Goal: Transaction & Acquisition: Purchase product/service

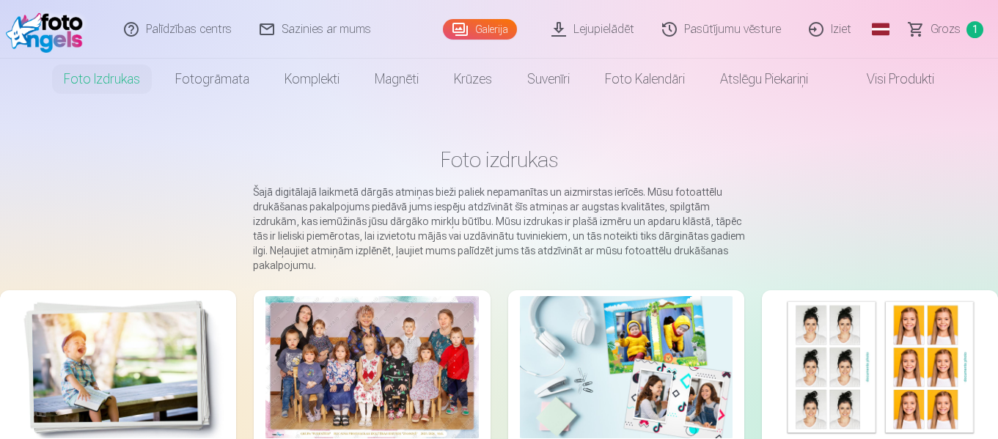
click at [489, 28] on link "Galerija" at bounding box center [480, 29] width 74 height 21
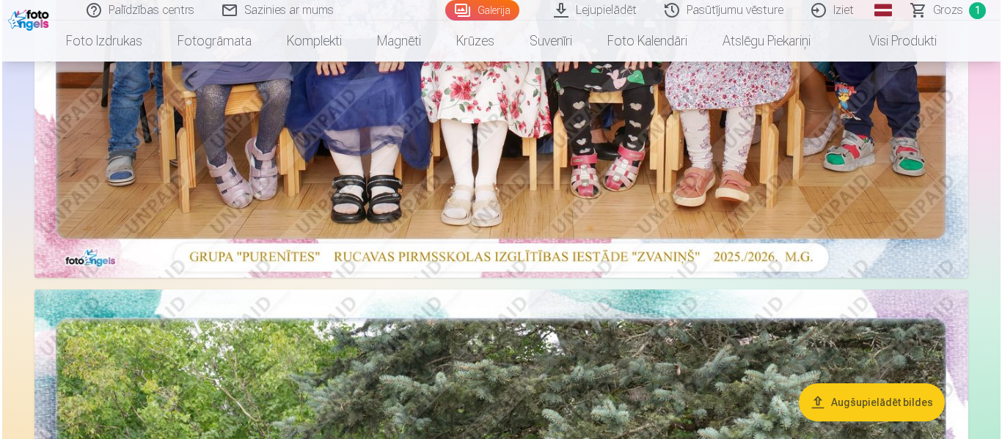
scroll to position [514, 0]
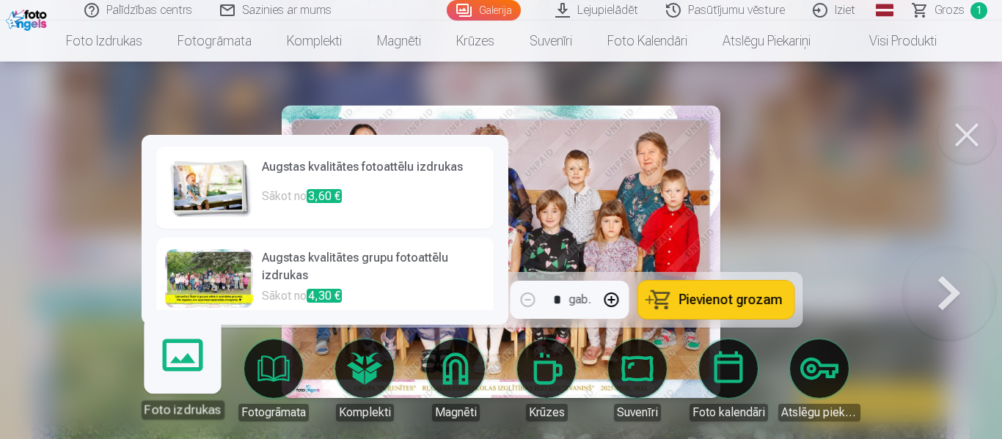
click at [214, 284] on div at bounding box center [209, 278] width 88 height 59
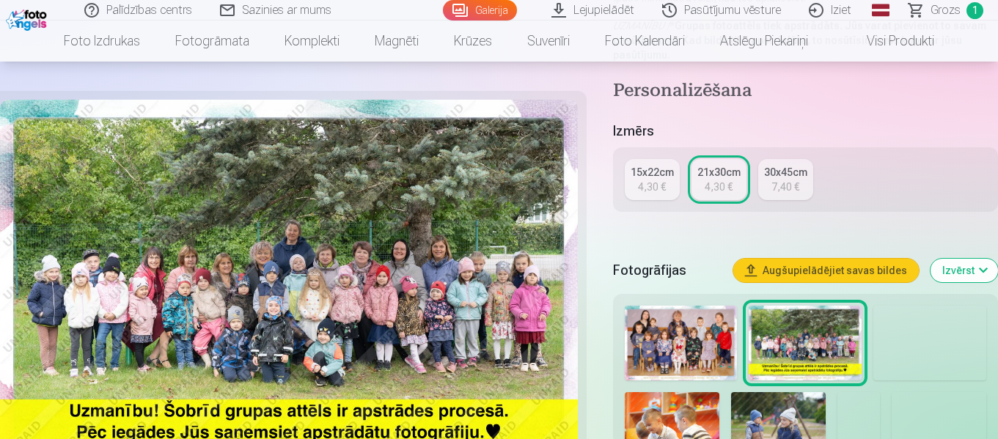
scroll to position [293, 0]
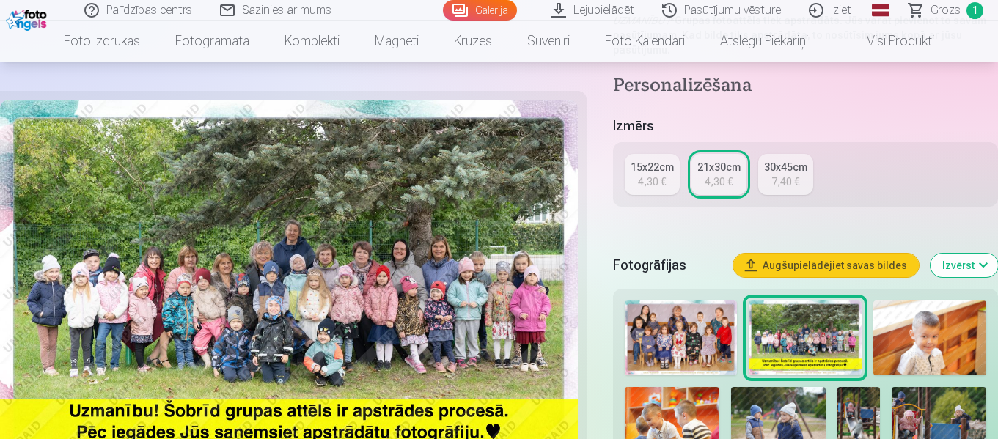
click at [684, 332] on img at bounding box center [681, 339] width 113 height 76
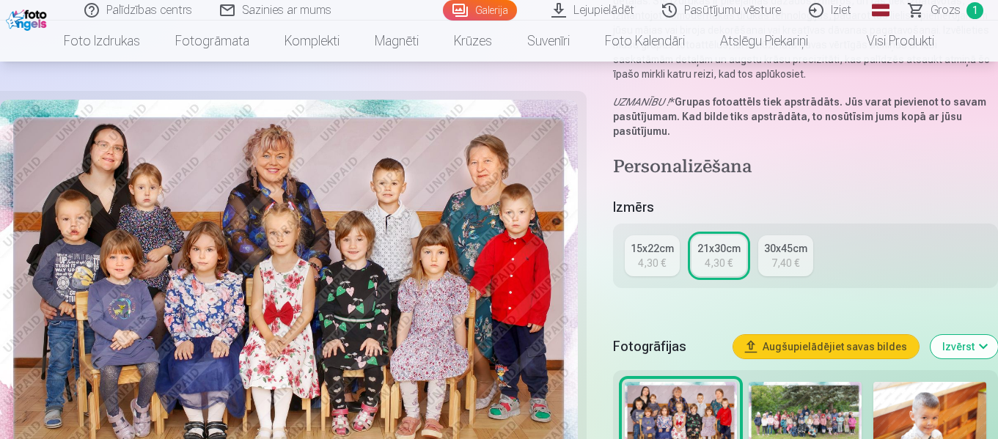
scroll to position [220, 0]
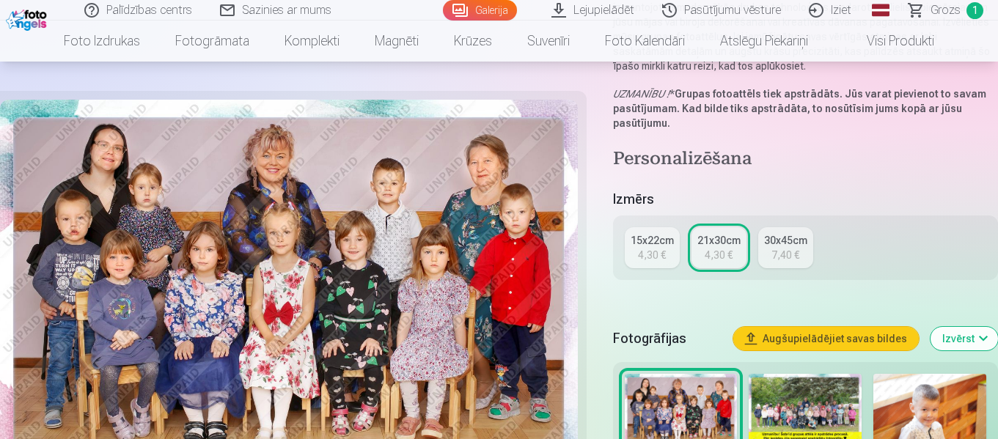
click at [713, 249] on div "4,30 €" at bounding box center [719, 255] width 28 height 15
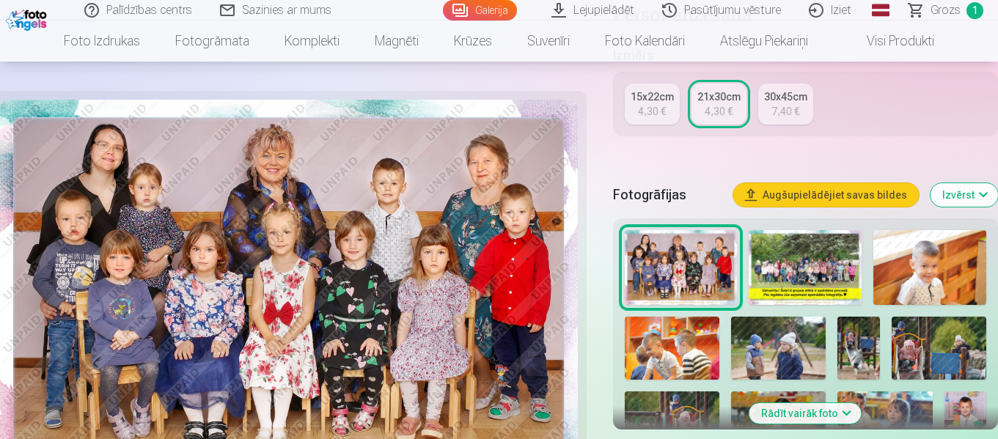
scroll to position [587, 0]
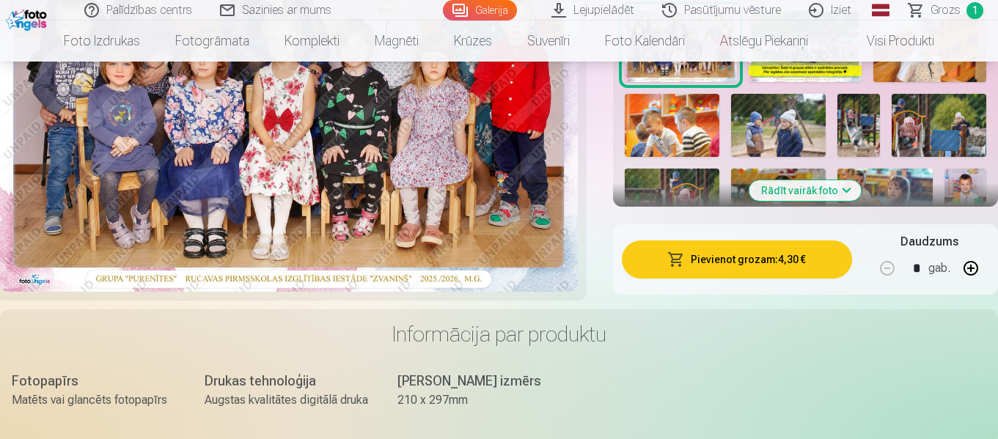
click at [758, 264] on button "Pievienot grozam : 4,30 €" at bounding box center [737, 260] width 230 height 38
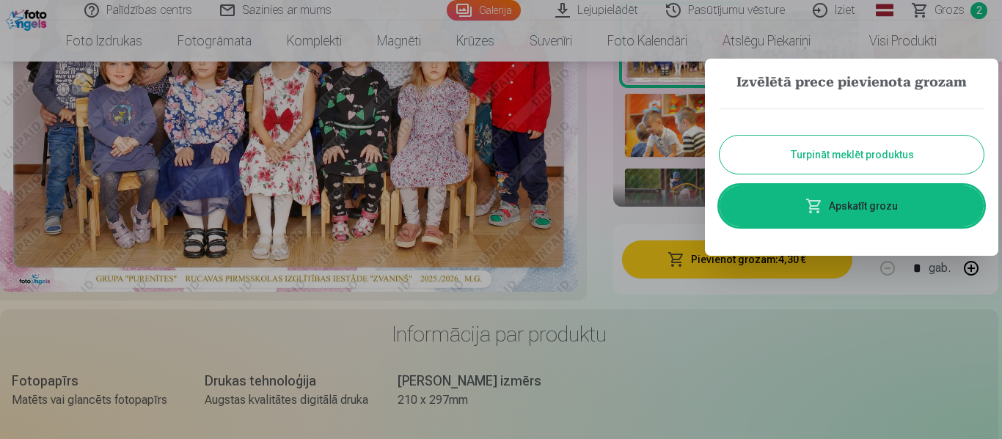
click at [833, 152] on button "Turpināt meklēt produktus" at bounding box center [852, 155] width 264 height 38
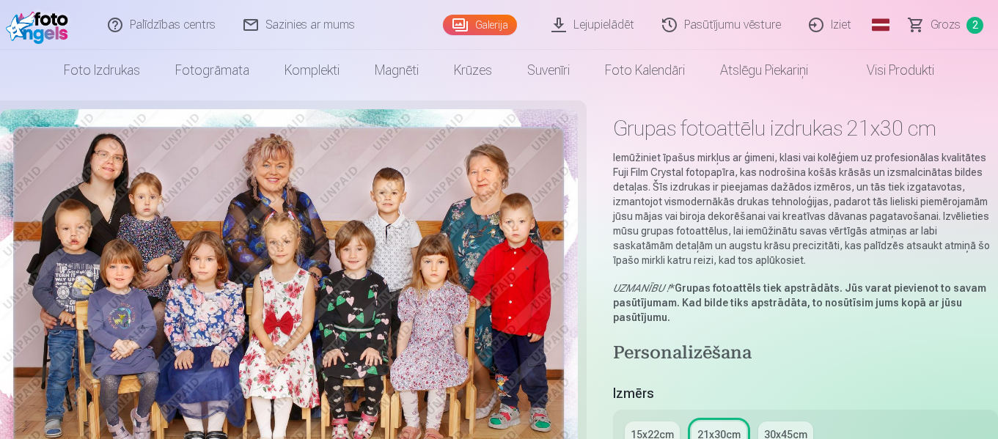
scroll to position [0, 0]
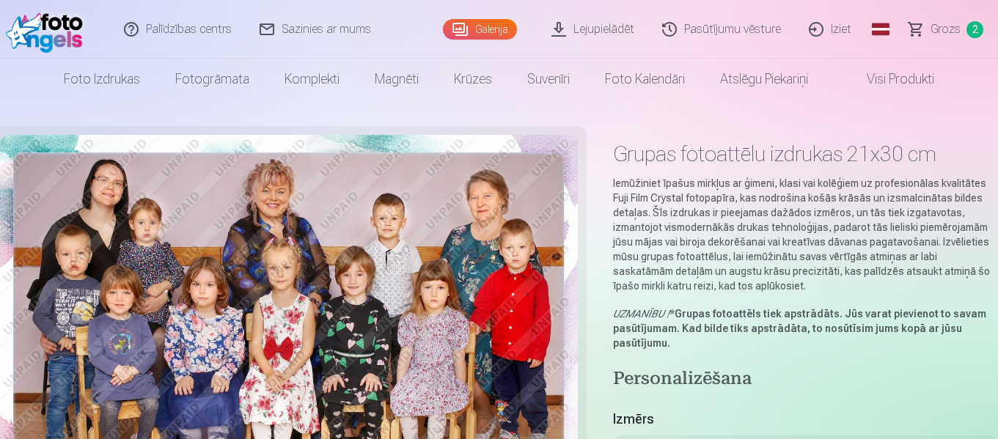
click at [493, 29] on link "Galerija" at bounding box center [480, 29] width 74 height 21
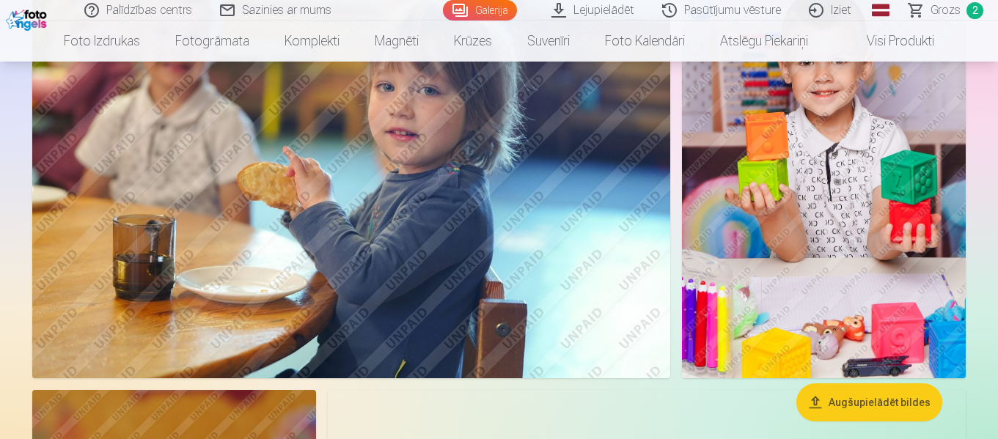
scroll to position [5062, 0]
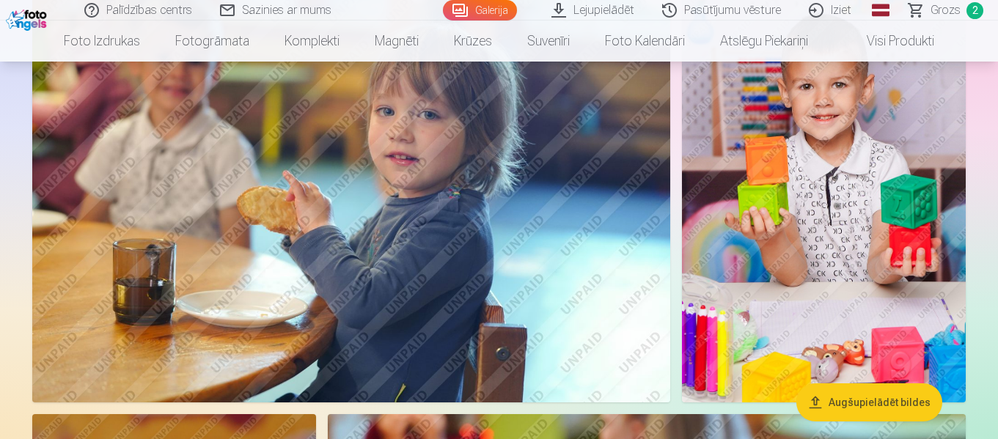
click at [863, 202] on img at bounding box center [824, 189] width 284 height 425
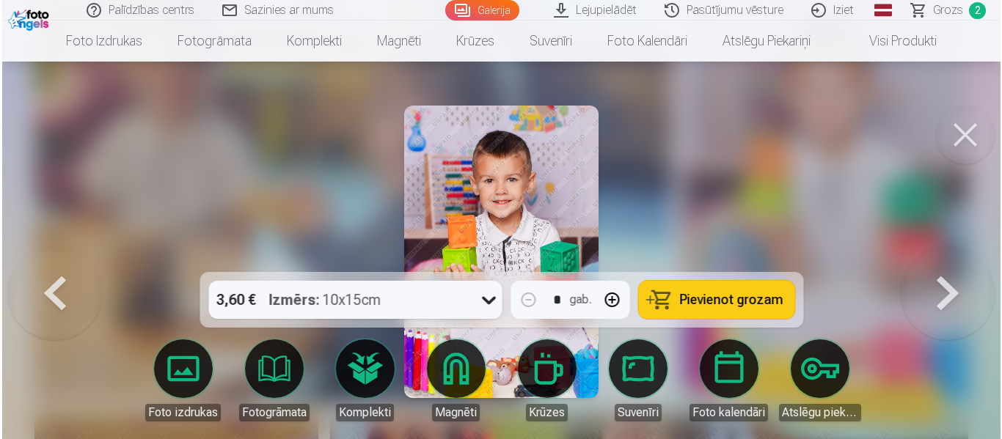
scroll to position [5080, 0]
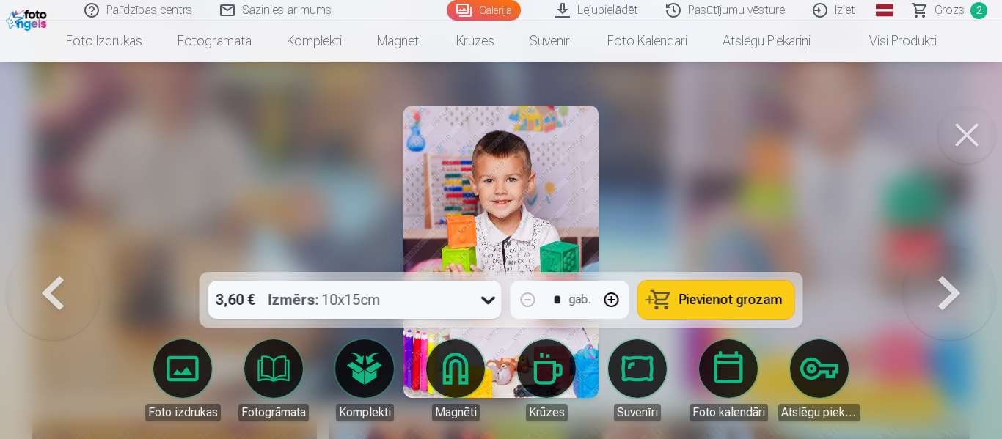
click at [704, 301] on span "Pievienot grozam" at bounding box center [730, 299] width 103 height 13
click at [487, 302] on icon at bounding box center [488, 301] width 14 height 8
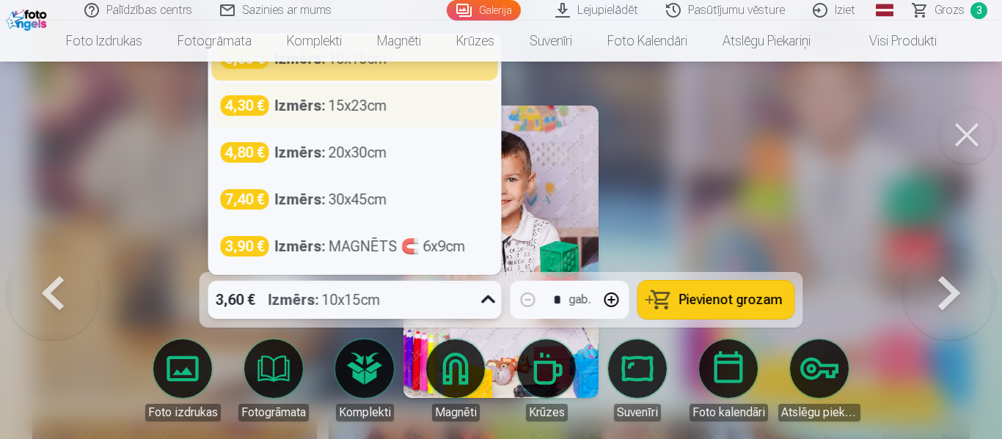
click at [362, 112] on div "Izmērs : 15x23cm" at bounding box center [331, 105] width 112 height 21
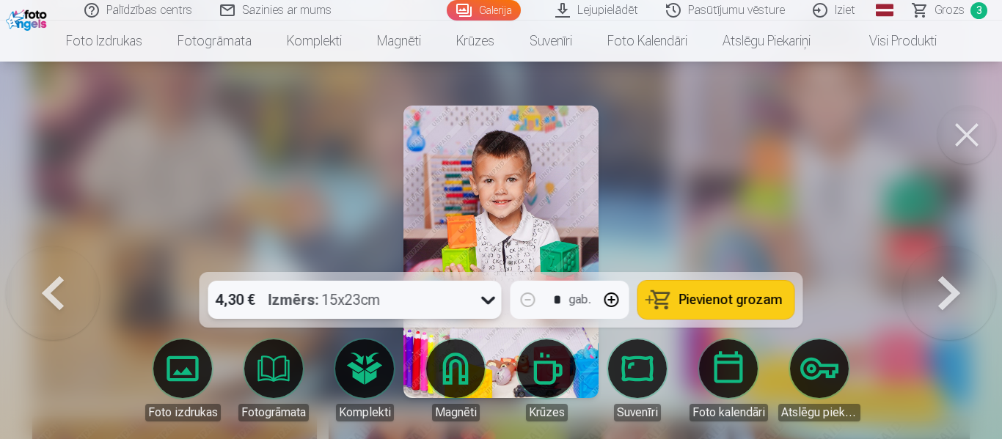
click at [717, 299] on span "Pievienot grozam" at bounding box center [730, 299] width 103 height 13
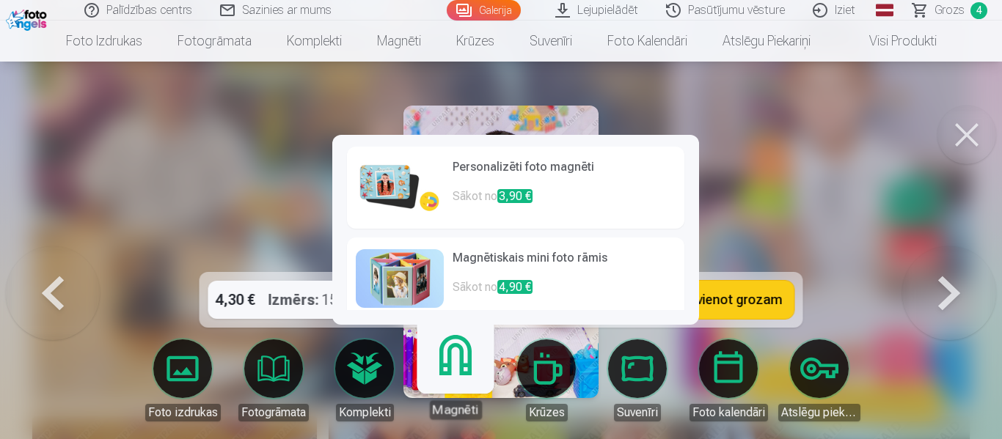
click at [460, 373] on link "Magnēti" at bounding box center [455, 374] width 90 height 90
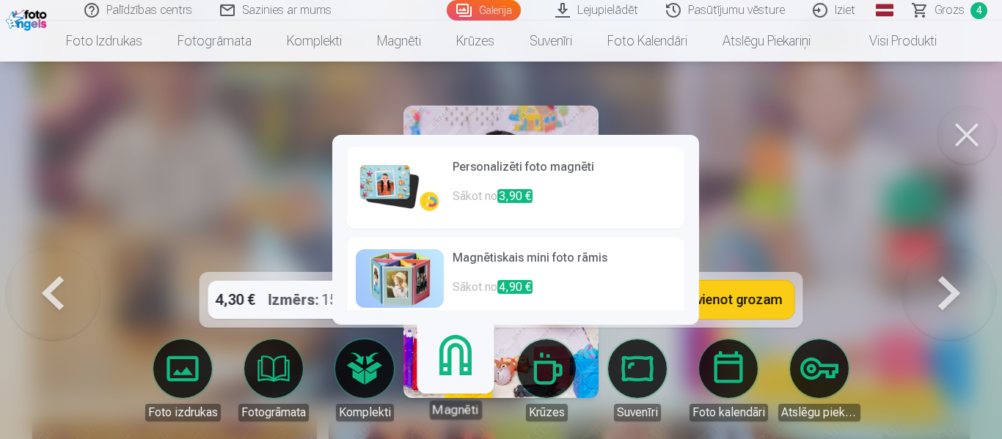
click at [405, 184] on img at bounding box center [400, 187] width 88 height 59
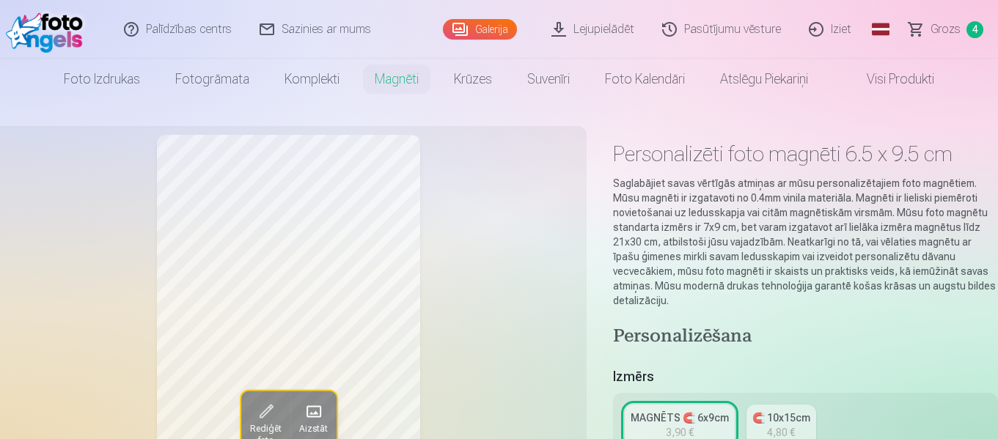
click at [668, 411] on div "MAGNĒTS 🧲 6x9cm" at bounding box center [680, 418] width 98 height 15
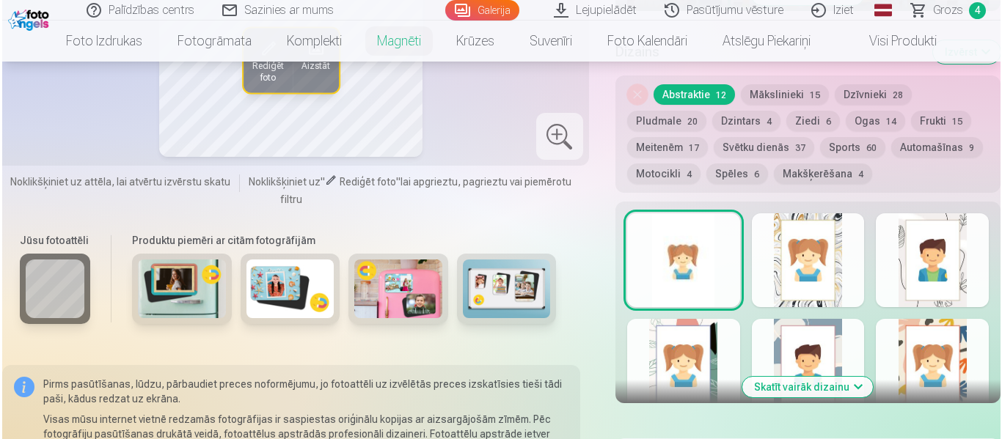
scroll to position [880, 0]
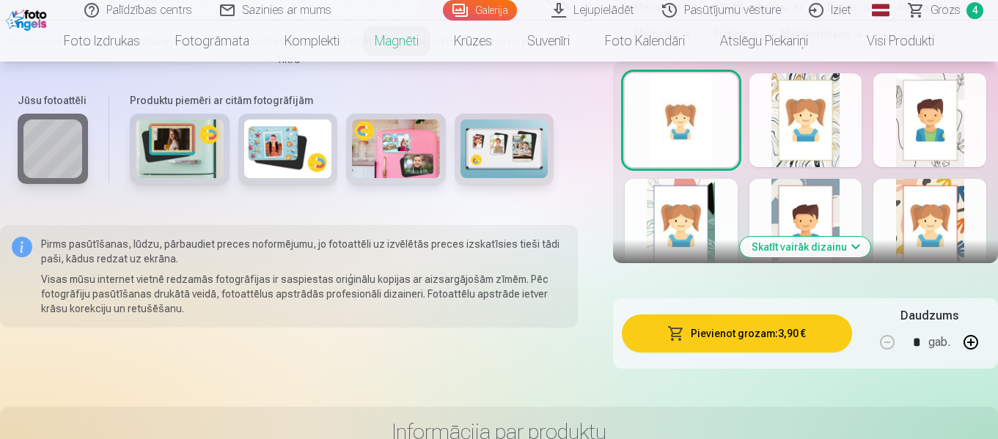
click at [754, 321] on button "Pievienot grozam : 3,90 €" at bounding box center [737, 334] width 230 height 38
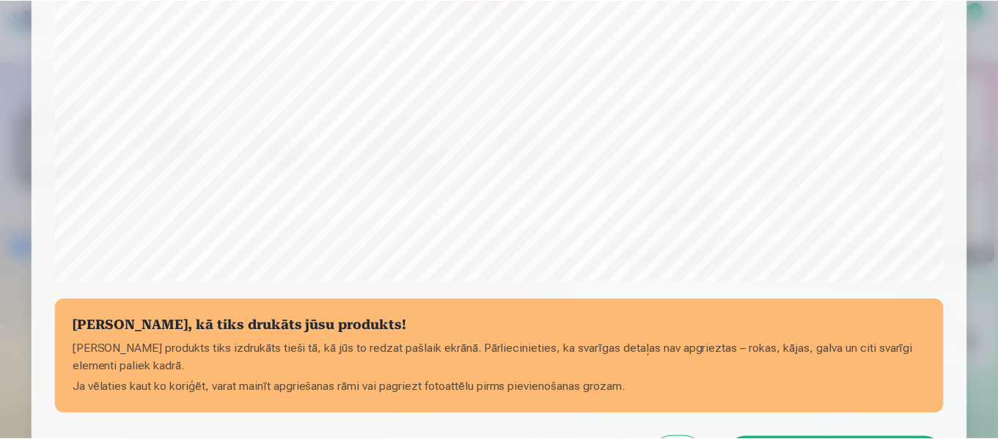
scroll to position [617, 0]
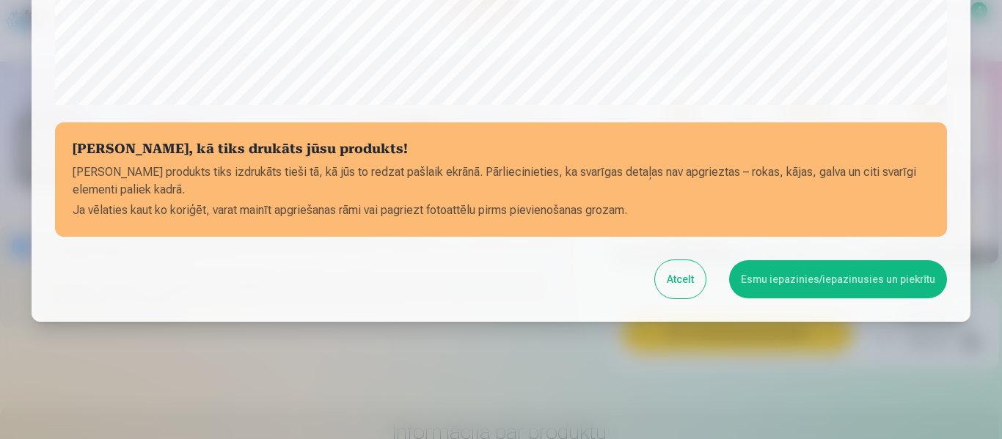
click at [684, 285] on button "Atcelt" at bounding box center [680, 279] width 51 height 38
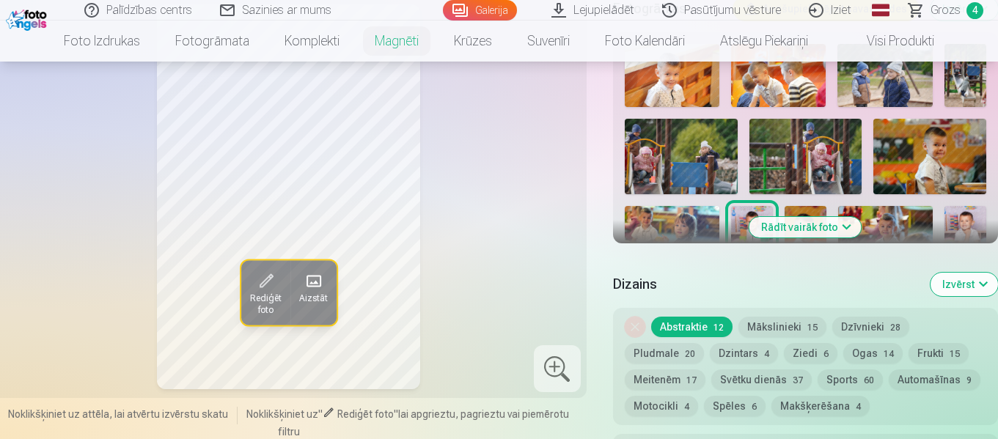
scroll to position [514, 0]
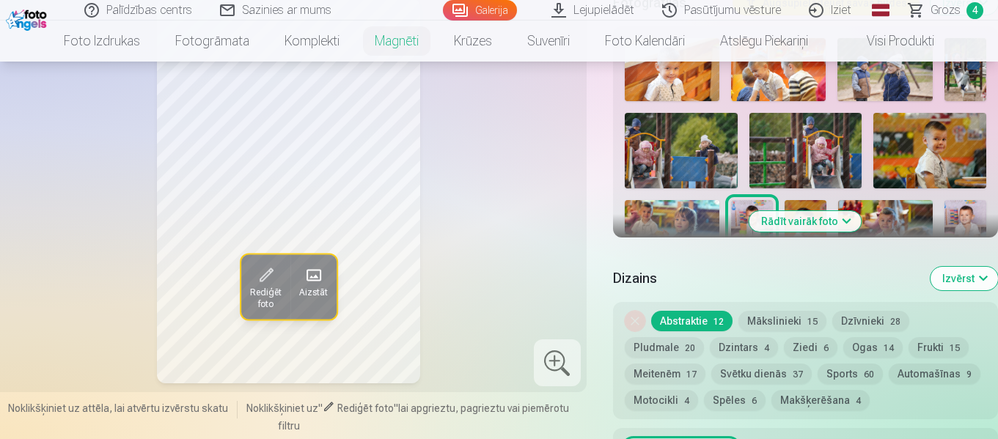
click at [843, 211] on button "Rādīt vairāk foto" at bounding box center [806, 221] width 112 height 21
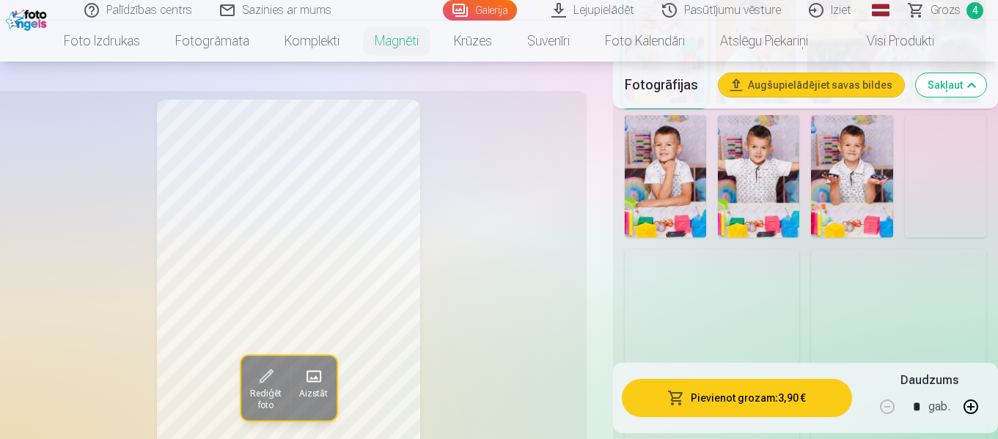
scroll to position [1100, 0]
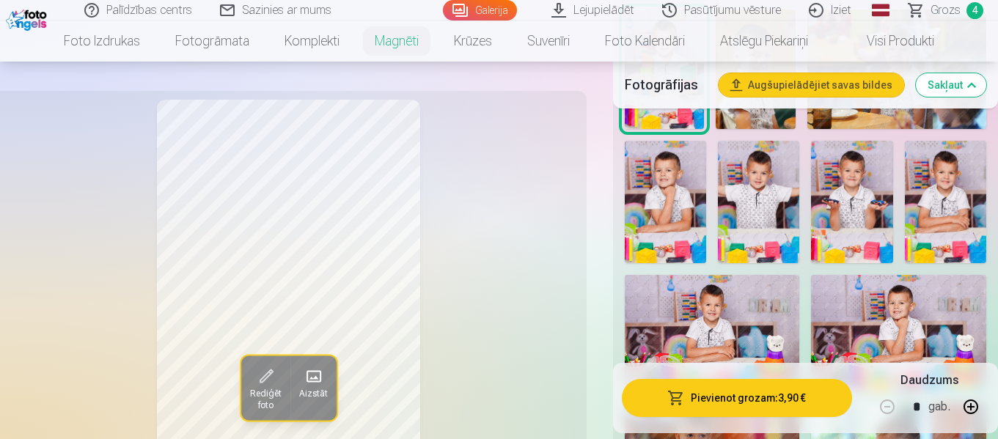
click at [863, 196] on img at bounding box center [851, 202] width 81 height 123
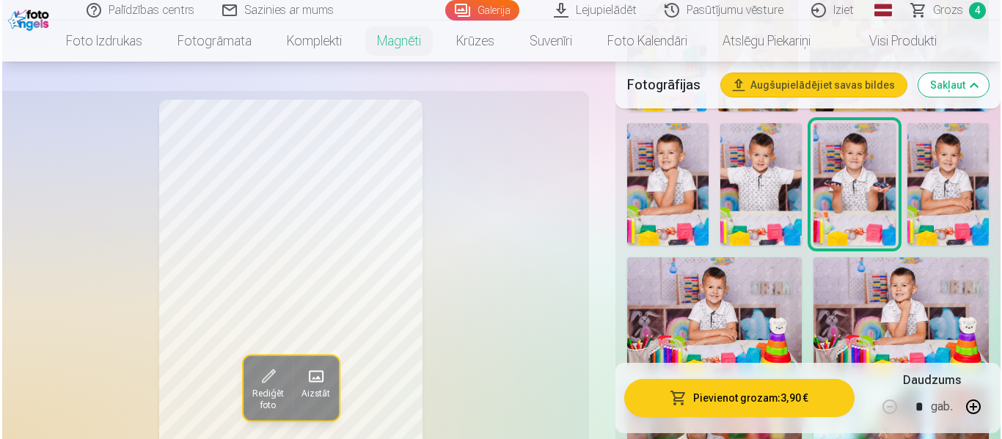
scroll to position [1174, 0]
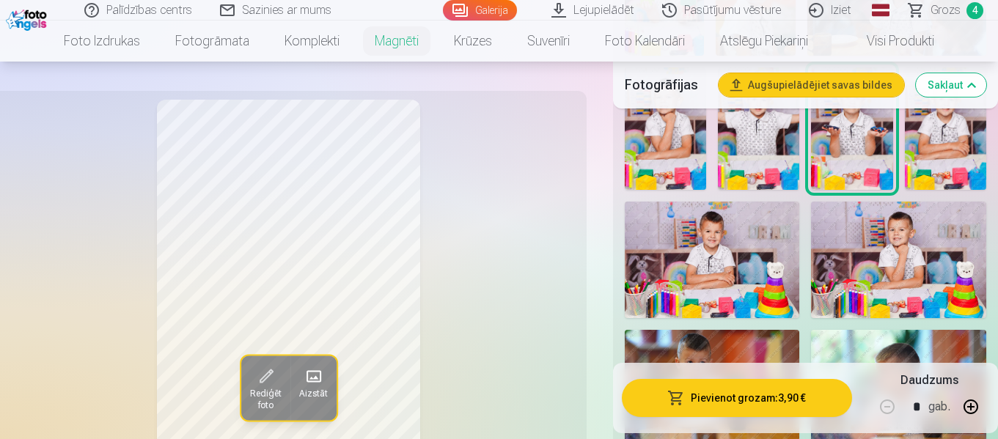
click at [766, 398] on button "Pievienot grozam : 3,90 €" at bounding box center [737, 398] width 230 height 38
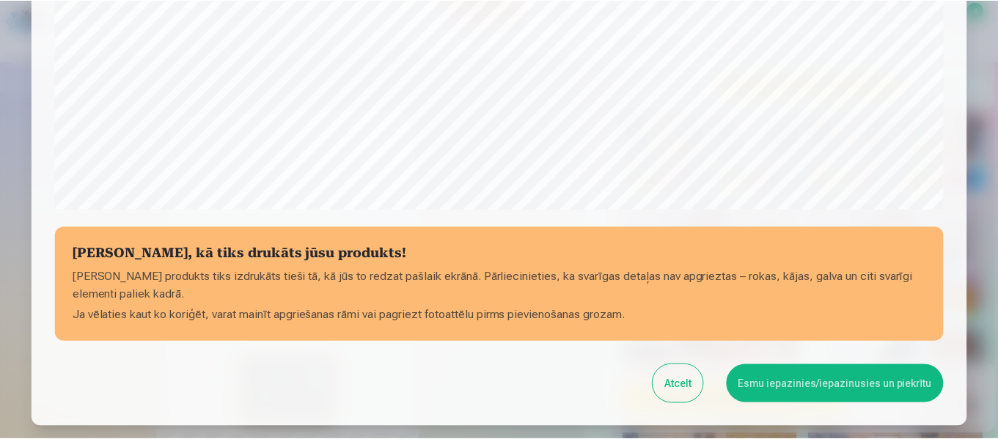
scroll to position [514, 0]
click at [828, 381] on button "Esmu iepazinies/iepazinusies un piekrītu" at bounding box center [838, 383] width 218 height 38
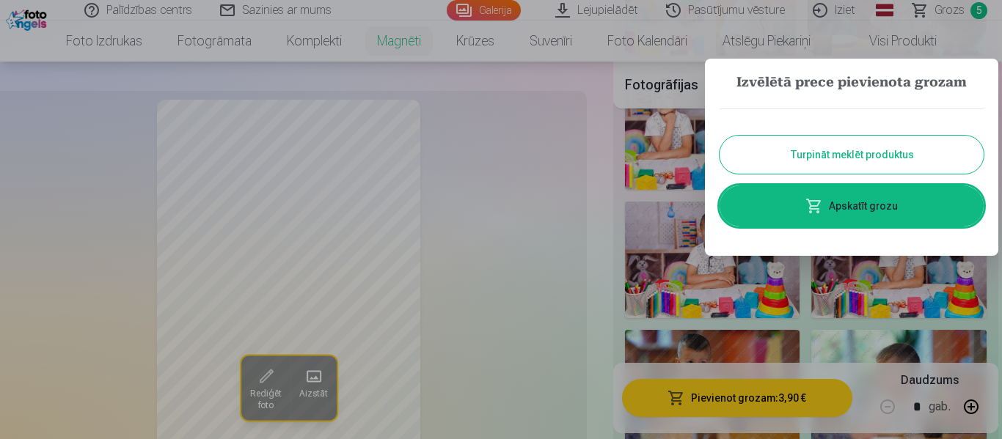
click at [900, 152] on button "Turpināt meklēt produktus" at bounding box center [852, 155] width 264 height 38
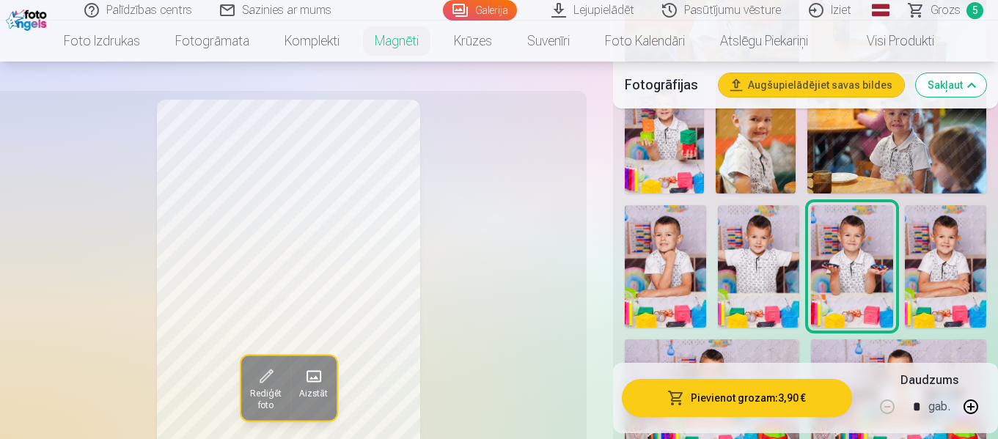
scroll to position [1027, 0]
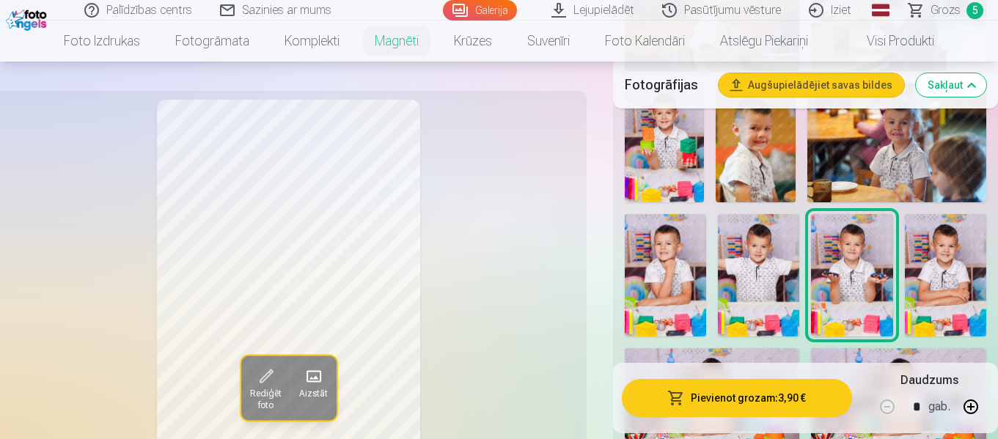
click at [959, 260] on img at bounding box center [945, 275] width 81 height 123
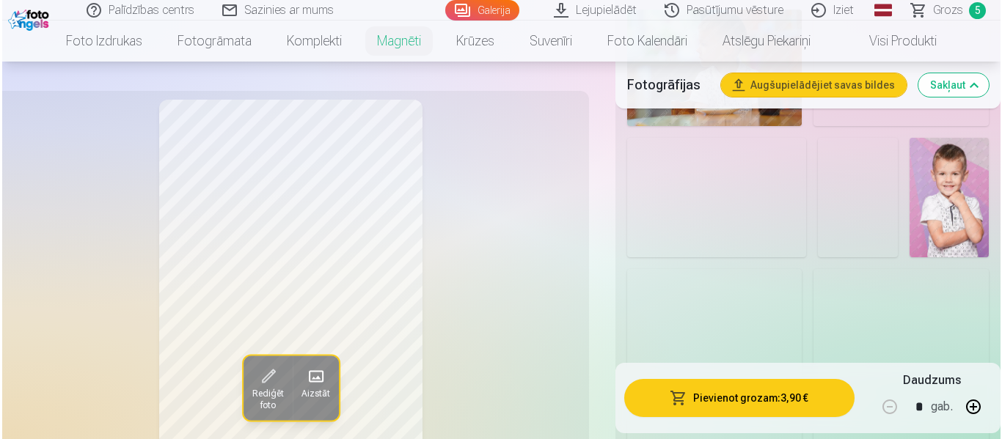
scroll to position [1907, 0]
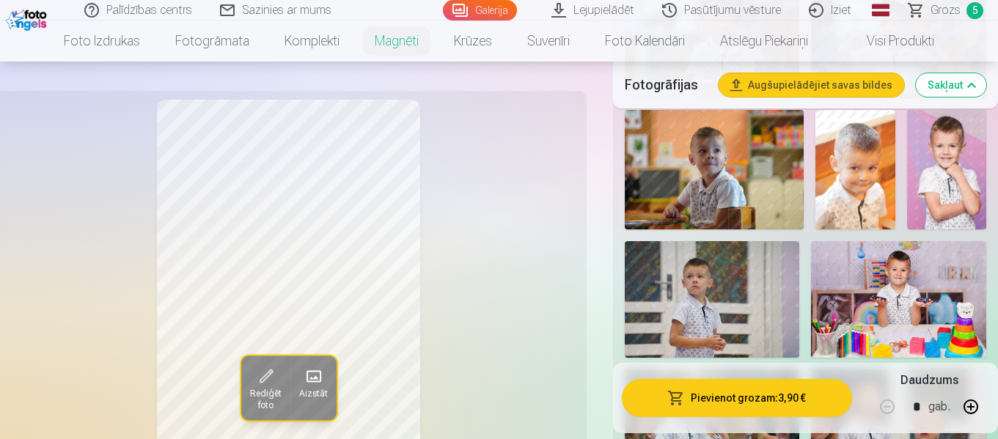
click at [963, 172] on img at bounding box center [946, 170] width 79 height 120
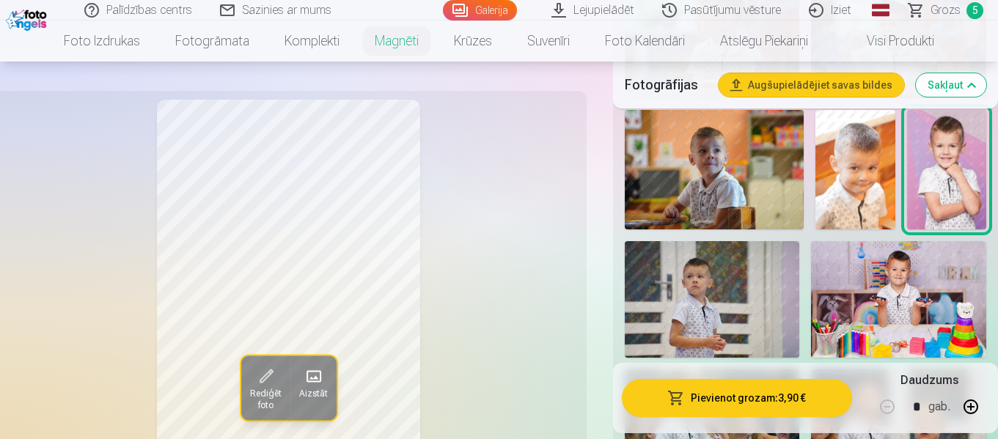
click at [974, 408] on button "button" at bounding box center [971, 407] width 35 height 35
type input "*"
click at [741, 395] on button "Pievienot grozam : 7,80 €" at bounding box center [737, 398] width 230 height 38
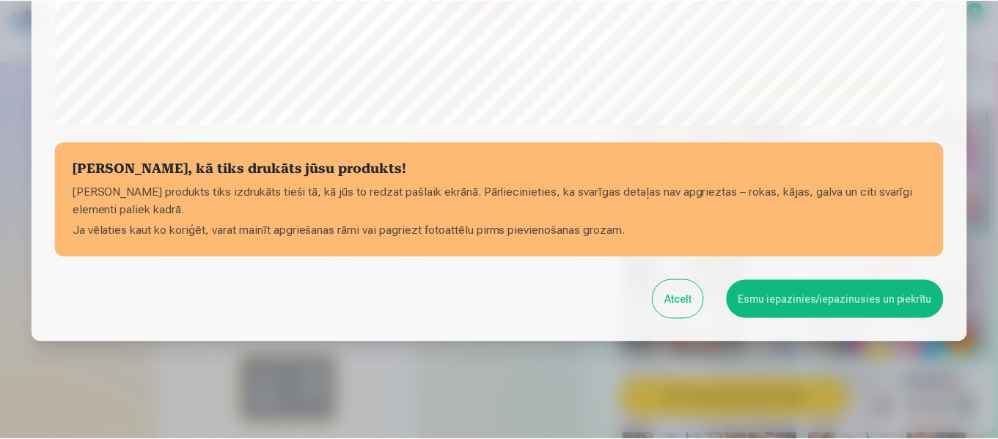
scroll to position [617, 0]
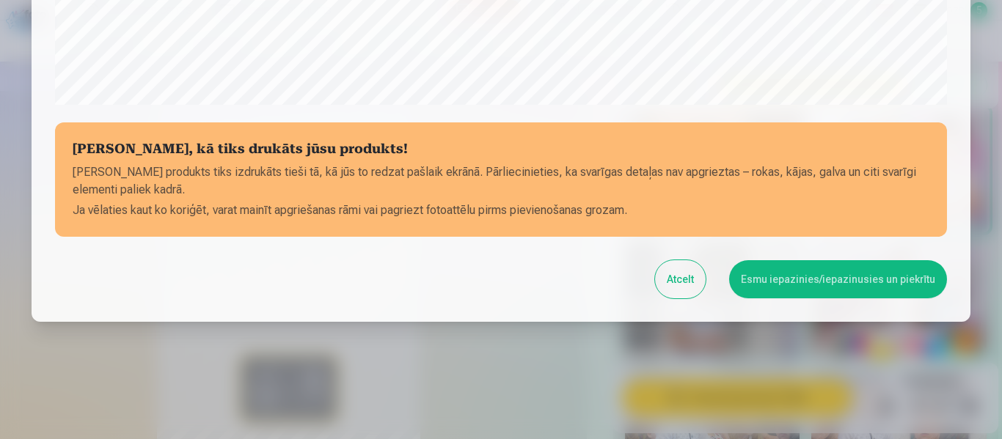
click at [833, 283] on button "Esmu iepazinies/iepazinusies un piekrītu" at bounding box center [838, 279] width 218 height 38
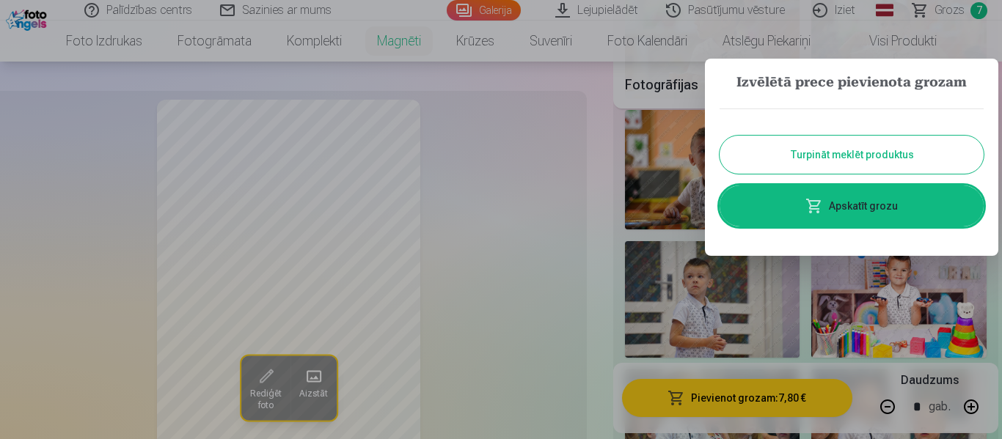
click at [855, 153] on button "Turpināt meklēt produktus" at bounding box center [852, 155] width 264 height 38
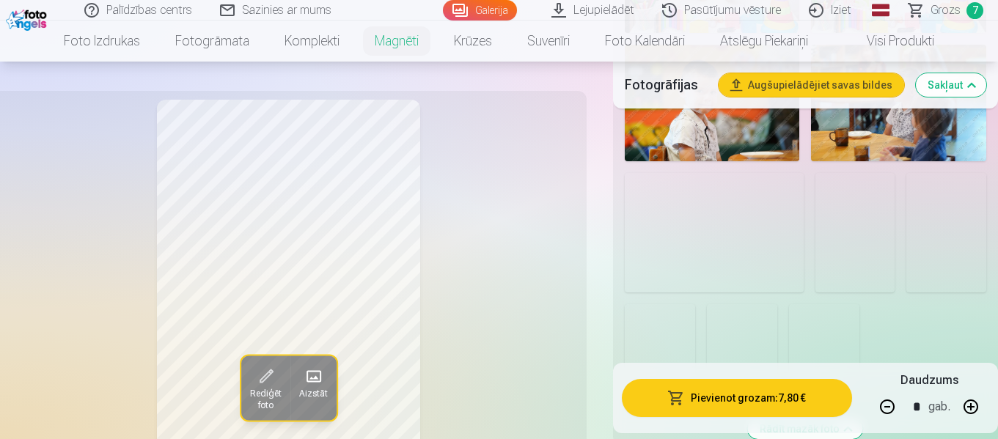
scroll to position [2494, 0]
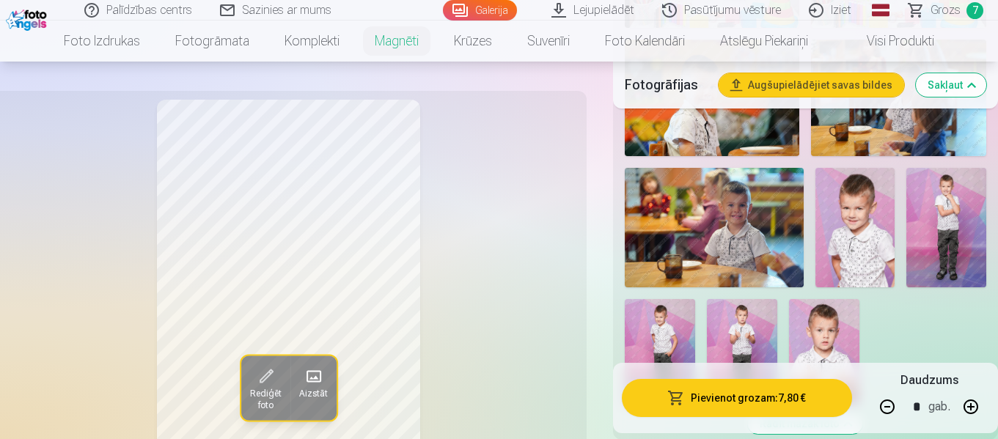
click at [953, 226] on img at bounding box center [947, 228] width 80 height 120
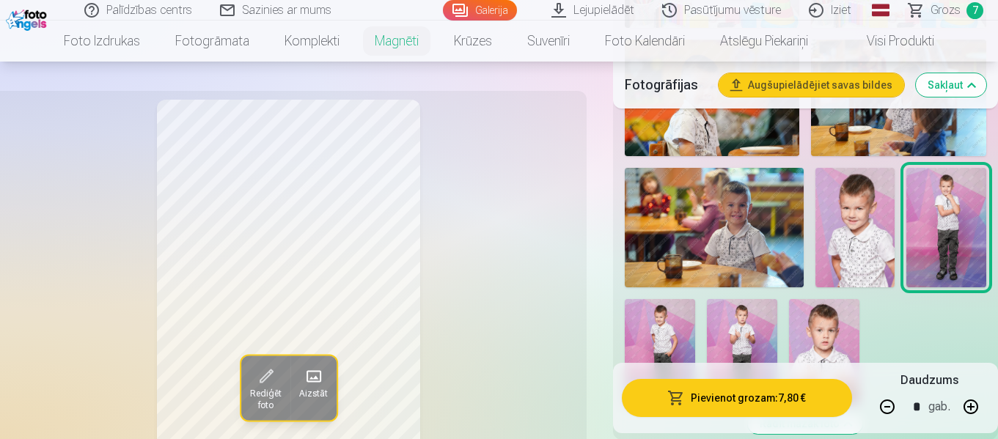
click at [742, 321] on img at bounding box center [742, 352] width 70 height 106
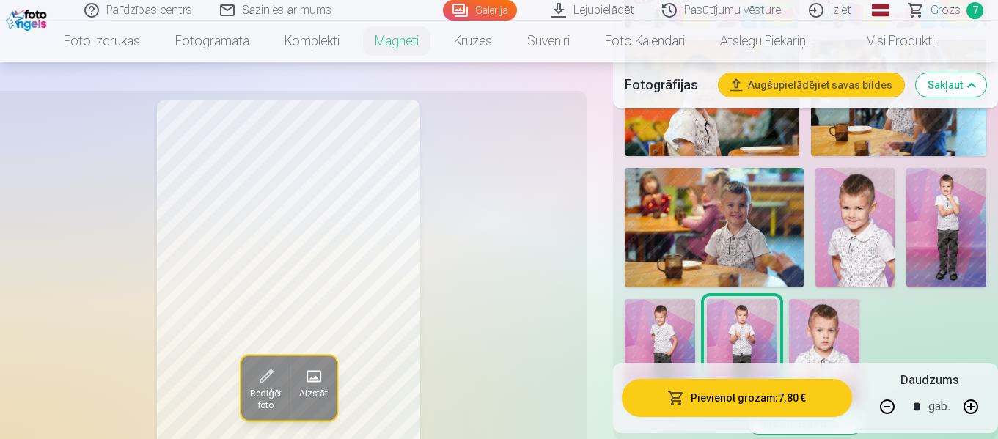
click at [663, 327] on img at bounding box center [660, 352] width 70 height 106
click at [864, 232] on img at bounding box center [855, 228] width 79 height 120
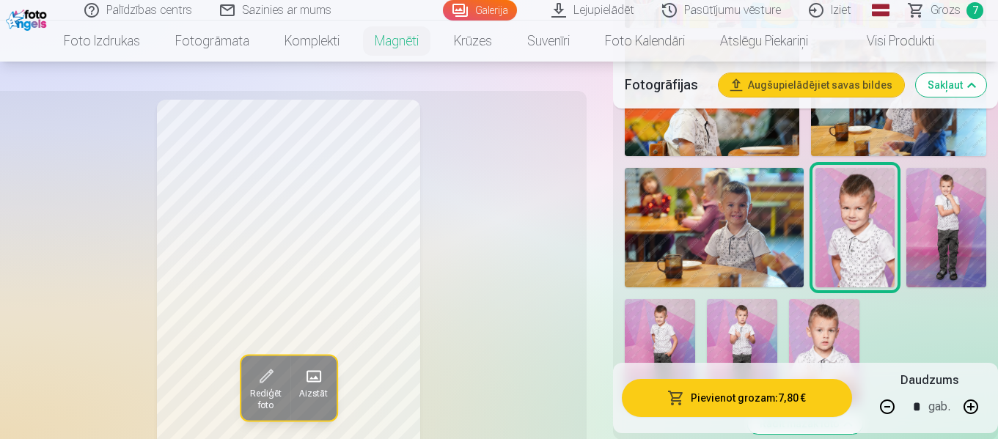
click at [968, 227] on img at bounding box center [947, 228] width 80 height 120
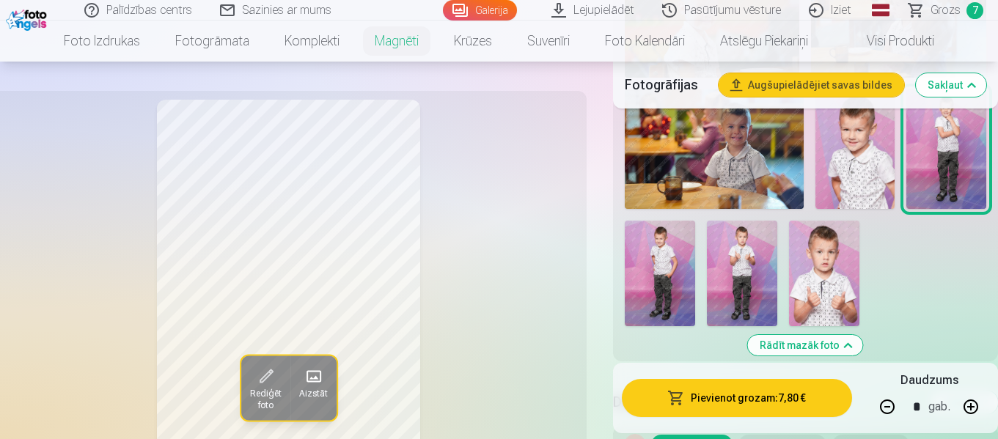
scroll to position [2568, 0]
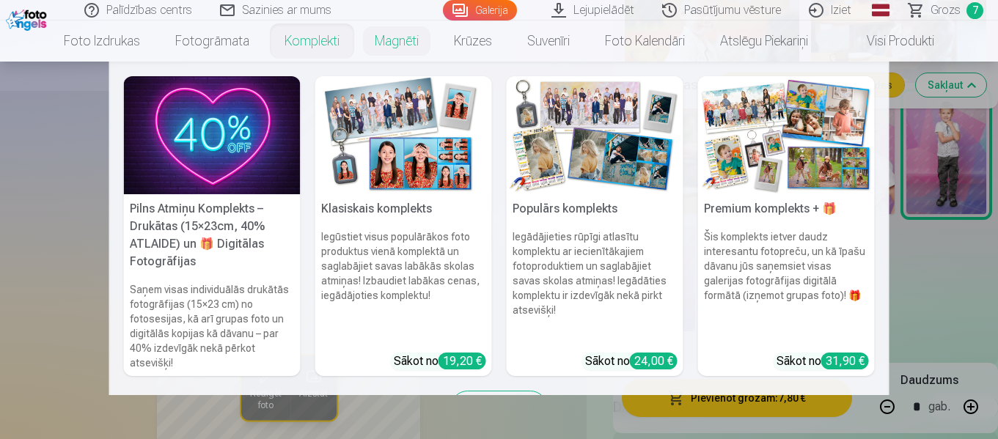
click at [309, 43] on link "Komplekti" at bounding box center [312, 41] width 90 height 41
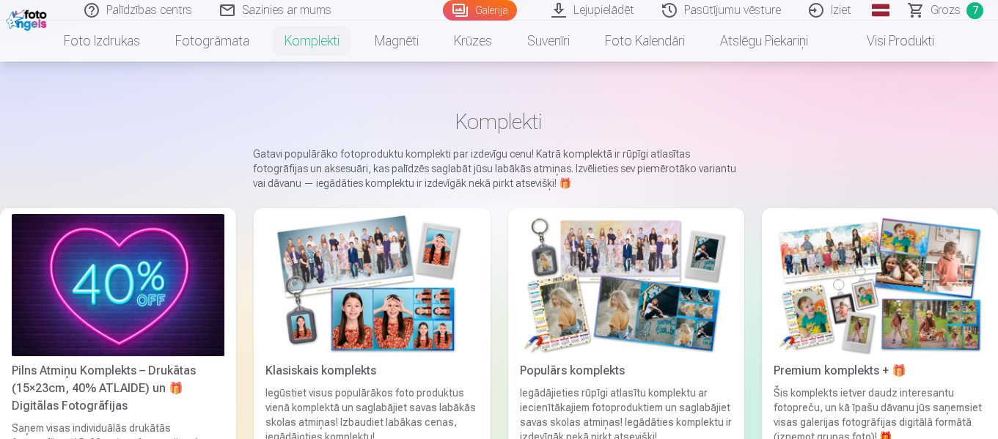
scroll to position [147, 0]
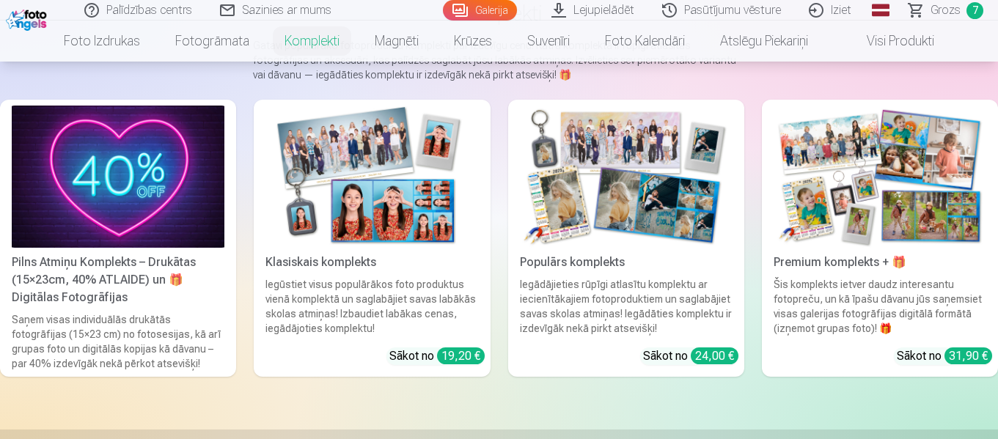
click at [847, 169] on img at bounding box center [880, 177] width 213 height 142
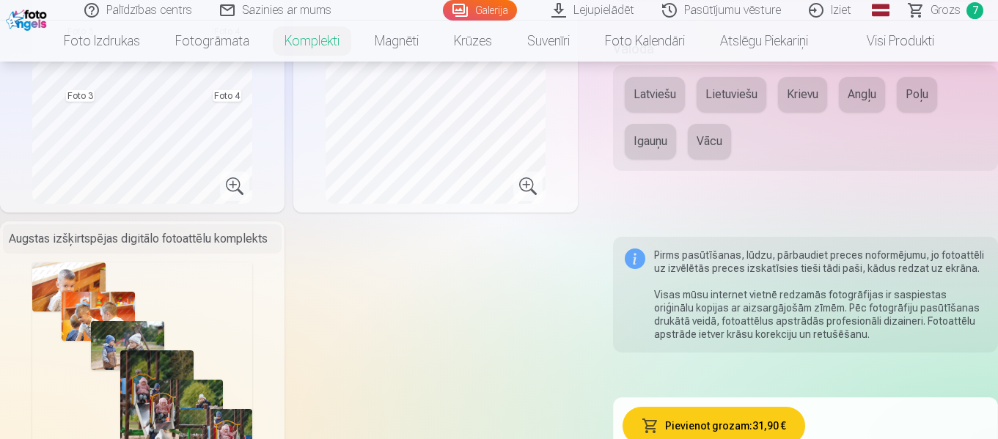
scroll to position [587, 0]
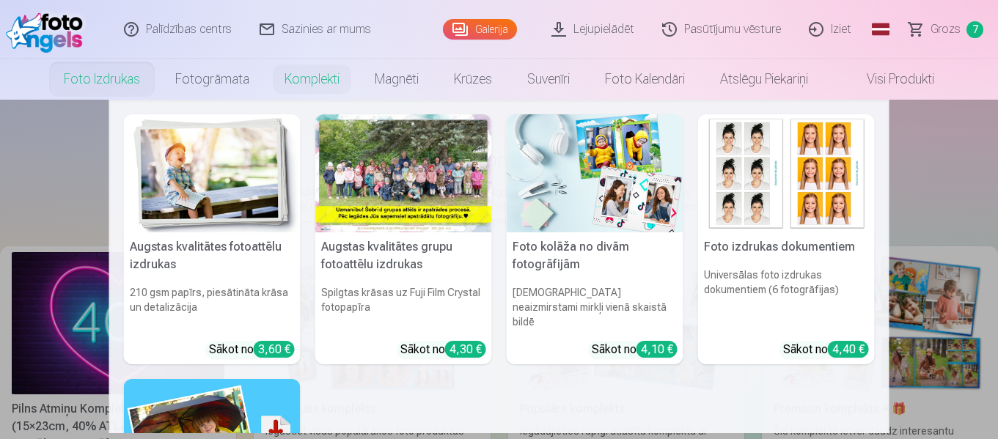
click at [76, 79] on link "Foto izdrukas" at bounding box center [102, 79] width 112 height 41
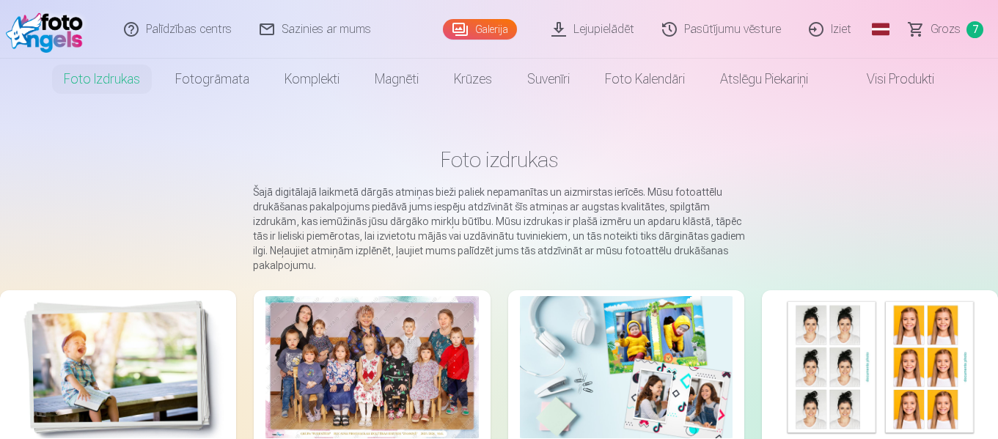
click at [500, 29] on link "Galerija" at bounding box center [480, 29] width 74 height 21
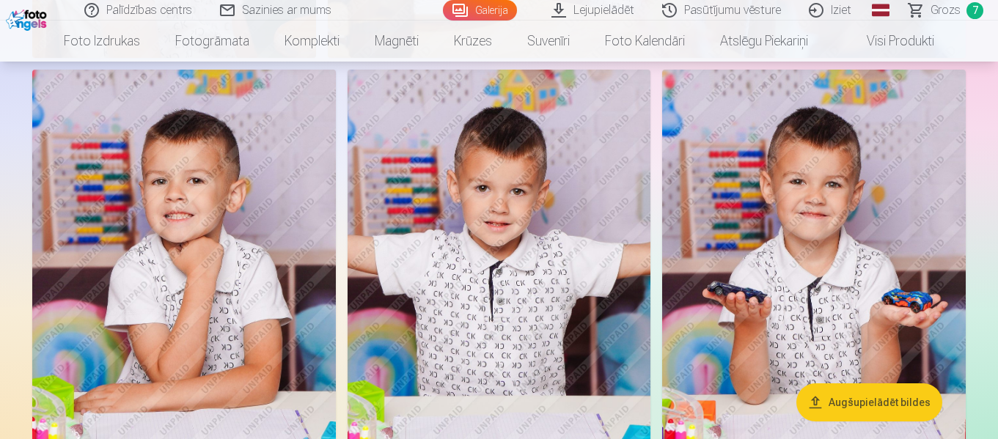
scroll to position [5869, 0]
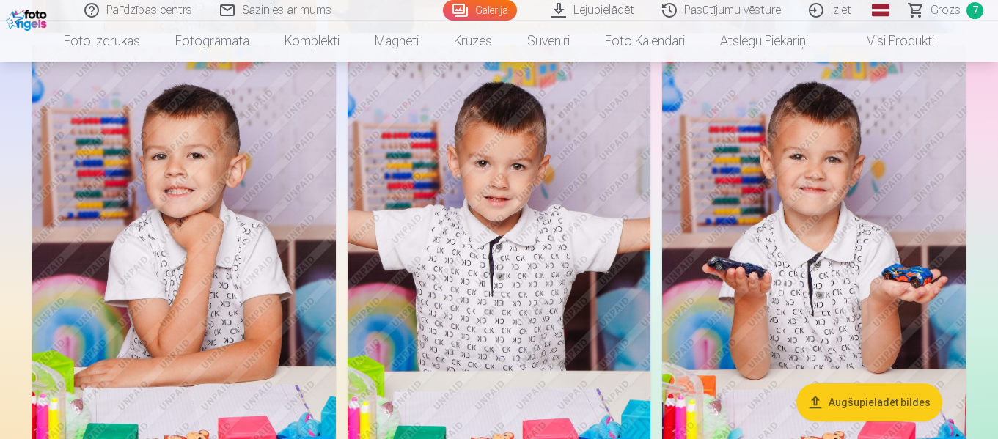
click at [264, 310] on img at bounding box center [184, 273] width 304 height 456
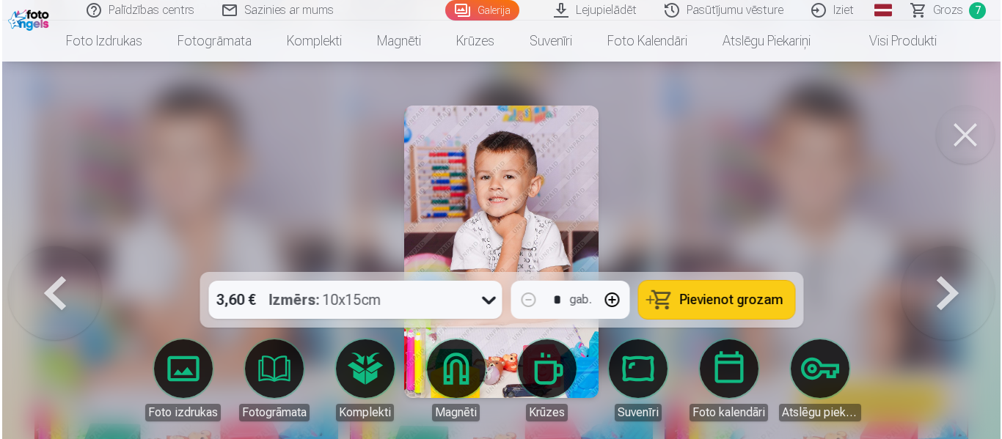
scroll to position [5889, 0]
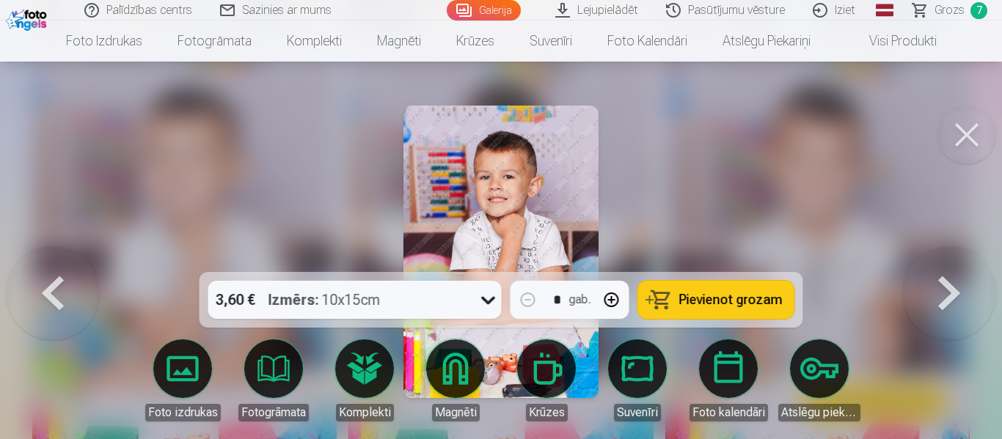
click at [971, 137] on button at bounding box center [967, 135] width 59 height 59
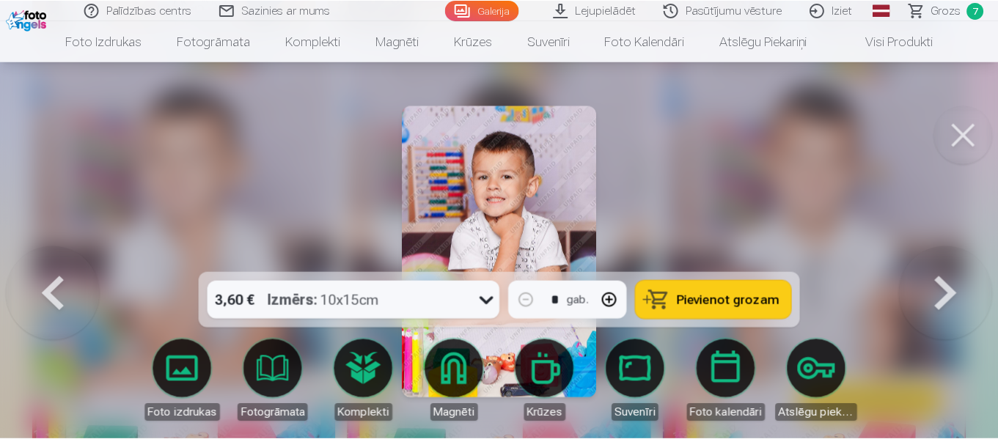
scroll to position [5869, 0]
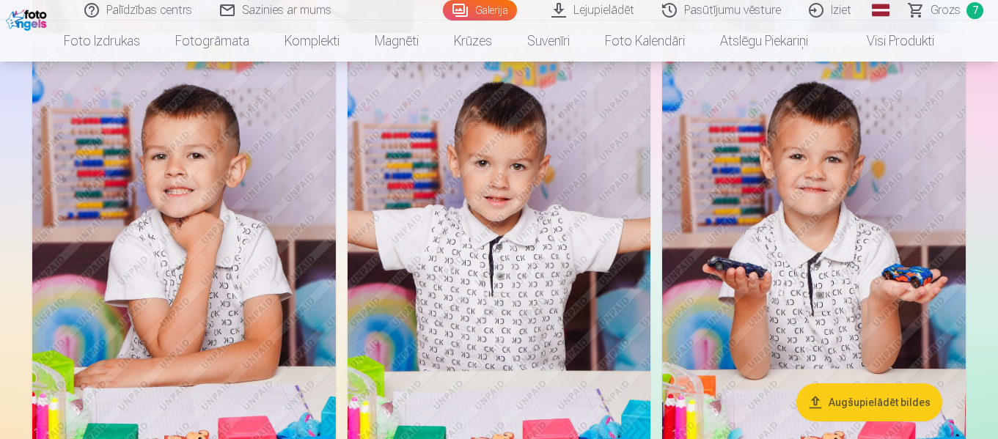
click at [945, 10] on span "Grozs" at bounding box center [946, 10] width 30 height 18
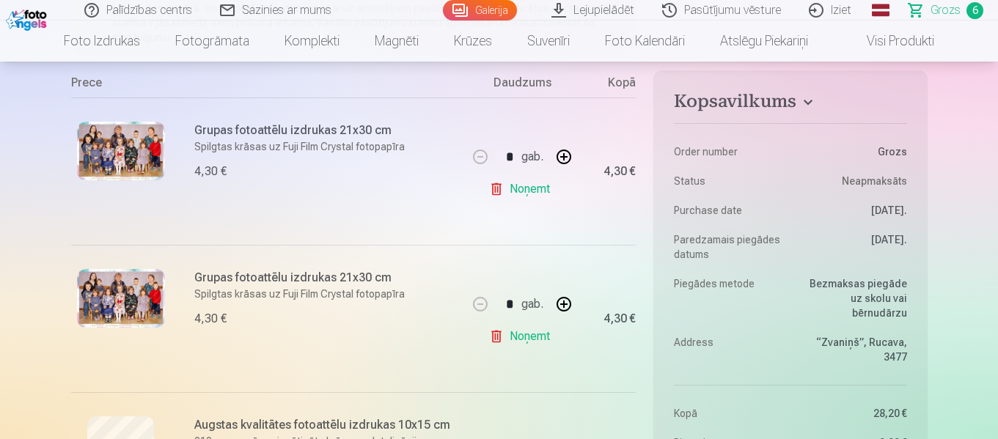
scroll to position [293, 0]
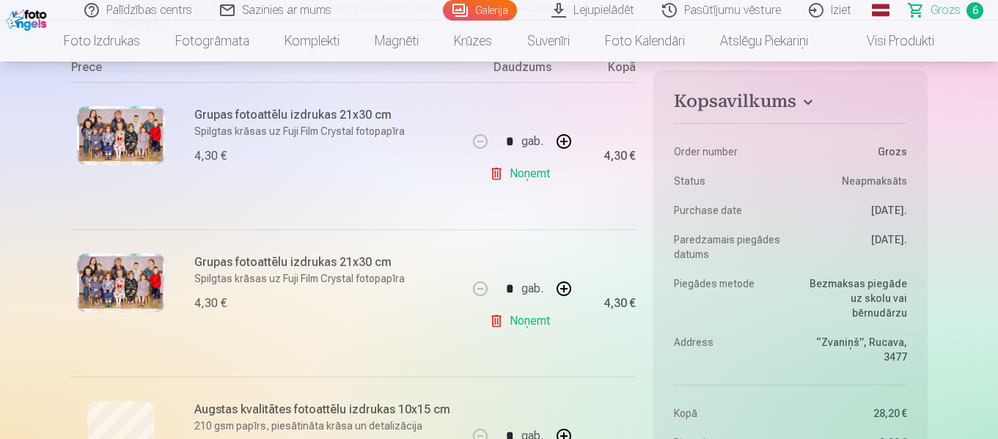
click at [536, 323] on link "Noņemt" at bounding box center [522, 321] width 67 height 29
type input "*"
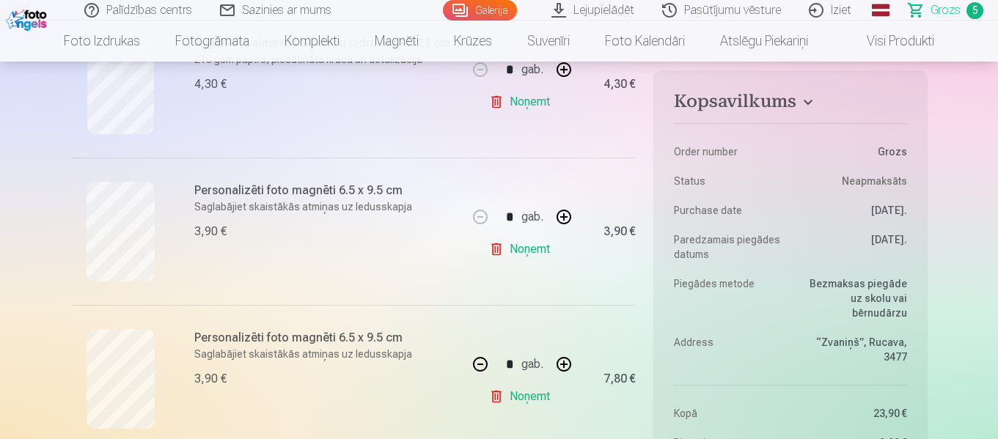
scroll to position [734, 0]
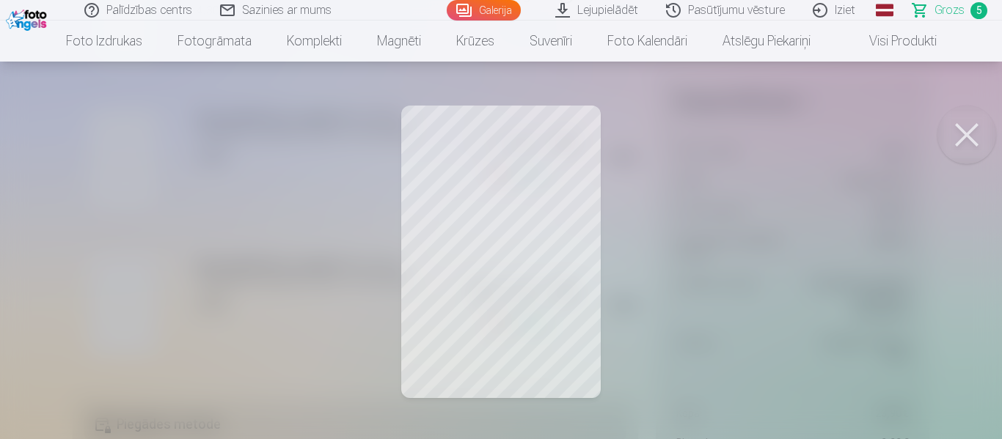
click at [968, 134] on button at bounding box center [967, 135] width 59 height 59
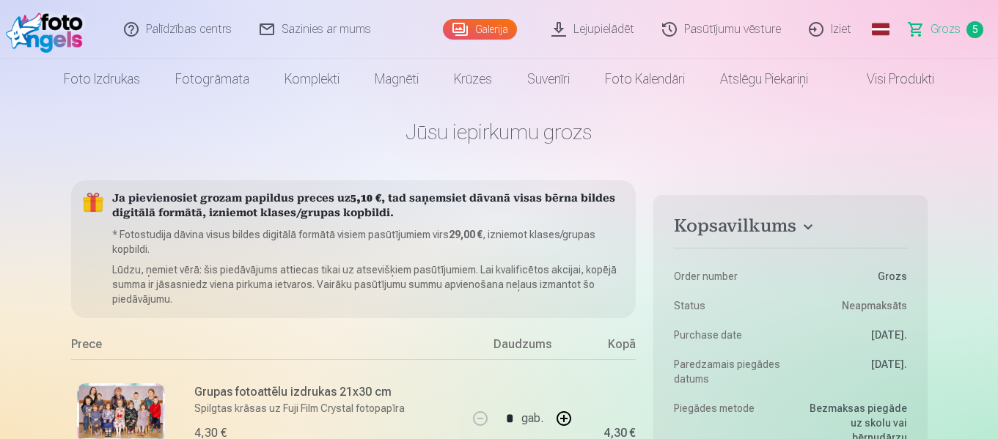
scroll to position [0, 0]
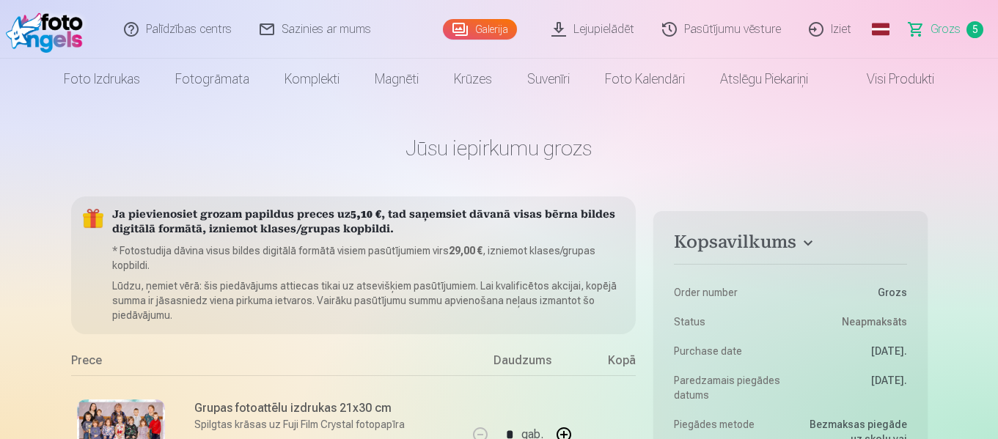
click at [480, 26] on link "Galerija" at bounding box center [480, 29] width 74 height 21
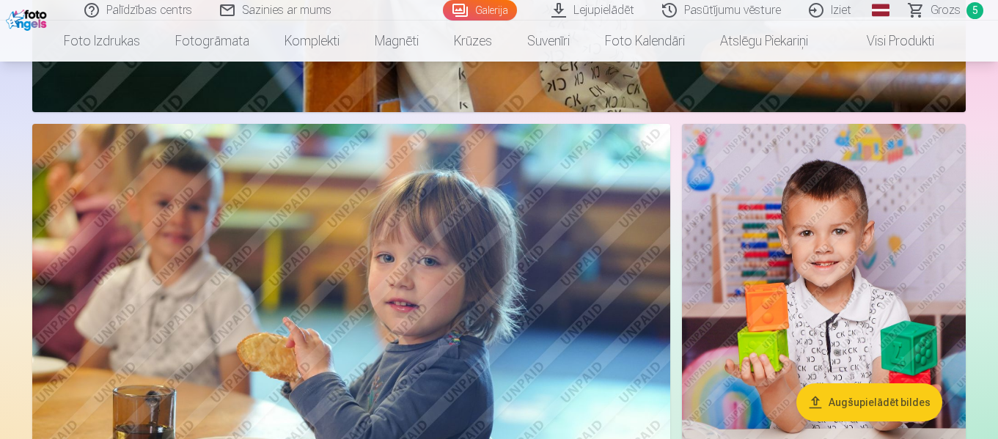
scroll to position [4989, 0]
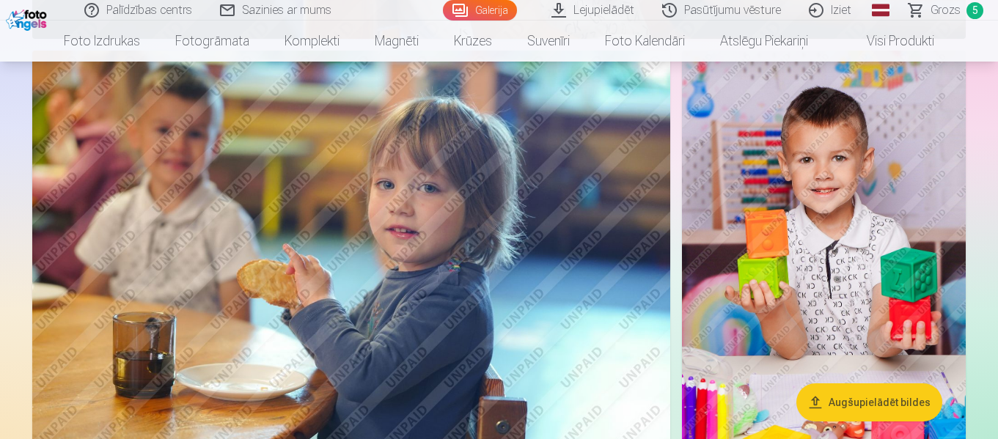
click at [880, 251] on img at bounding box center [824, 263] width 284 height 425
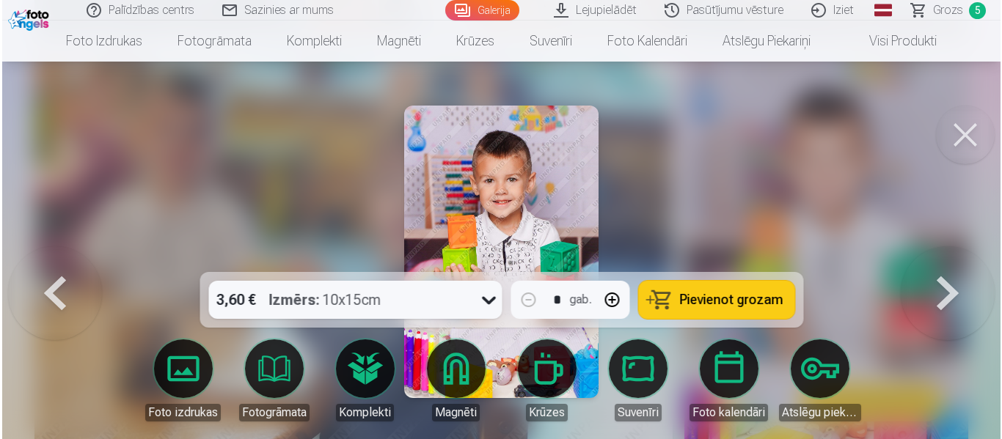
scroll to position [5005, 0]
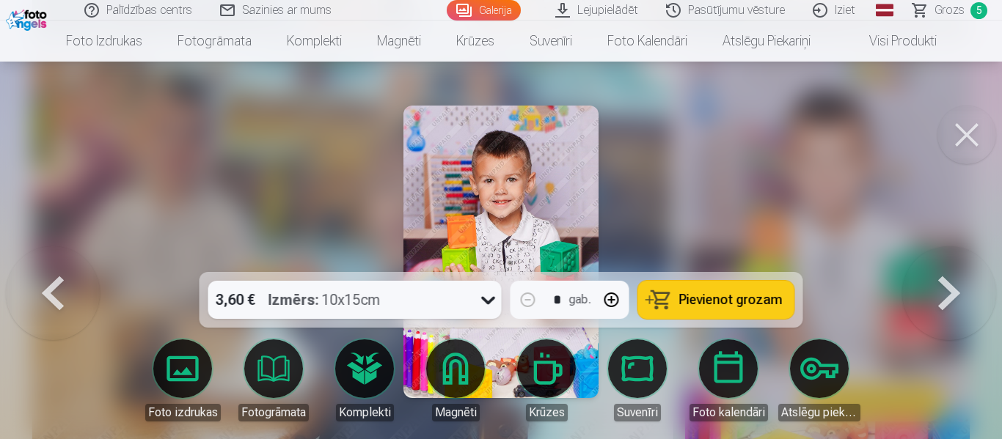
click at [560, 193] on img at bounding box center [500, 252] width 195 height 293
click at [953, 257] on button at bounding box center [949, 251] width 94 height 11
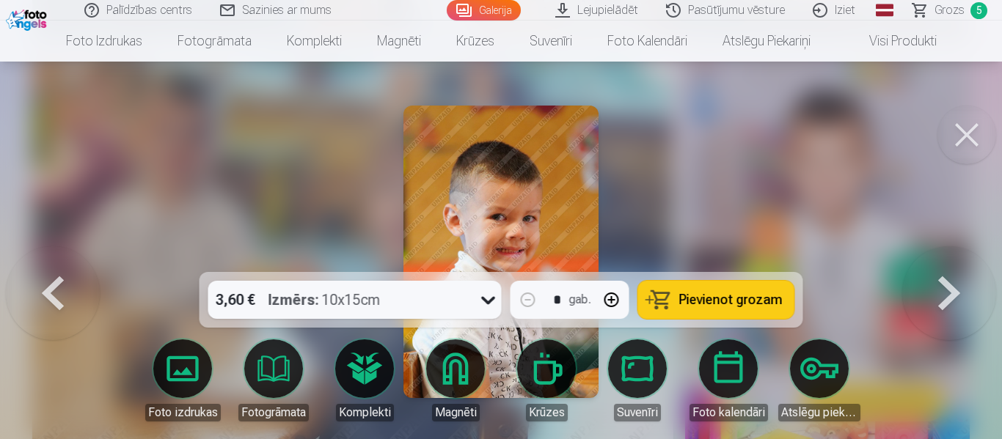
click at [54, 257] on button at bounding box center [53, 251] width 94 height 11
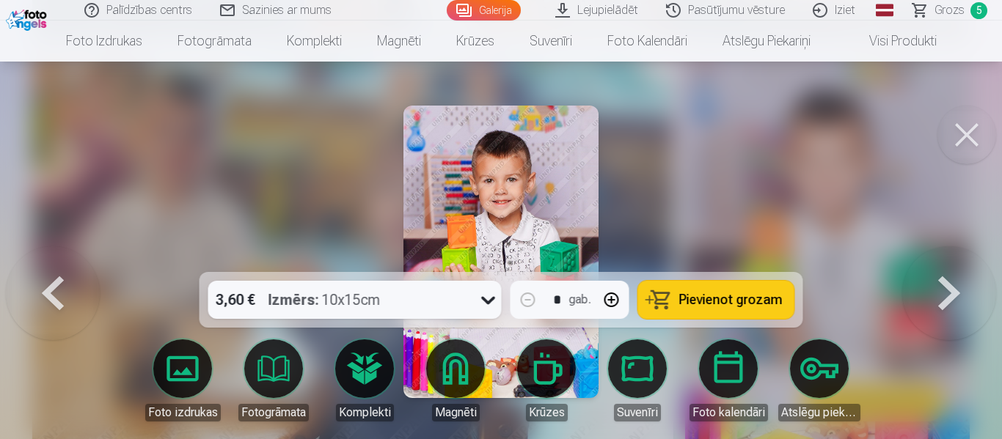
click at [974, 137] on button at bounding box center [967, 135] width 59 height 59
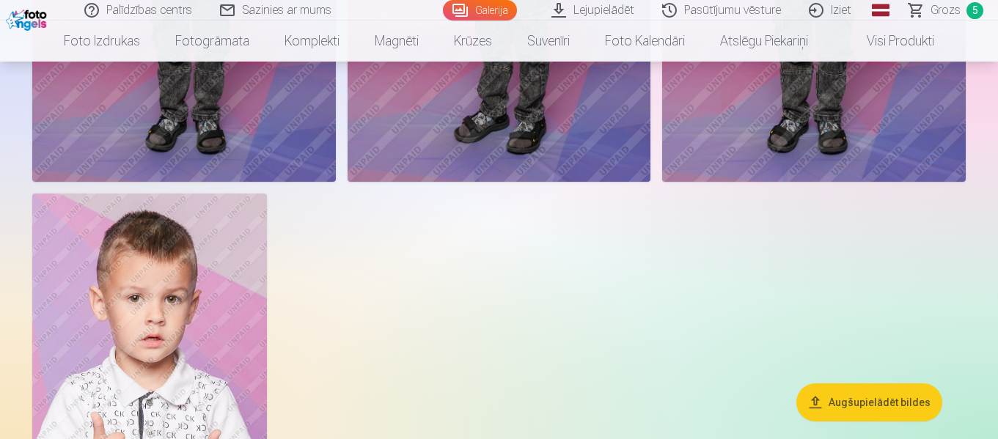
scroll to position [18360, 0]
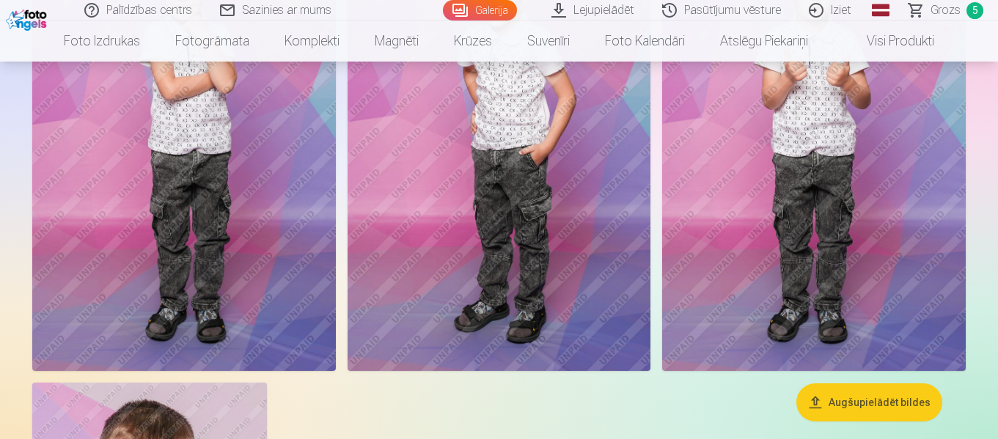
click at [490, 236] on img at bounding box center [500, 144] width 304 height 456
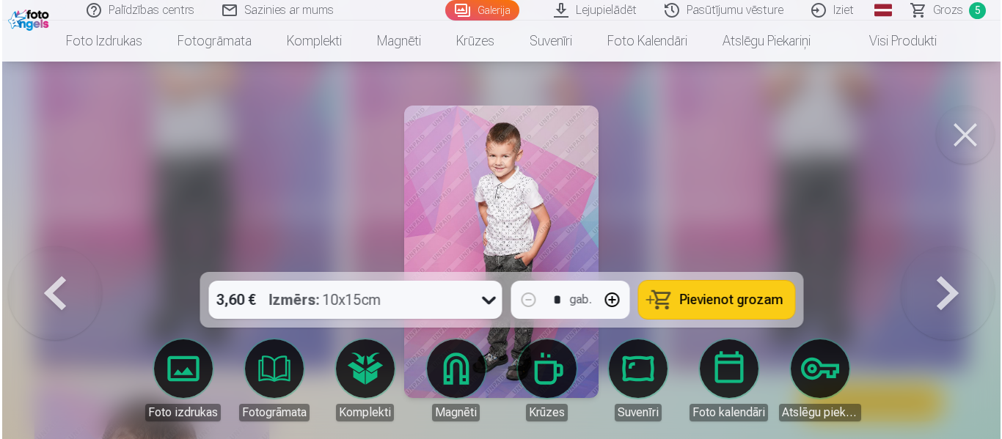
scroll to position [18430, 0]
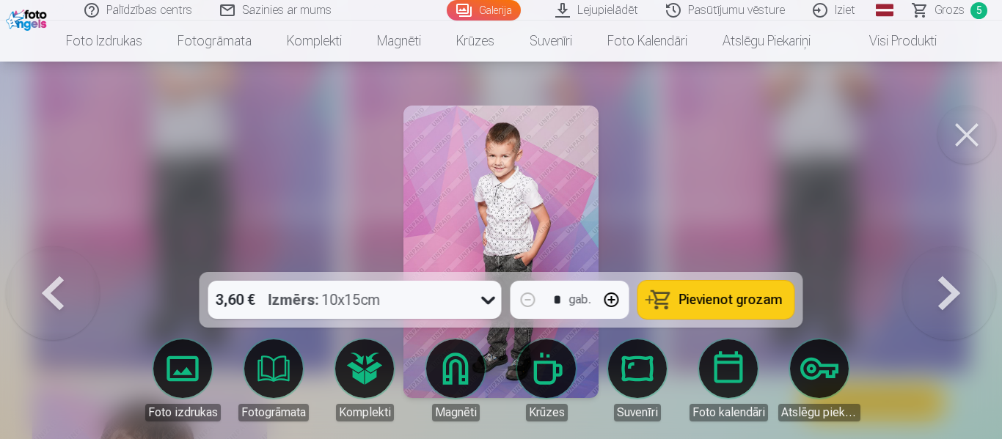
click at [471, 305] on div "3,60 € Izmērs : 10x15cm" at bounding box center [341, 300] width 266 height 38
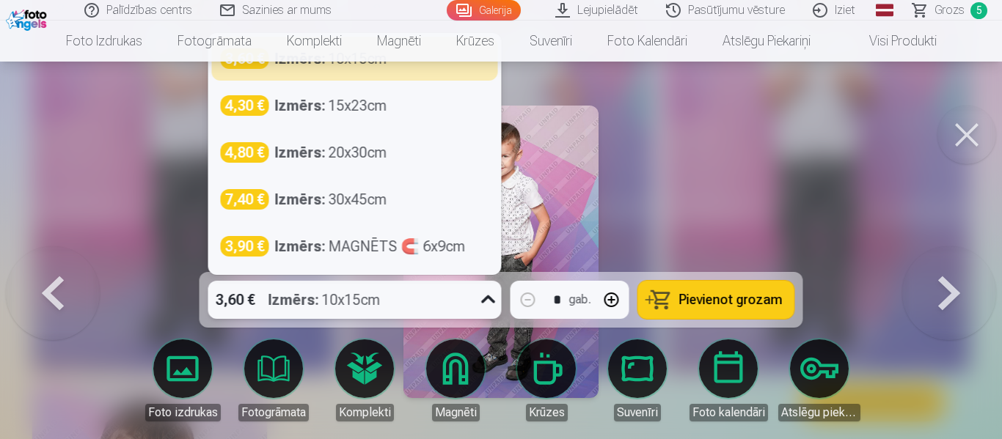
click at [713, 160] on div at bounding box center [501, 219] width 1002 height 439
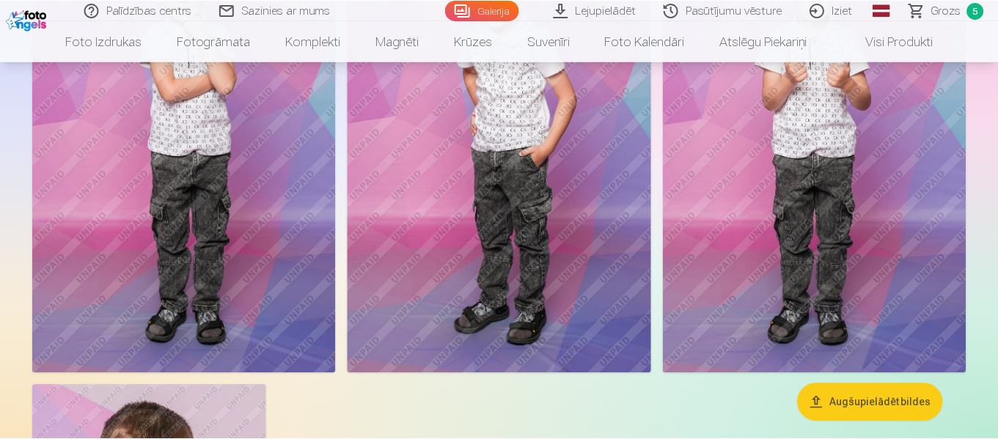
scroll to position [18360, 0]
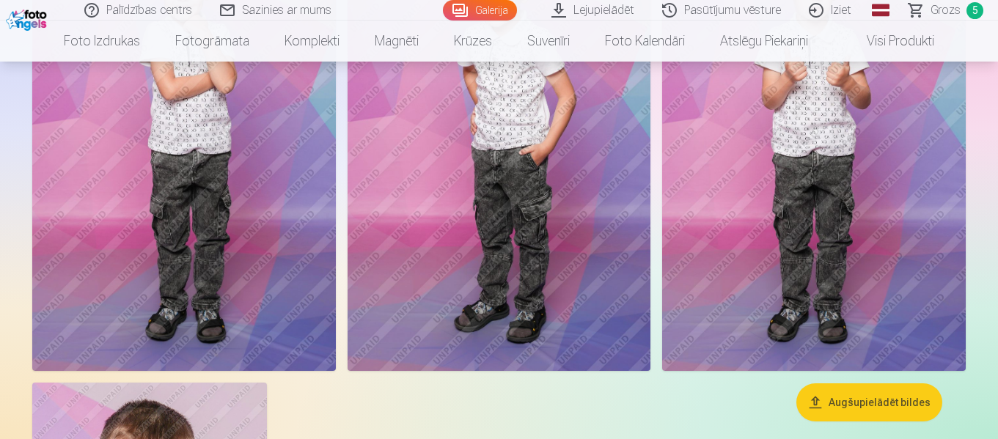
click at [567, 327] on img at bounding box center [500, 144] width 304 height 456
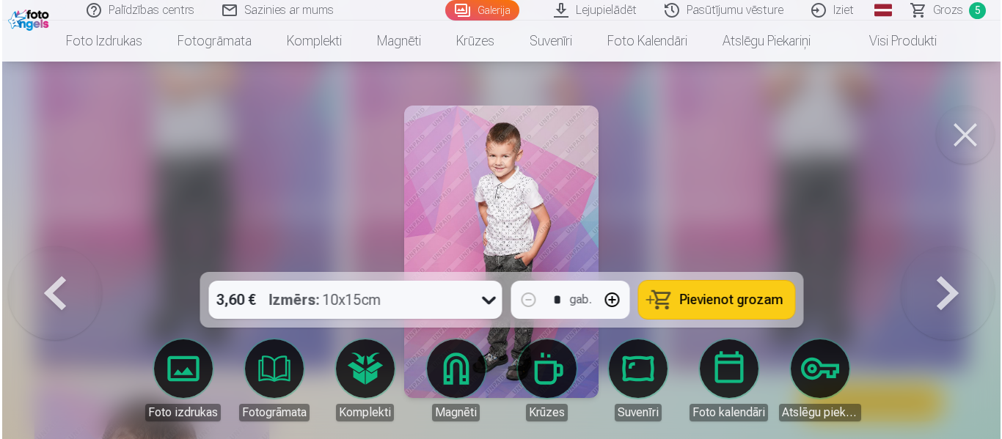
scroll to position [18430, 0]
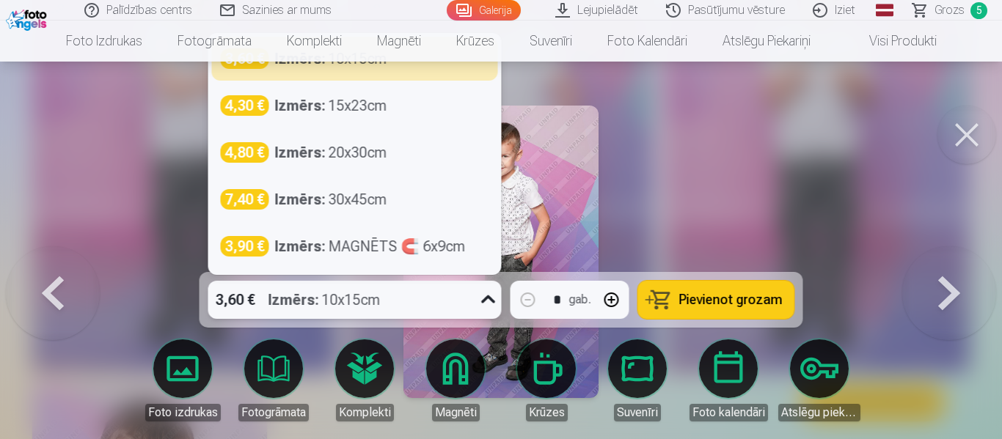
click at [497, 304] on icon at bounding box center [488, 299] width 23 height 23
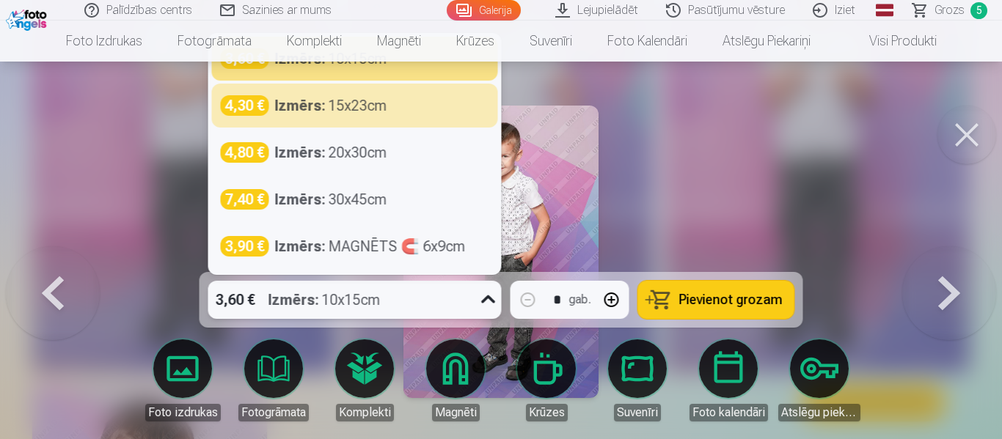
click at [968, 136] on button at bounding box center [967, 135] width 59 height 59
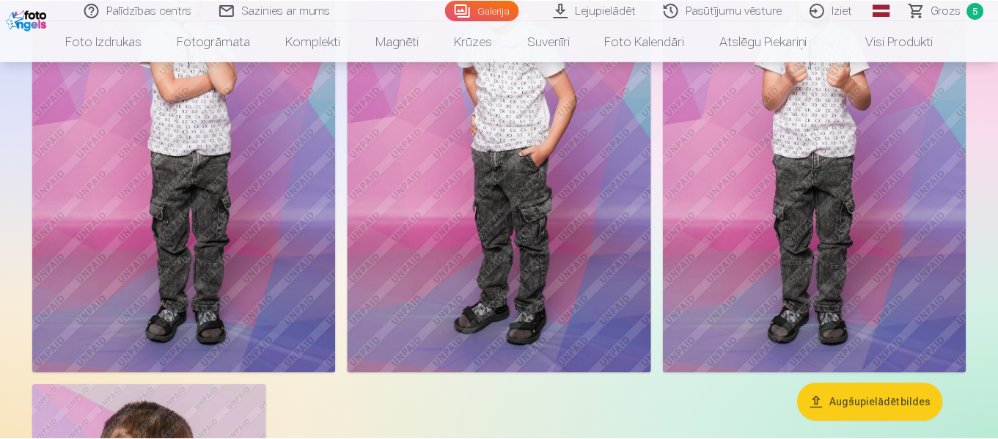
scroll to position [18360, 0]
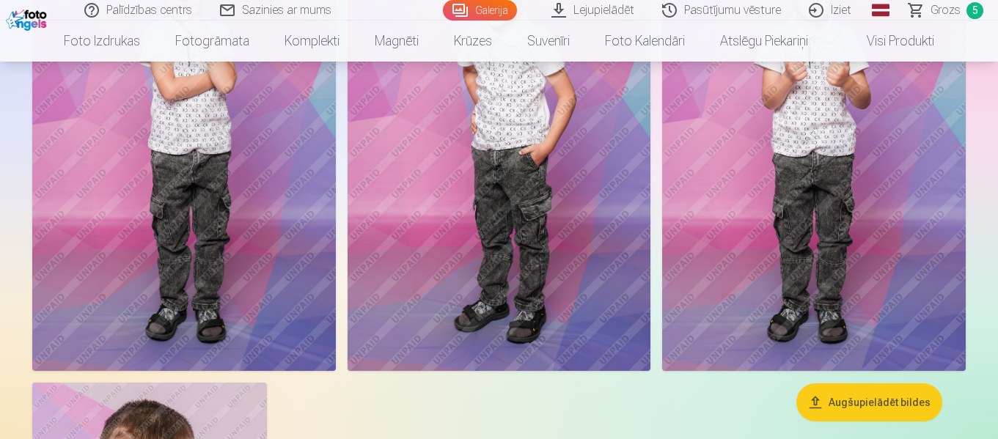
click at [957, 12] on span "Grozs" at bounding box center [946, 10] width 30 height 18
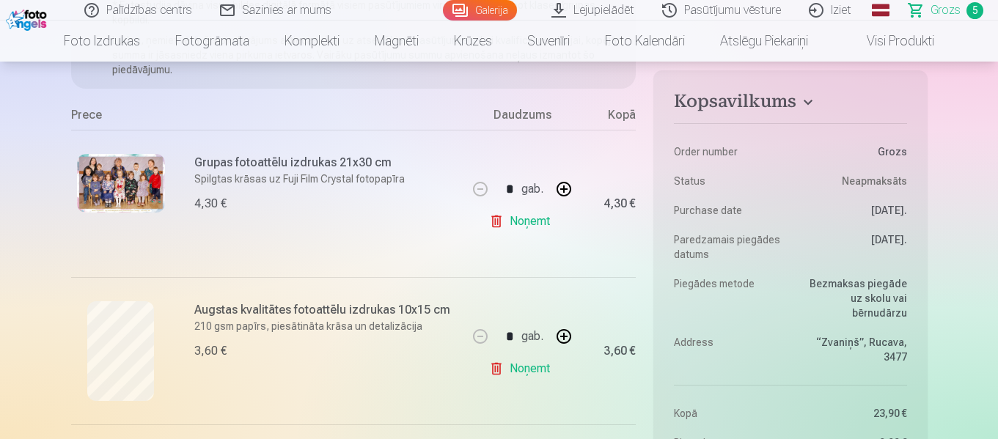
scroll to position [220, 0]
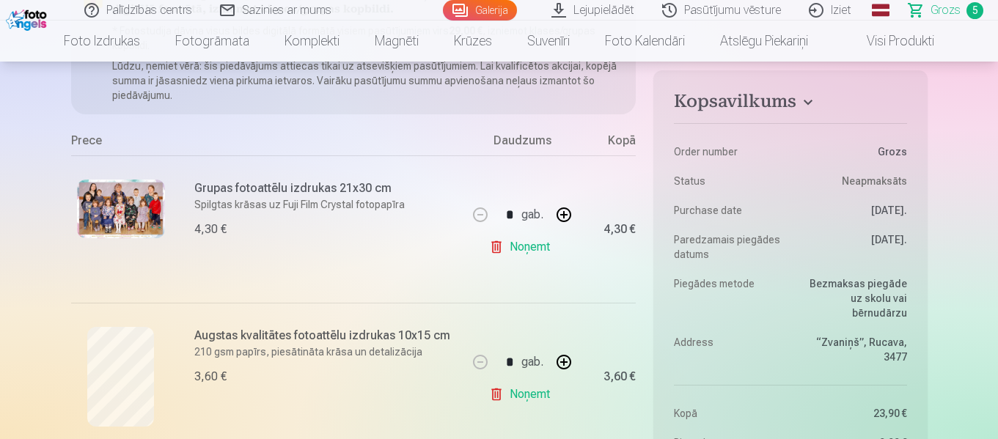
click at [530, 248] on link "Noņemt" at bounding box center [522, 247] width 67 height 29
type input "*"
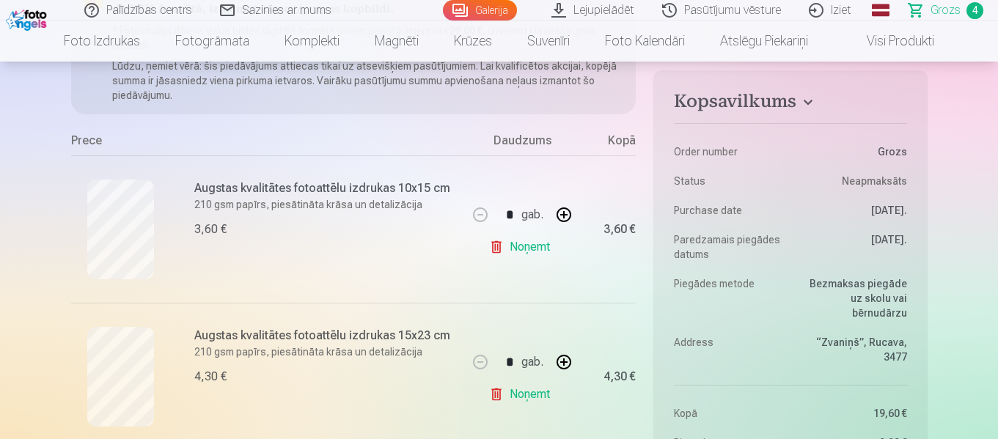
click at [466, 12] on link "Galerija" at bounding box center [480, 10] width 74 height 21
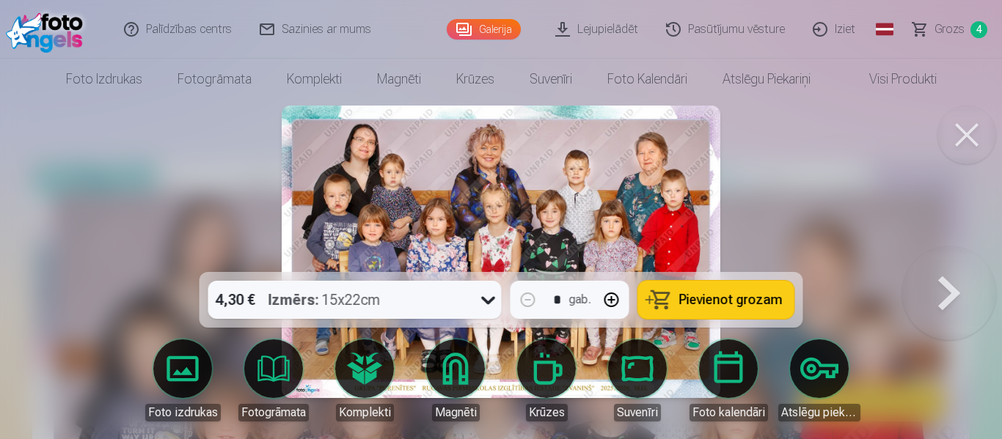
click at [739, 300] on span "Pievienot grozam" at bounding box center [730, 299] width 103 height 13
click at [954, 257] on button at bounding box center [949, 251] width 94 height 11
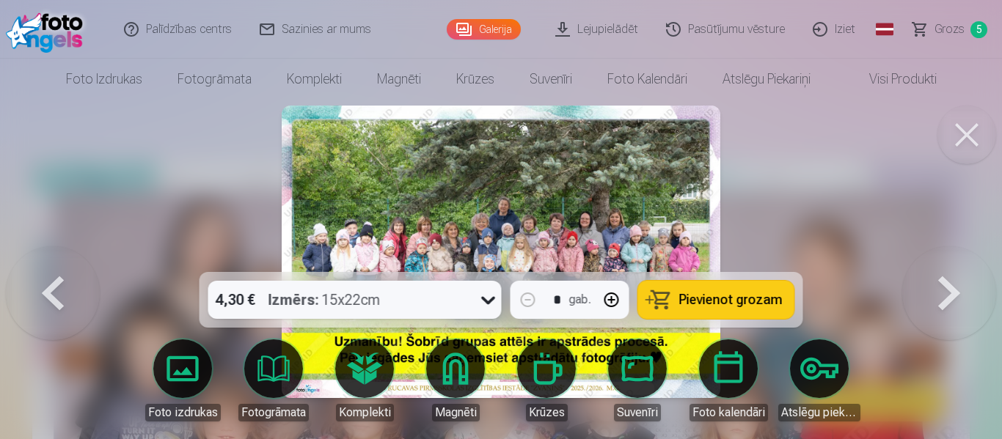
click at [954, 257] on button at bounding box center [949, 251] width 94 height 11
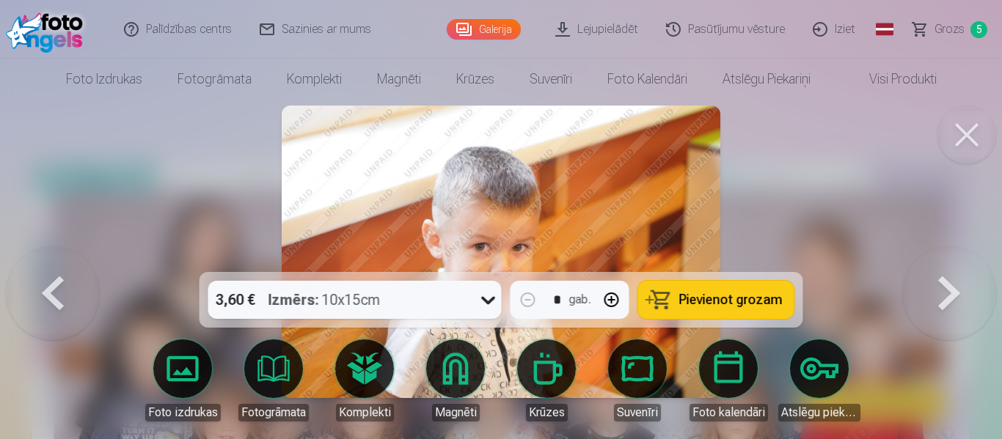
click at [955, 29] on span "Grozs" at bounding box center [950, 30] width 30 height 18
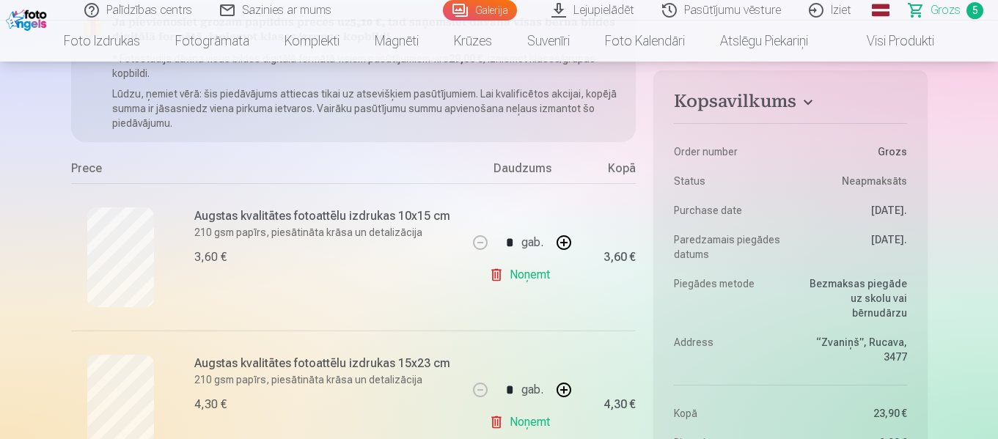
scroll to position [293, 0]
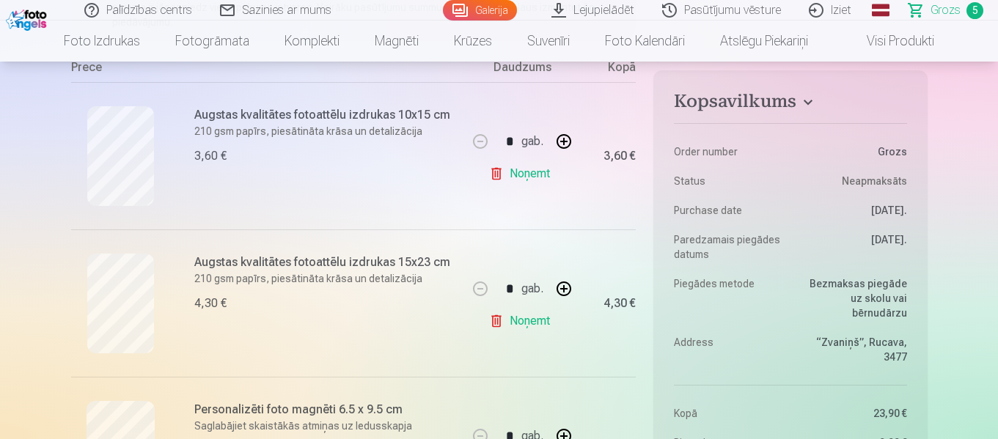
click at [539, 175] on link "Noņemt" at bounding box center [522, 173] width 67 height 29
type input "*"
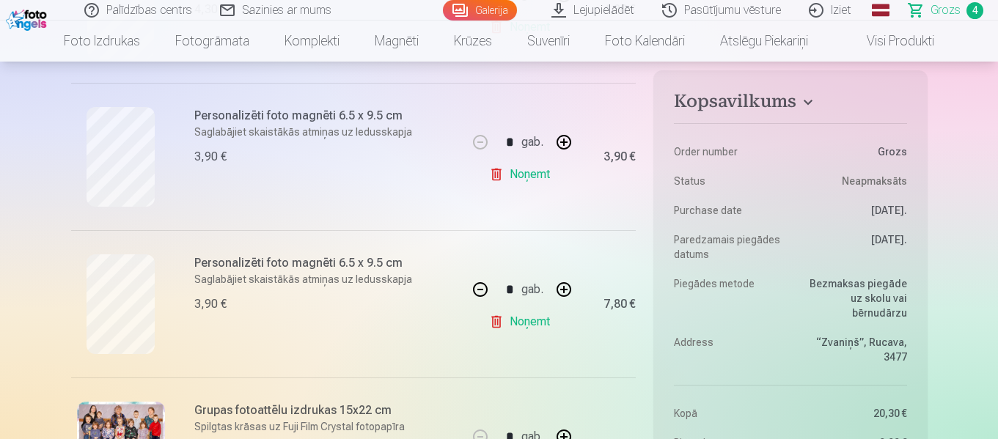
scroll to position [514, 0]
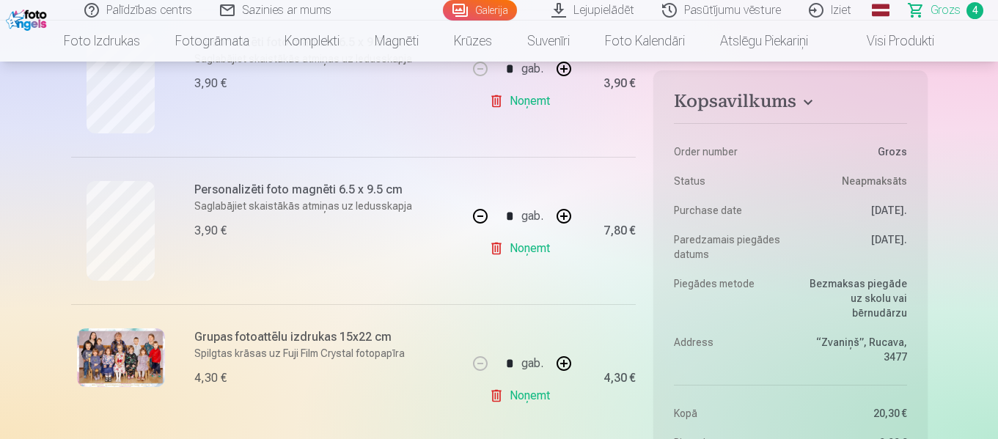
click at [535, 251] on link "Noņemt" at bounding box center [522, 248] width 67 height 29
type input "*"
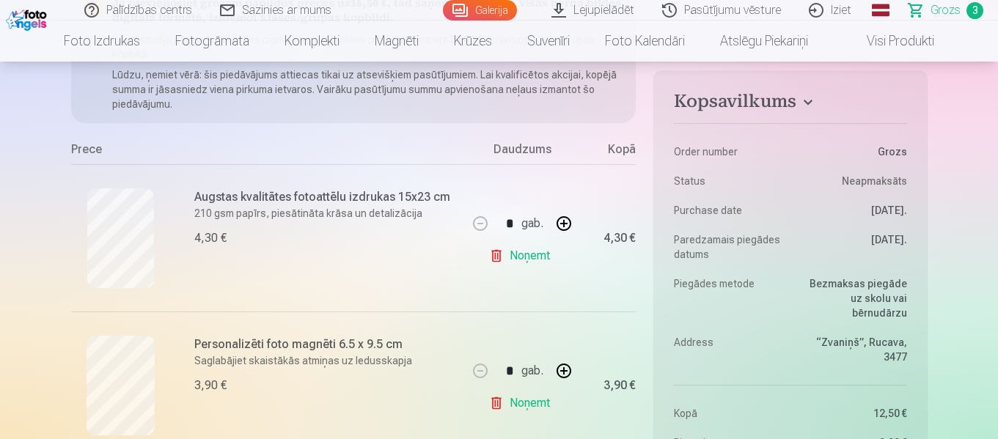
scroll to position [293, 0]
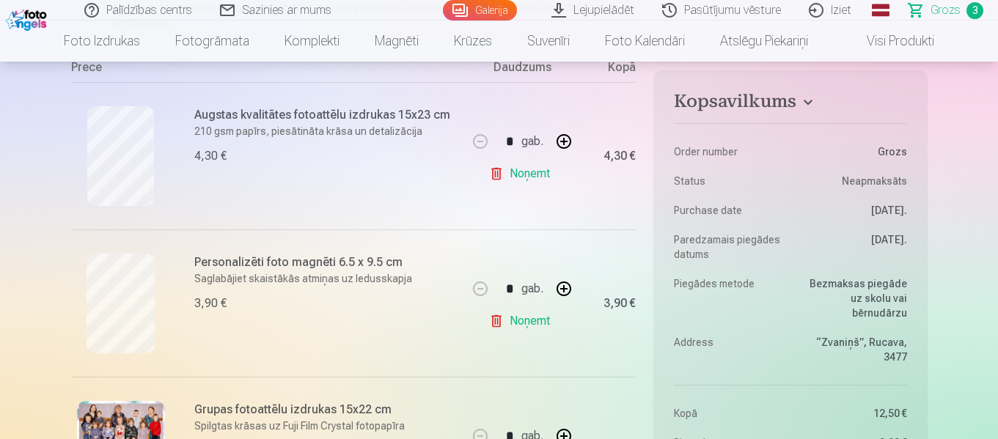
click at [497, 8] on link "Galerija" at bounding box center [480, 10] width 74 height 21
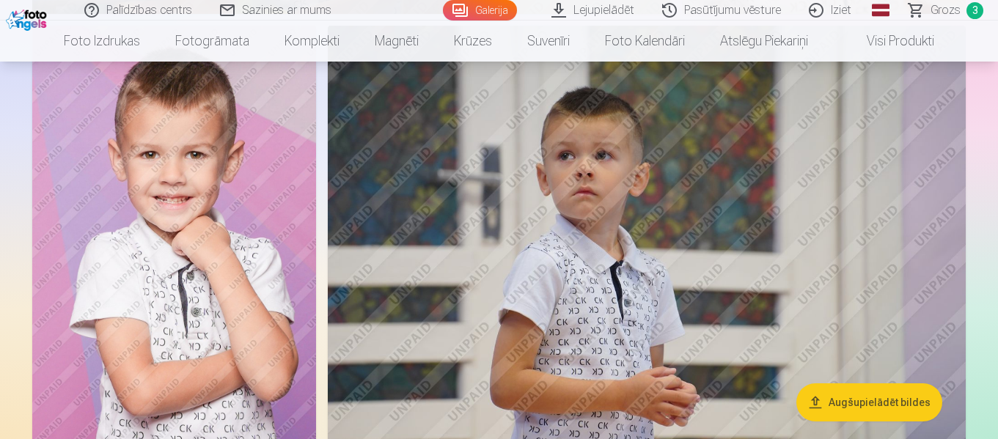
scroll to position [12912, 0]
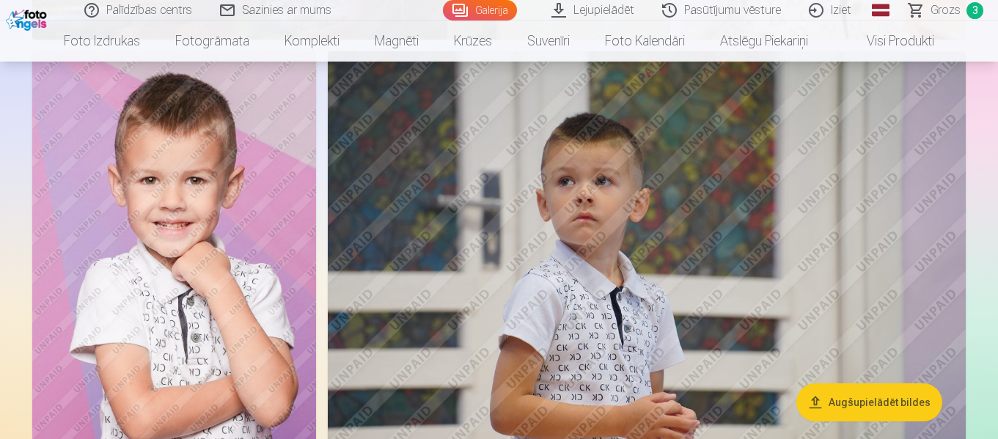
click at [200, 283] on img at bounding box center [174, 263] width 284 height 425
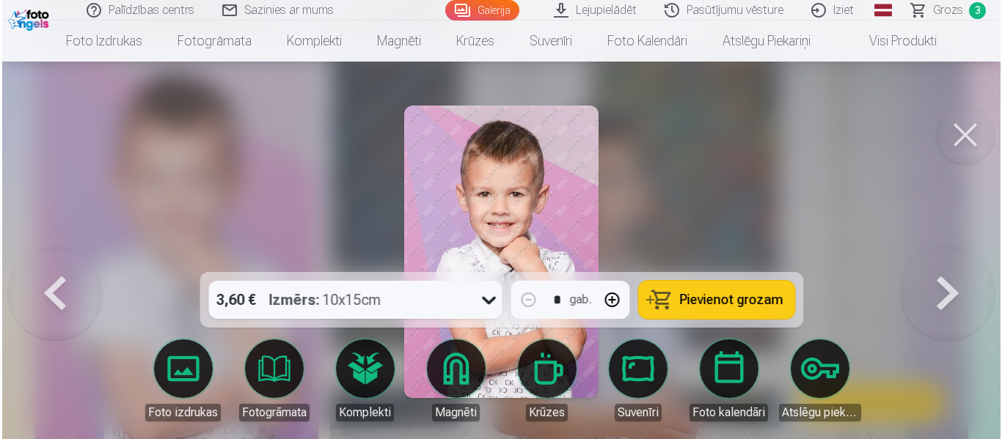
scroll to position [12959, 0]
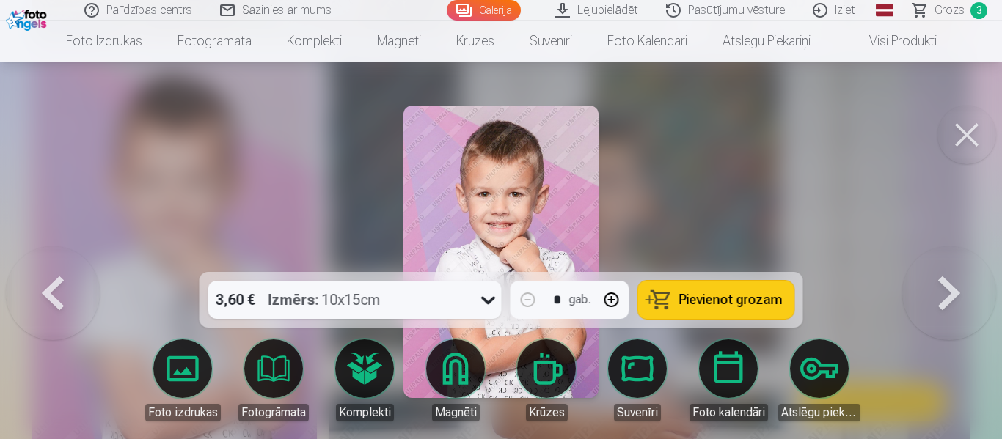
click at [493, 299] on icon at bounding box center [488, 299] width 23 height 23
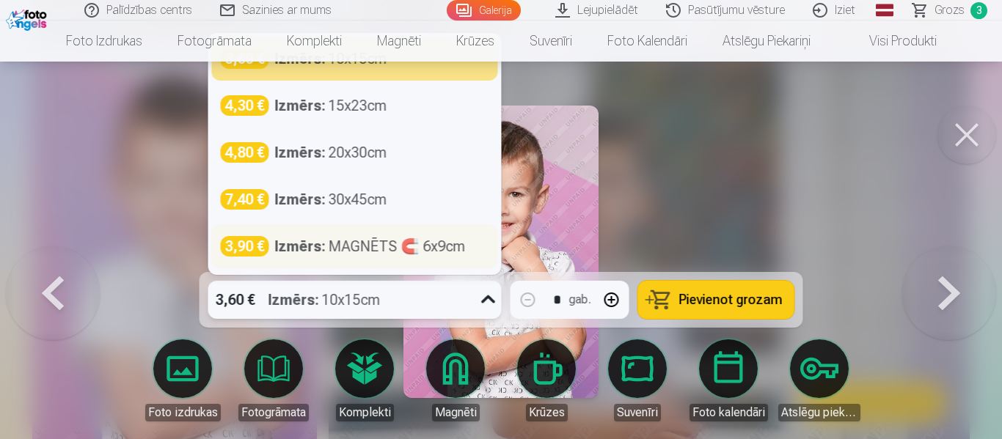
click at [365, 252] on div "Izmērs : MAGNĒTS 🧲 6x9cm" at bounding box center [370, 246] width 191 height 21
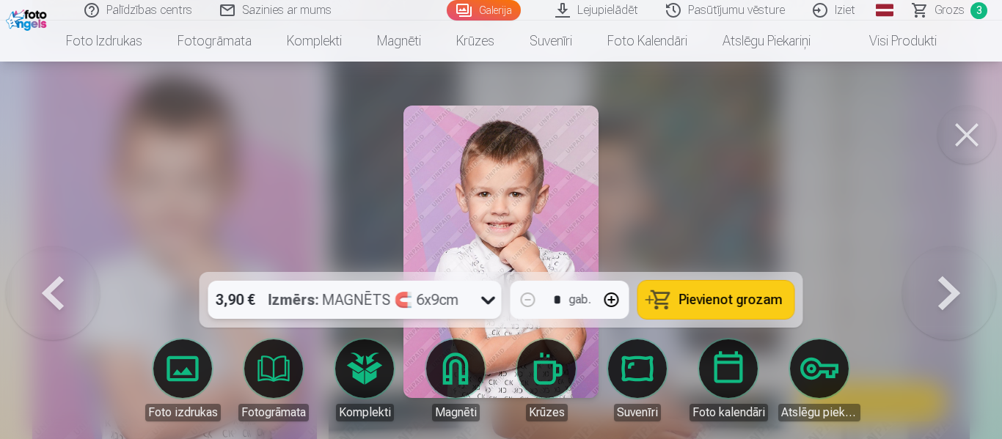
click at [743, 303] on span "Pievienot grozam" at bounding box center [730, 299] width 103 height 13
click at [971, 128] on button at bounding box center [967, 135] width 59 height 59
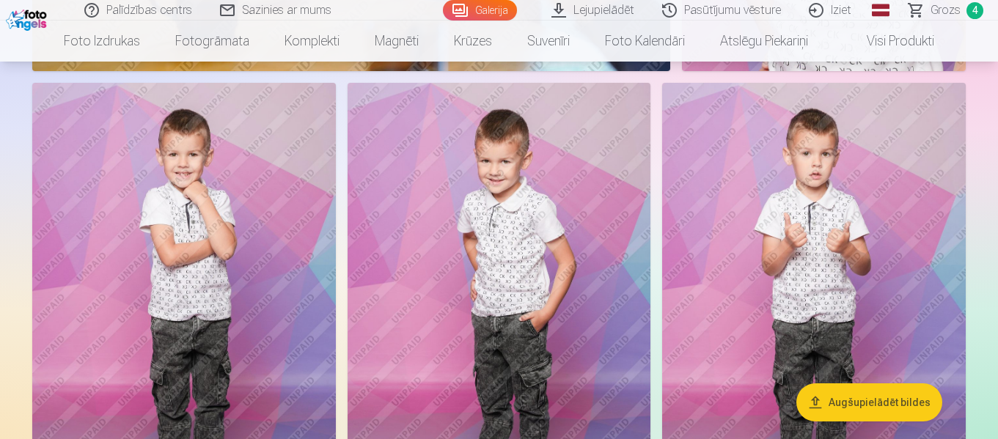
scroll to position [18267, 0]
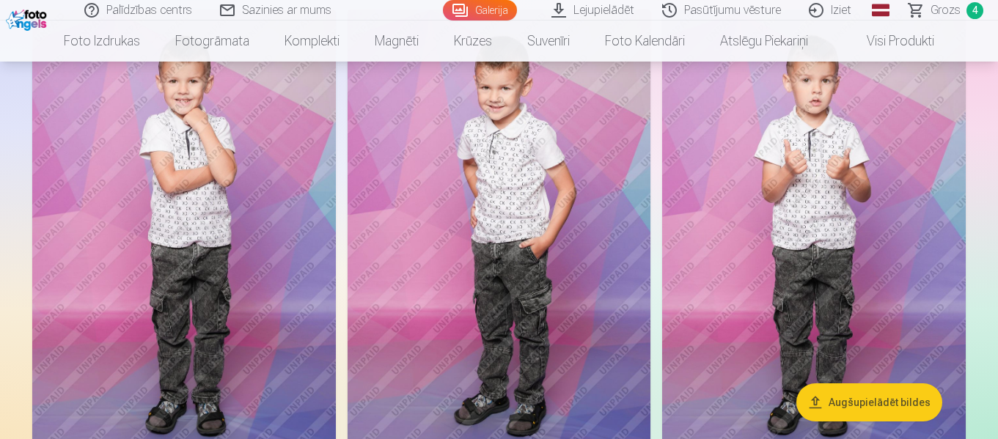
click at [557, 286] on img at bounding box center [500, 238] width 304 height 456
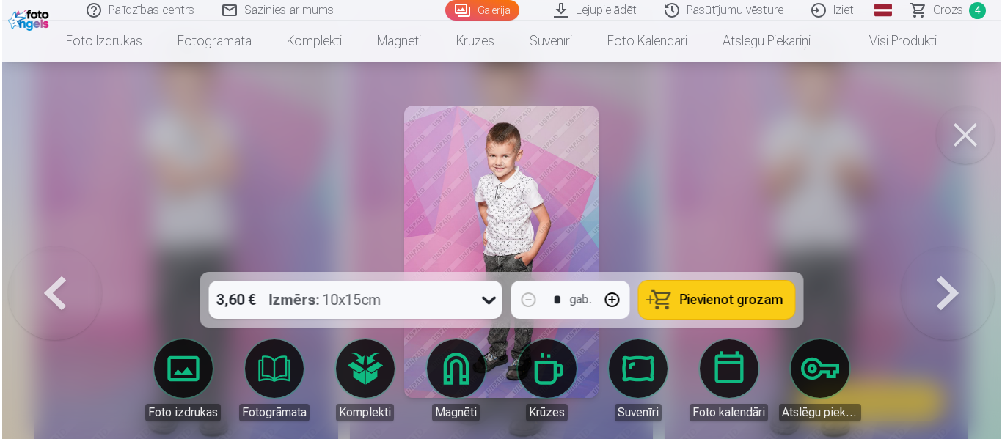
scroll to position [18337, 0]
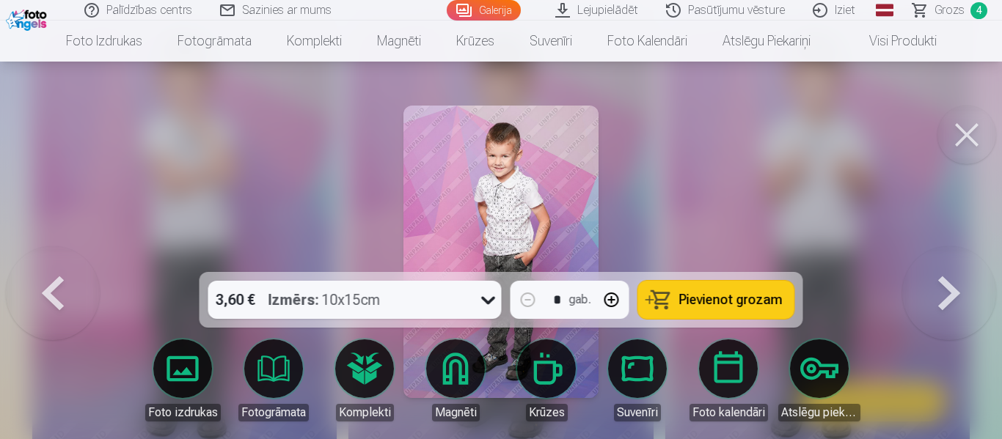
click at [758, 300] on span "Pievienot grozam" at bounding box center [730, 299] width 103 height 13
click at [968, 136] on button at bounding box center [967, 135] width 59 height 59
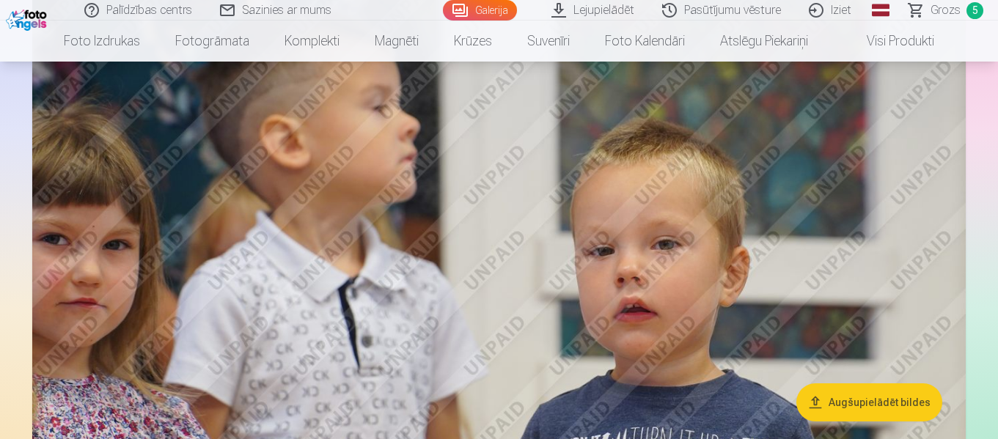
scroll to position [14672, 0]
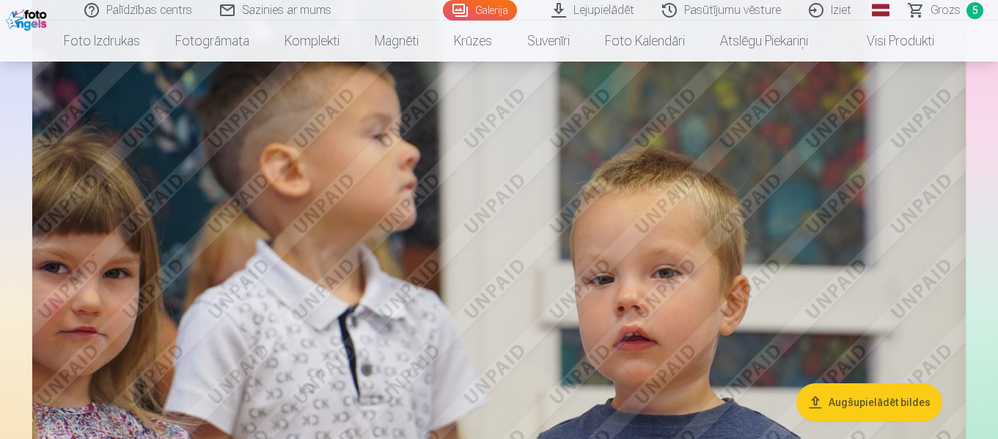
click at [951, 0] on link "Grozs 5" at bounding box center [947, 10] width 103 height 21
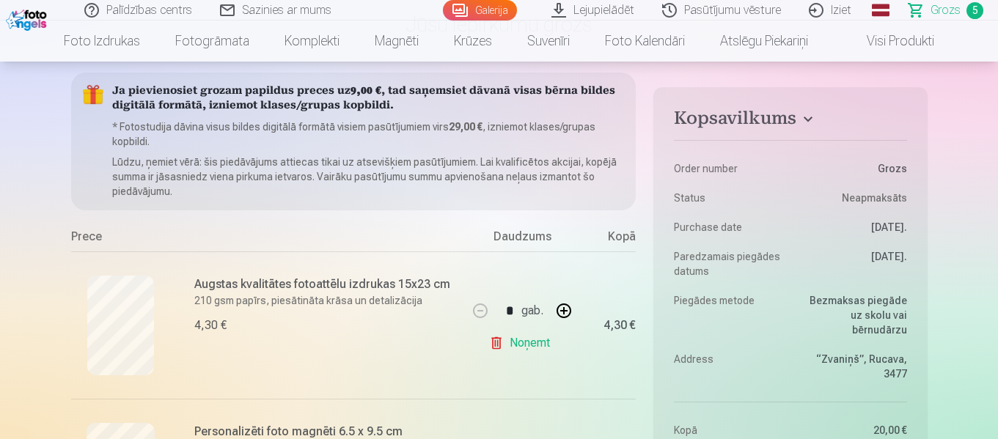
scroll to position [147, 0]
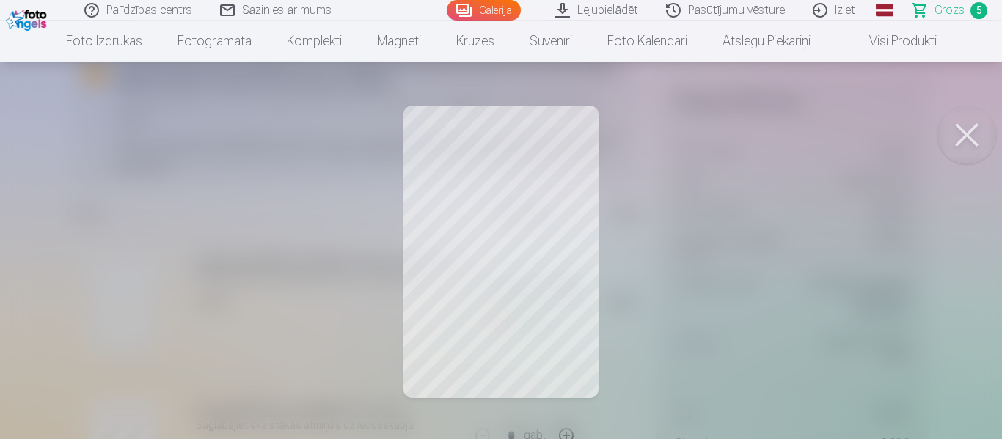
click at [969, 135] on button at bounding box center [967, 135] width 59 height 59
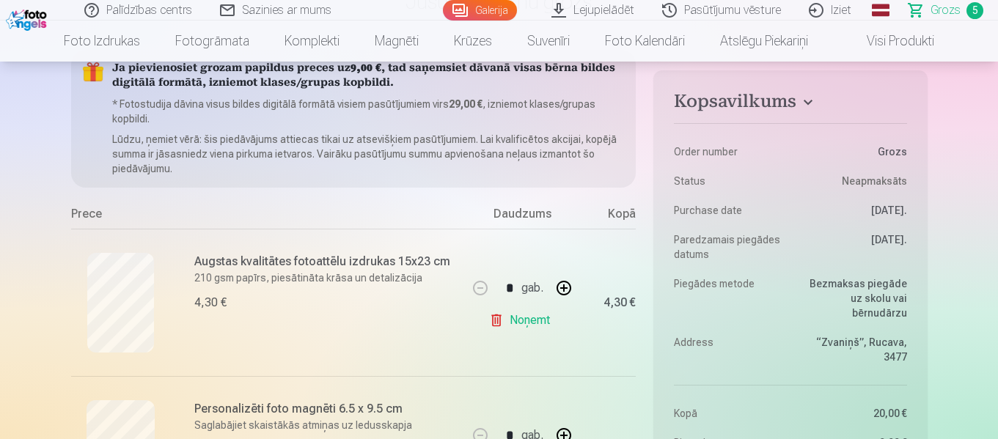
click at [537, 322] on link "Noņemt" at bounding box center [522, 320] width 67 height 29
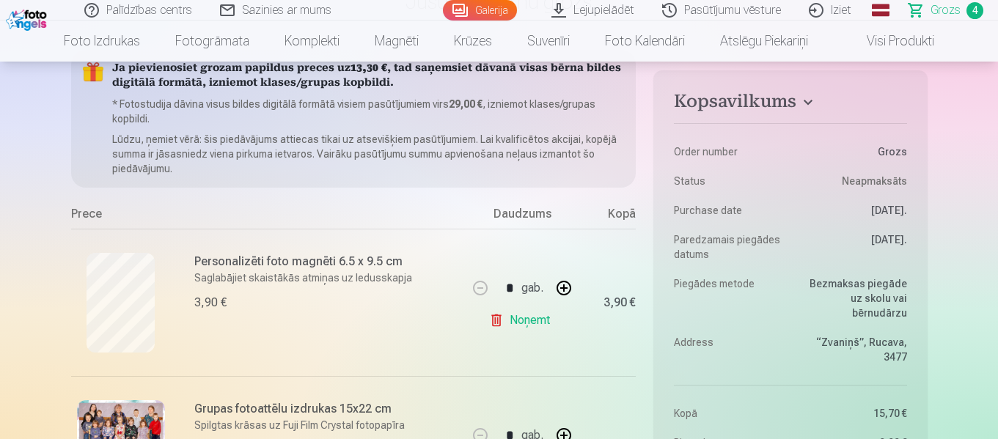
click at [488, 9] on link "Galerija" at bounding box center [480, 10] width 74 height 21
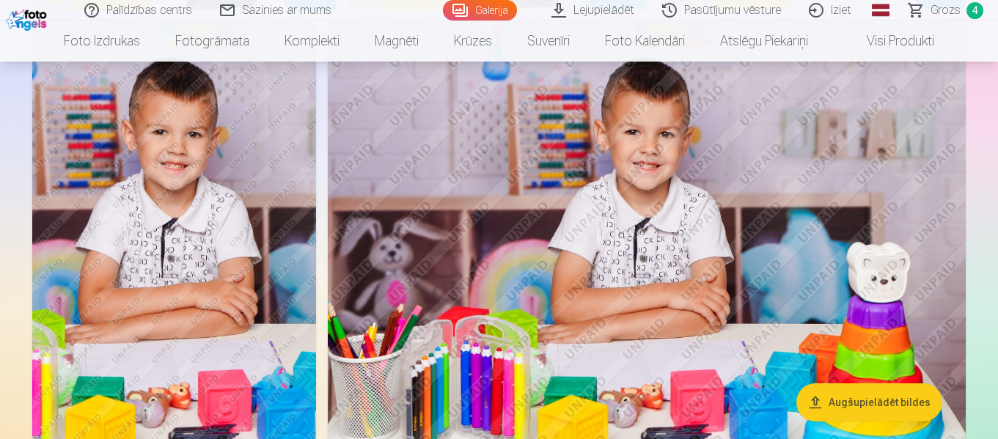
scroll to position [6382, 0]
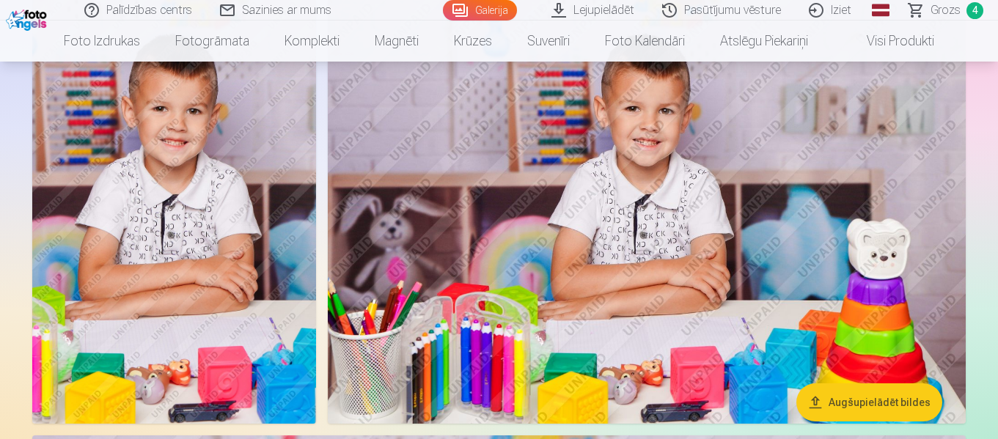
click at [716, 262] on img at bounding box center [647, 211] width 638 height 425
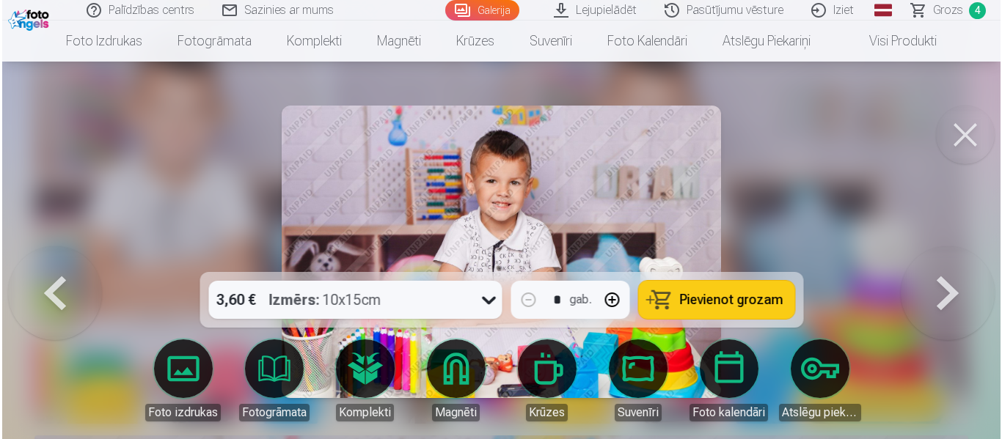
scroll to position [6406, 0]
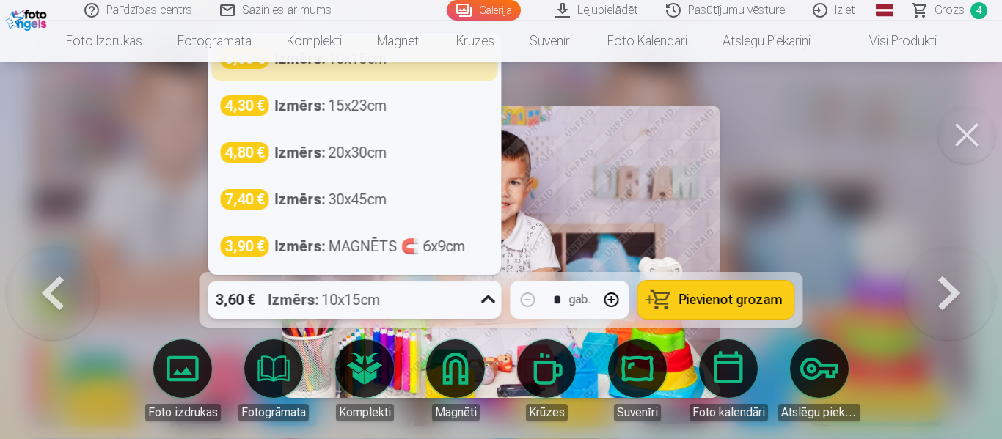
click at [492, 298] on icon at bounding box center [488, 299] width 23 height 23
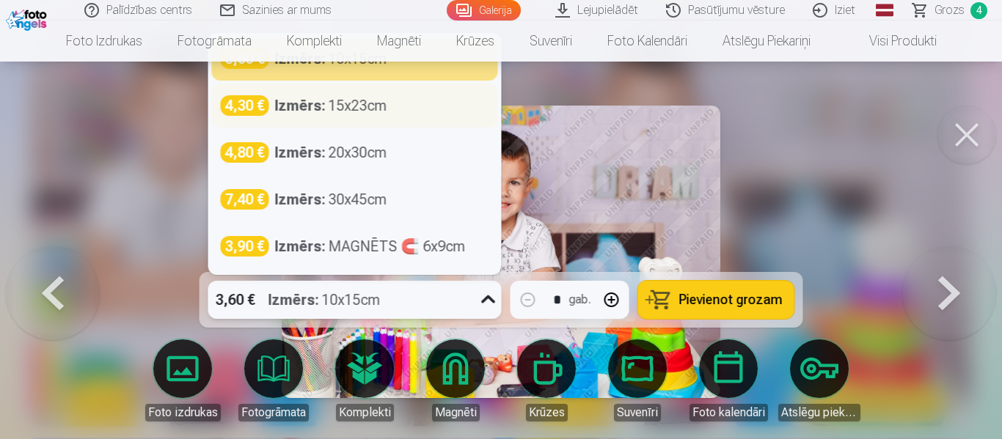
click at [398, 105] on div "4,30 € Izmērs : 15x23cm" at bounding box center [355, 105] width 269 height 21
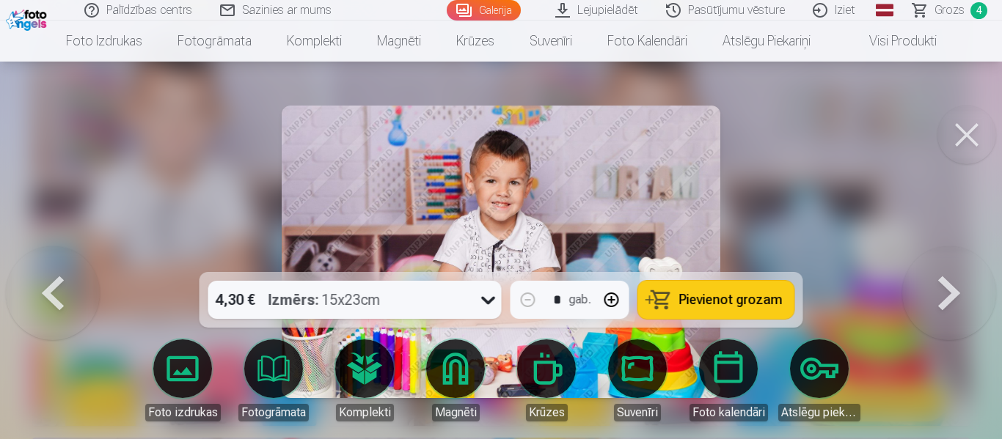
click at [736, 301] on span "Pievienot grozam" at bounding box center [730, 299] width 103 height 13
click at [945, 7] on span "Grozs" at bounding box center [950, 10] width 30 height 18
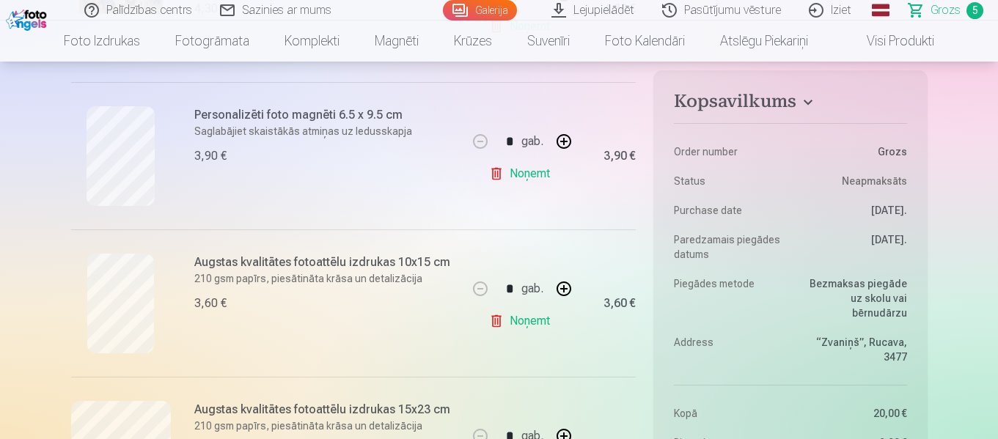
scroll to position [587, 0]
click at [566, 143] on button "button" at bounding box center [564, 142] width 35 height 35
click at [567, 143] on button "button" at bounding box center [564, 142] width 35 height 35
type input "*"
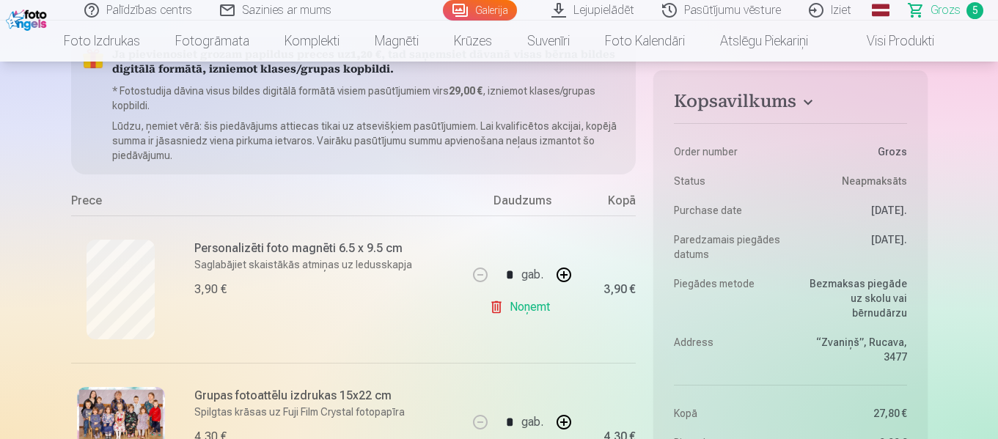
scroll to position [147, 0]
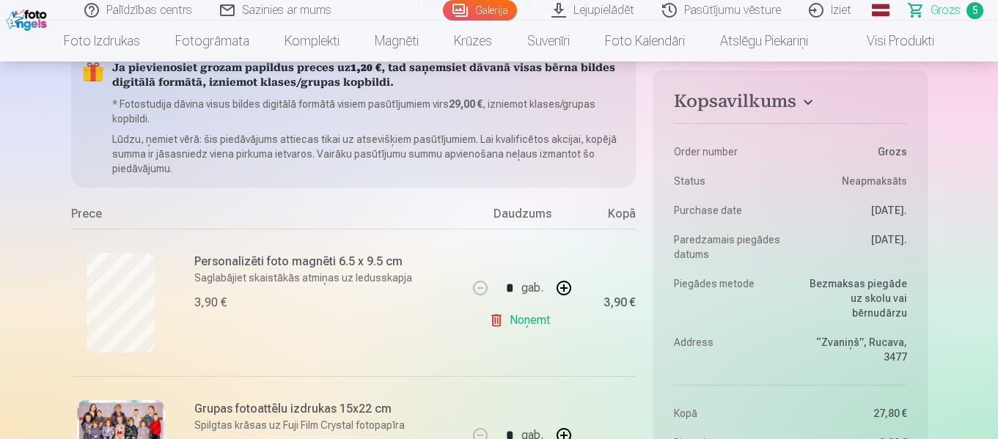
click at [506, 8] on link "Galerija" at bounding box center [480, 10] width 74 height 21
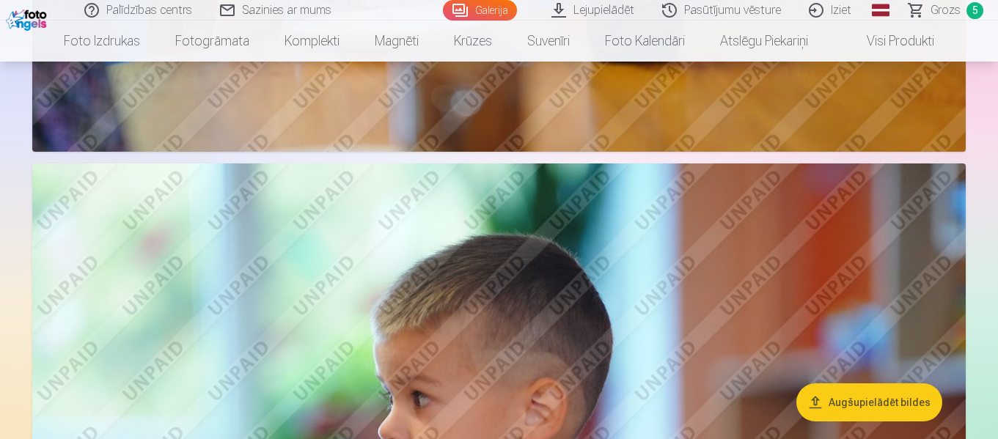
scroll to position [8216, 0]
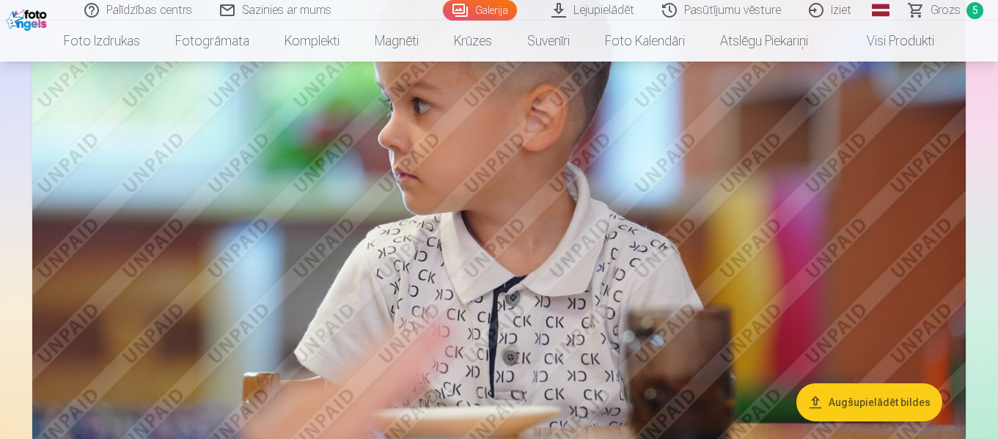
click at [947, 10] on span "Grozs" at bounding box center [946, 10] width 30 height 18
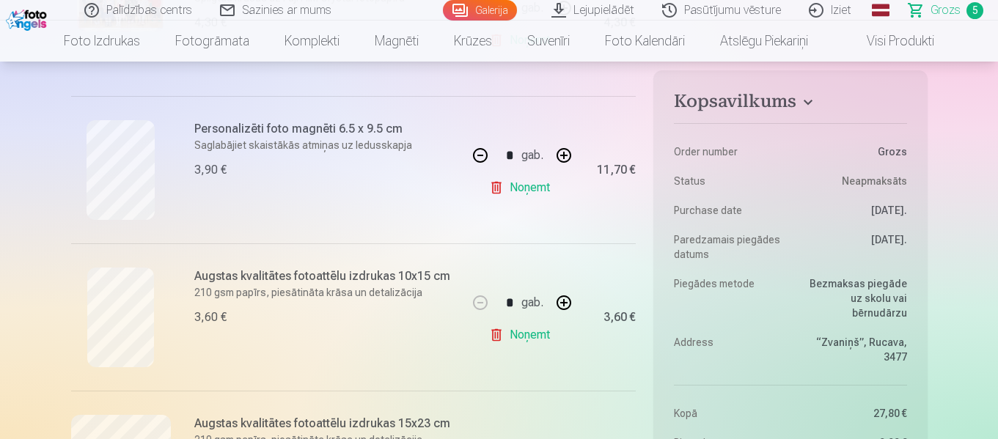
scroll to position [587, 0]
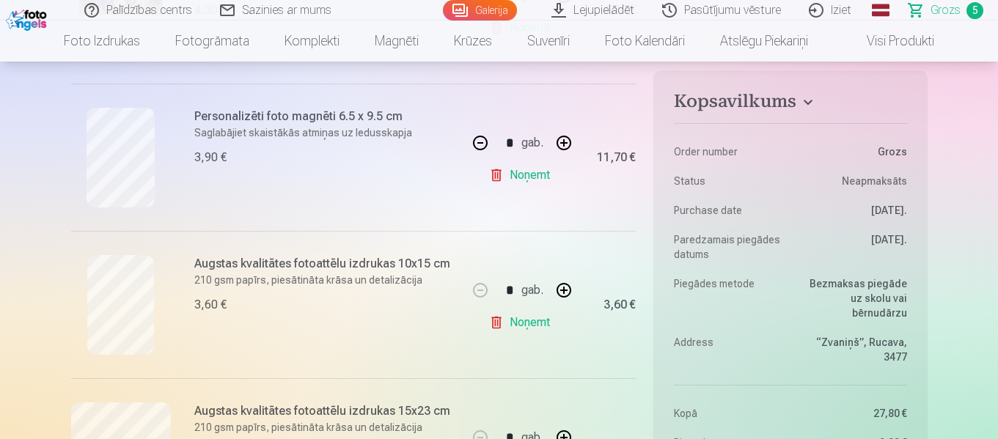
click at [565, 142] on button "button" at bounding box center [564, 142] width 35 height 35
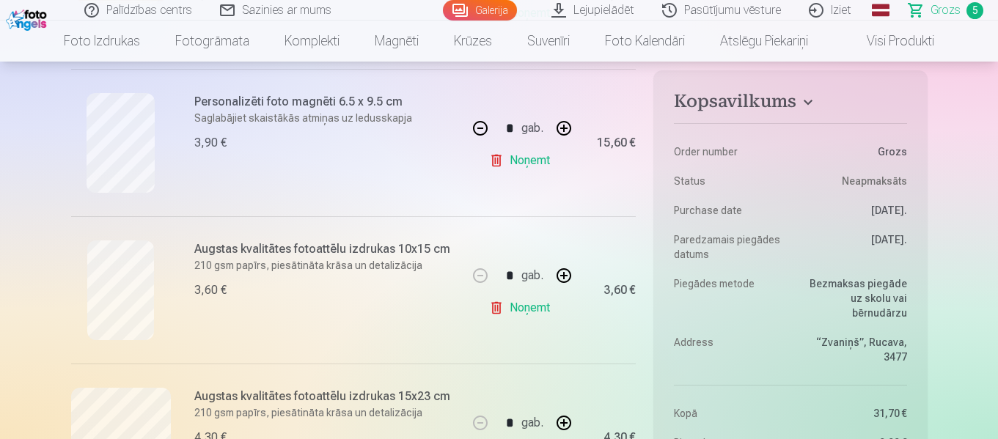
click at [569, 128] on button "button" at bounding box center [564, 128] width 35 height 35
type input "*"
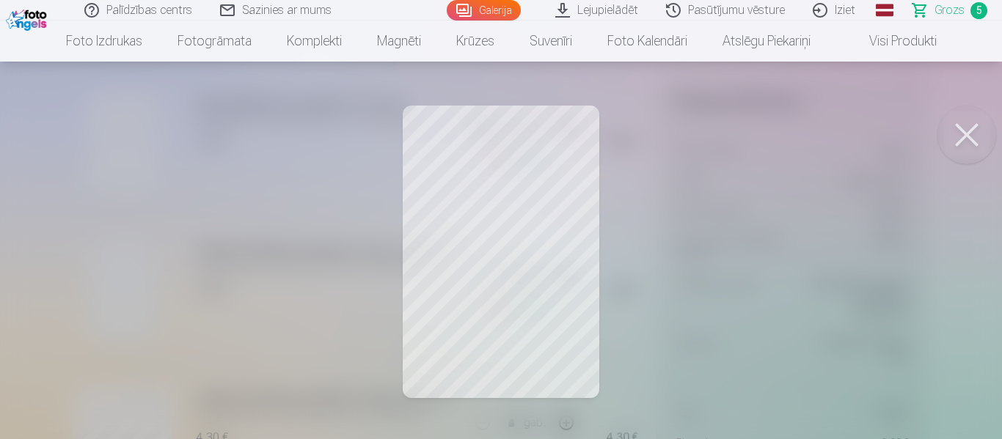
drag, startPoint x: 971, startPoint y: 137, endPoint x: 926, endPoint y: 149, distance: 46.3
click at [970, 136] on button at bounding box center [967, 135] width 59 height 59
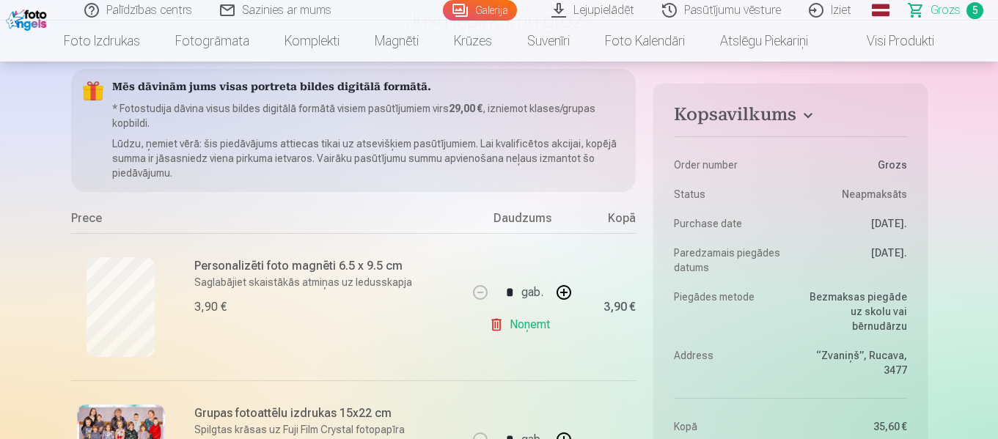
scroll to position [0, 0]
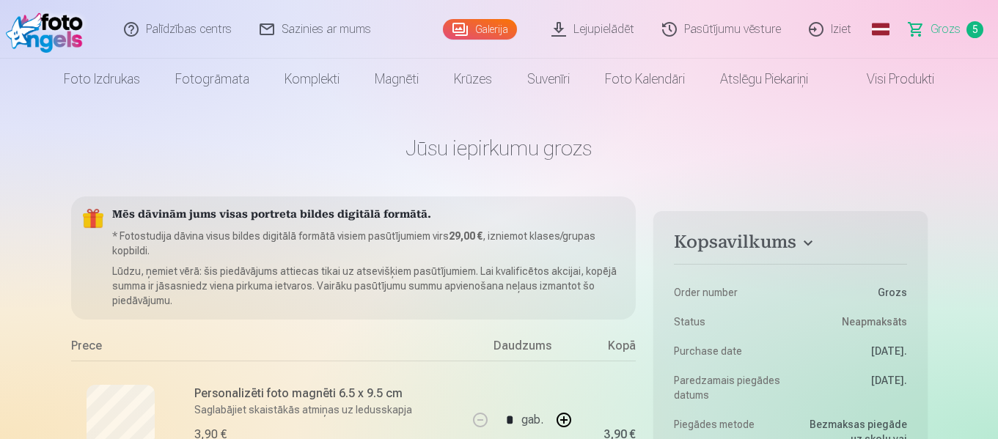
click at [489, 34] on link "Galerija" at bounding box center [480, 29] width 74 height 21
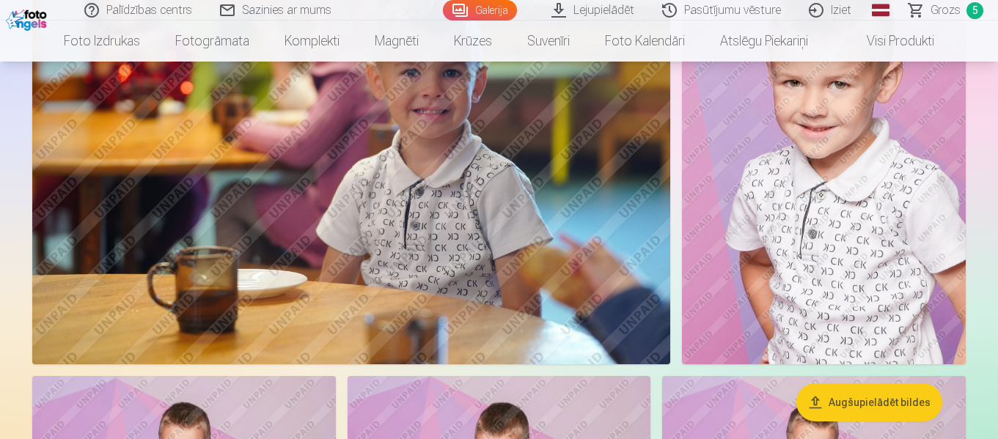
scroll to position [18194, 0]
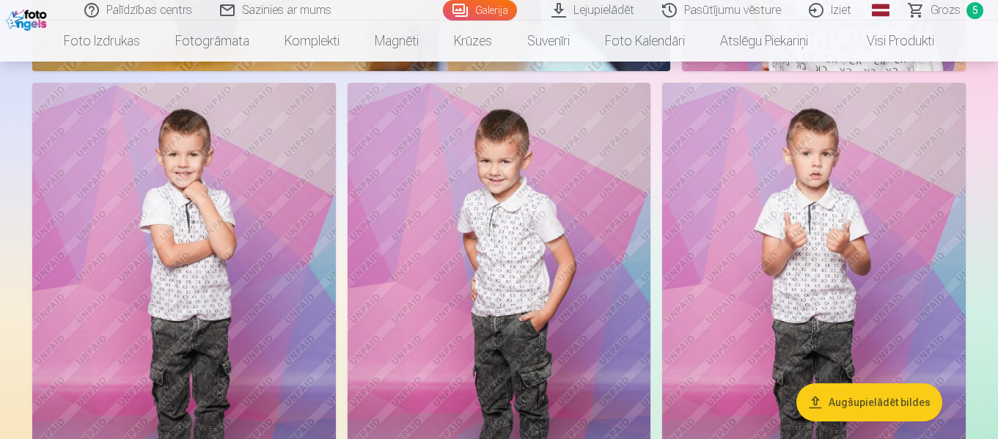
click at [555, 282] on img at bounding box center [500, 311] width 304 height 456
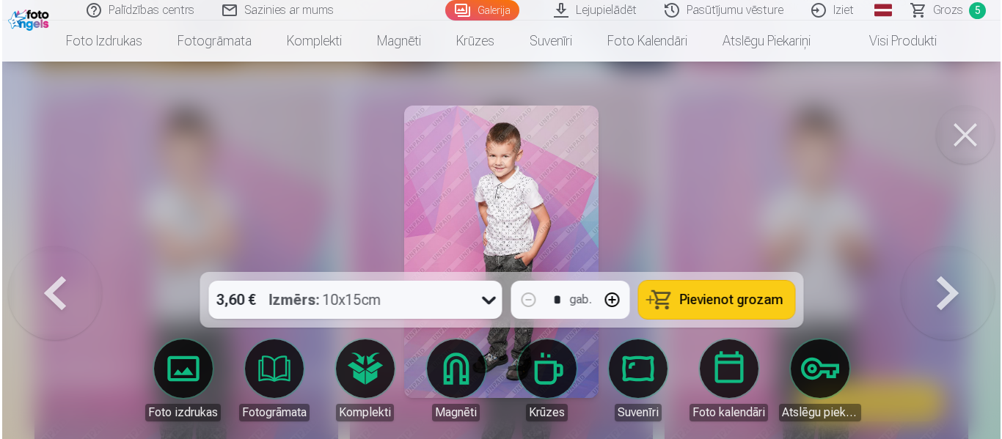
scroll to position [18262, 0]
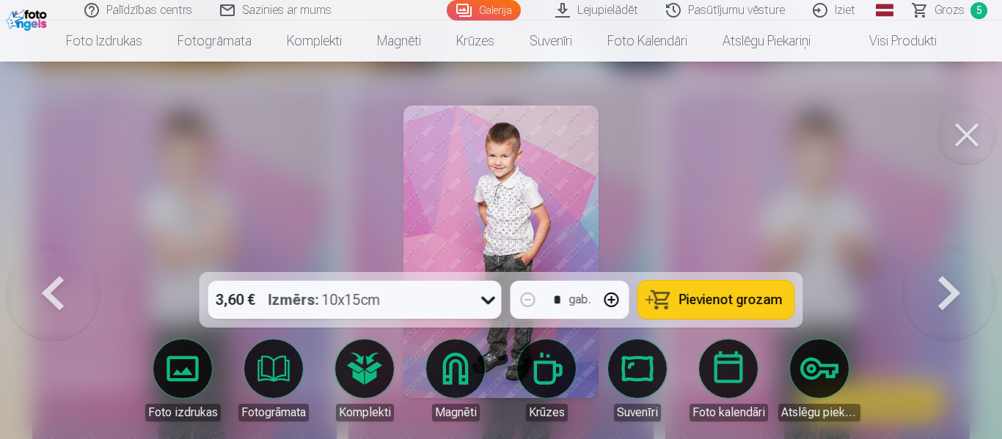
click at [965, 139] on button at bounding box center [967, 135] width 59 height 59
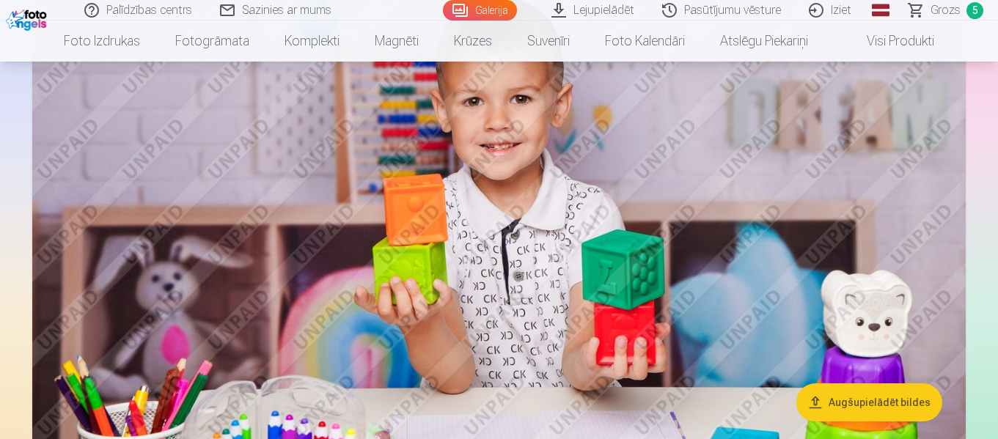
scroll to position [15332, 0]
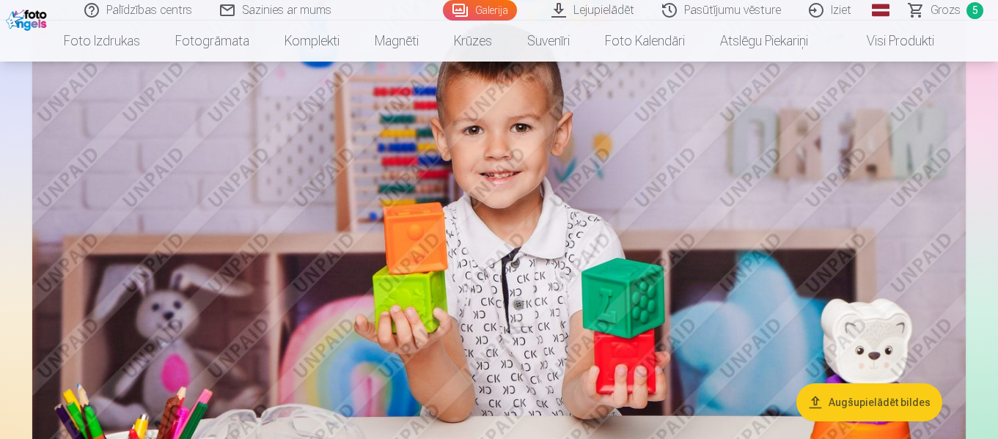
click at [946, 10] on span "Grozs" at bounding box center [946, 10] width 30 height 18
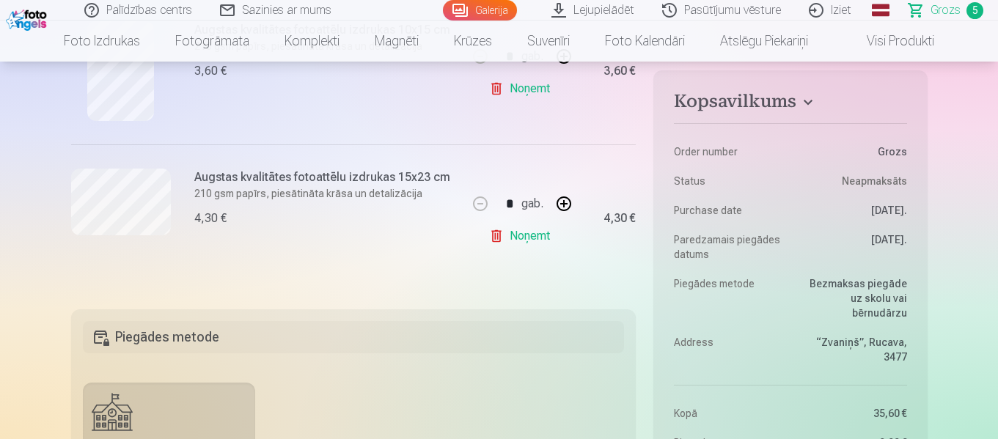
scroll to position [807, 0]
click at [481, 9] on link "Galerija" at bounding box center [480, 10] width 74 height 21
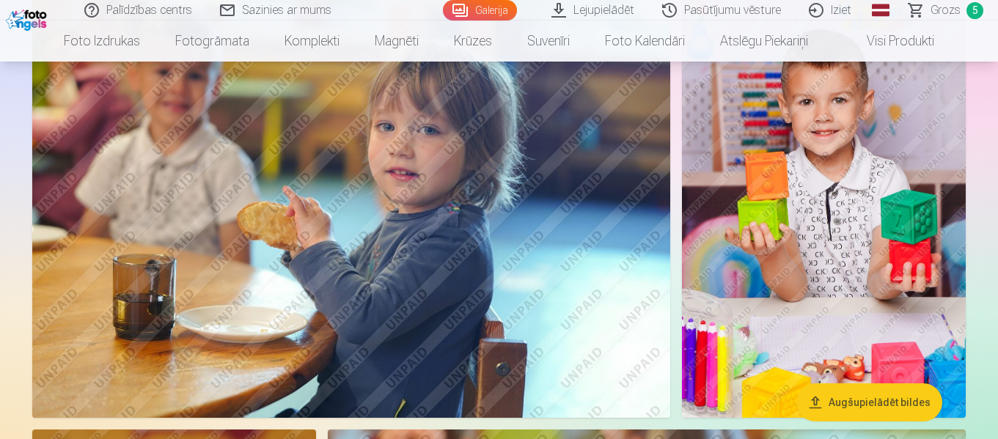
scroll to position [4989, 0]
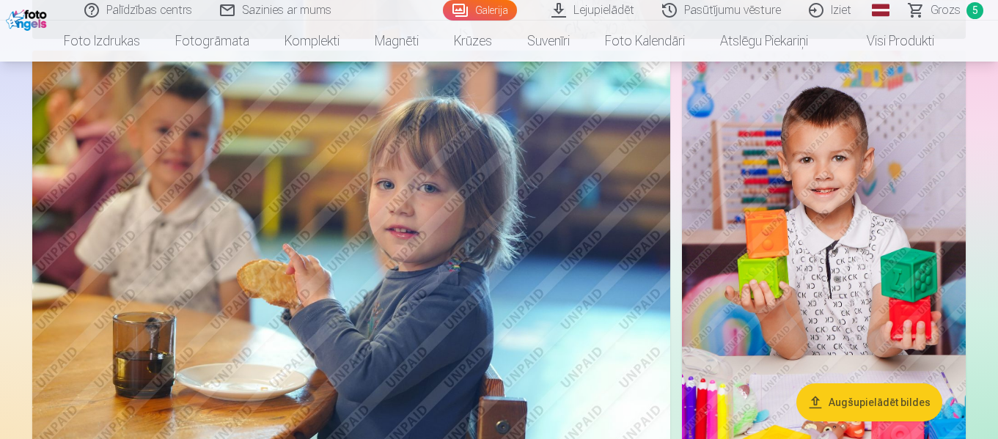
click at [852, 240] on img at bounding box center [824, 263] width 284 height 425
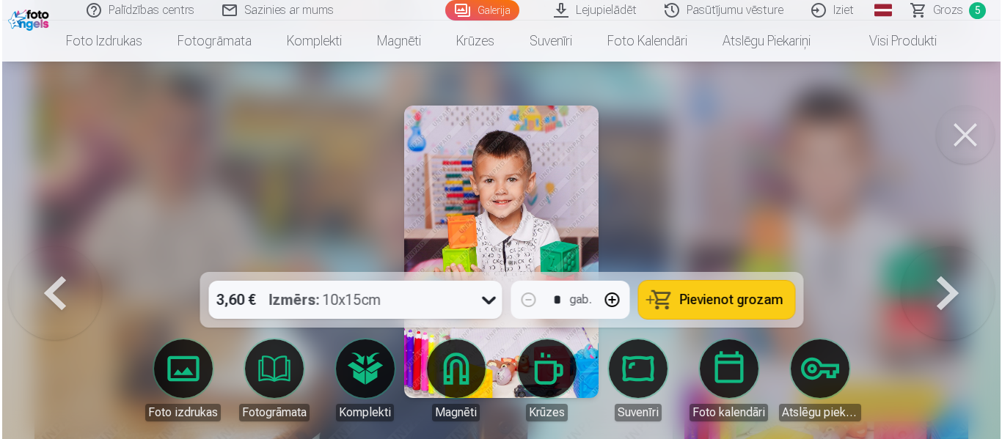
scroll to position [5005, 0]
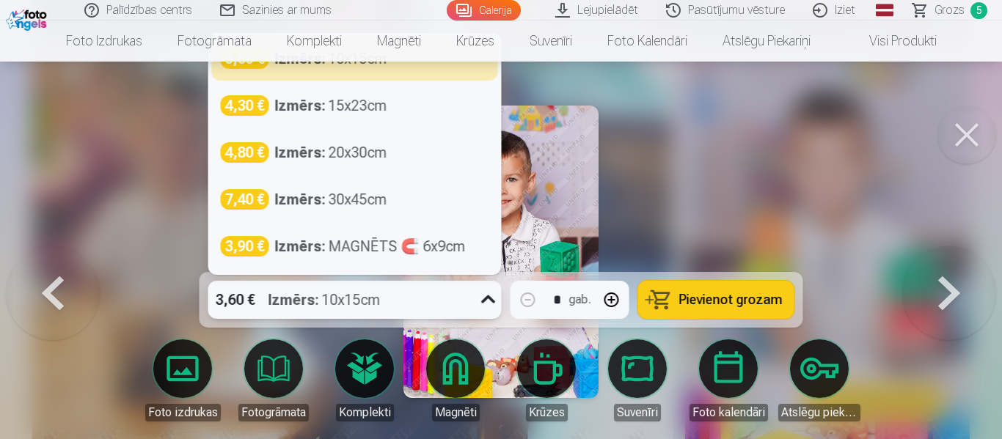
click at [488, 301] on icon at bounding box center [488, 300] width 14 height 8
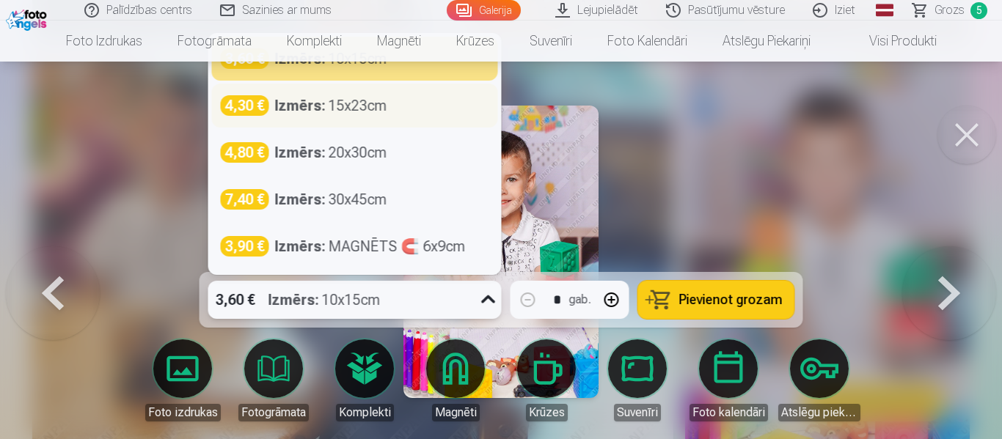
click at [369, 108] on div "Izmērs : 15x23cm" at bounding box center [331, 105] width 112 height 21
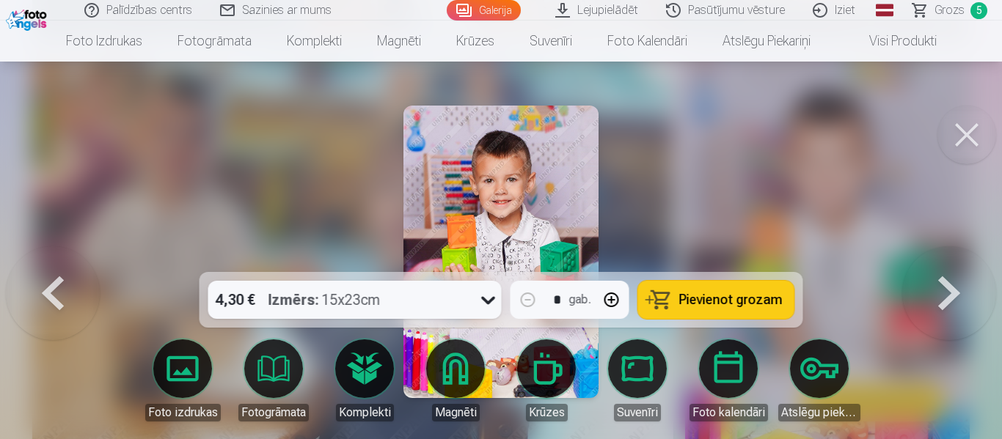
click at [731, 299] on span "Pievienot grozam" at bounding box center [730, 299] width 103 height 13
click at [962, 135] on button at bounding box center [967, 135] width 59 height 59
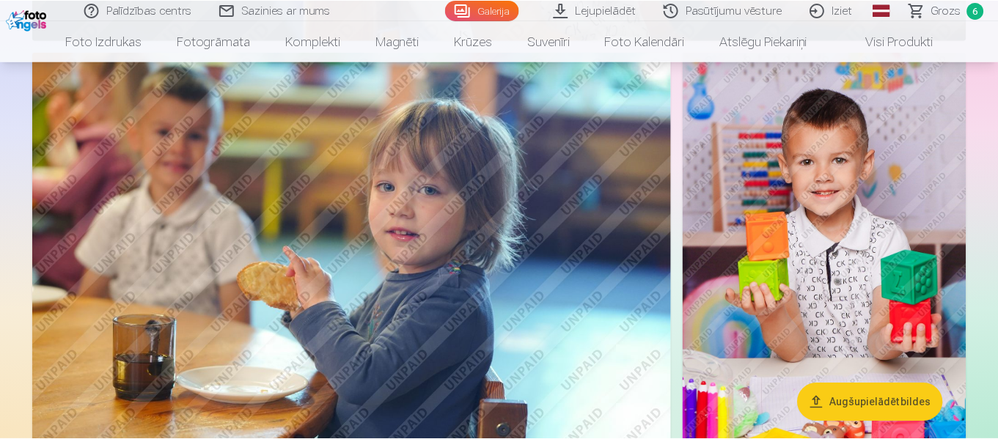
scroll to position [4989, 0]
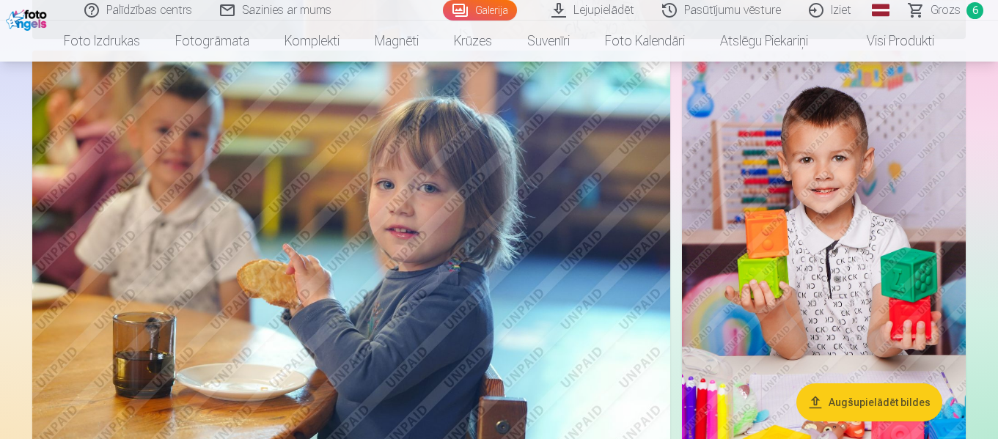
click at [944, 9] on span "Grozs" at bounding box center [946, 10] width 30 height 18
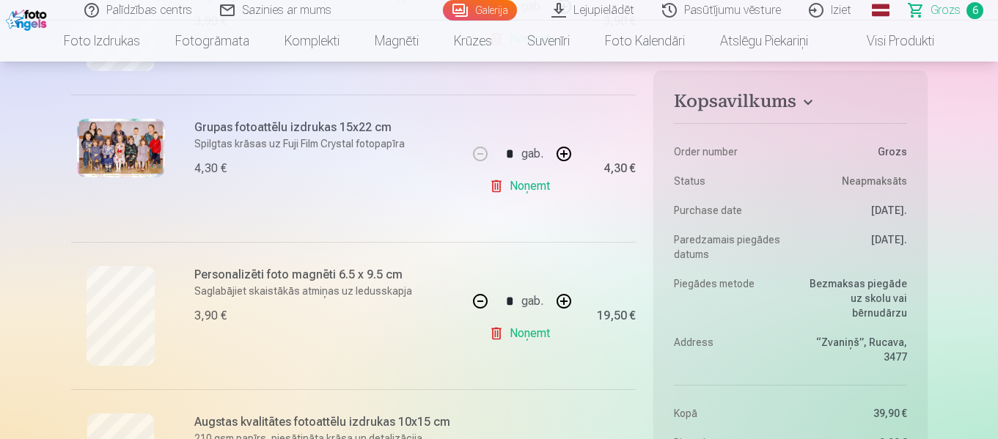
scroll to position [440, 0]
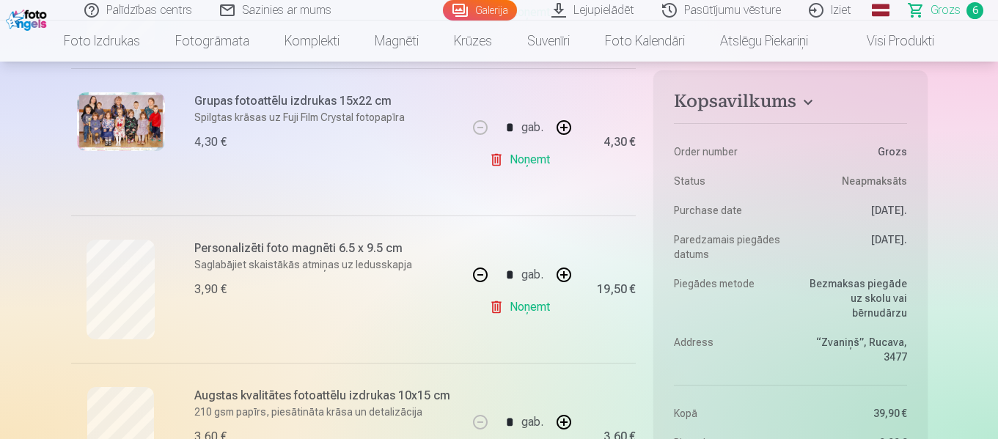
click at [483, 276] on button "button" at bounding box center [480, 274] width 35 height 35
type input "*"
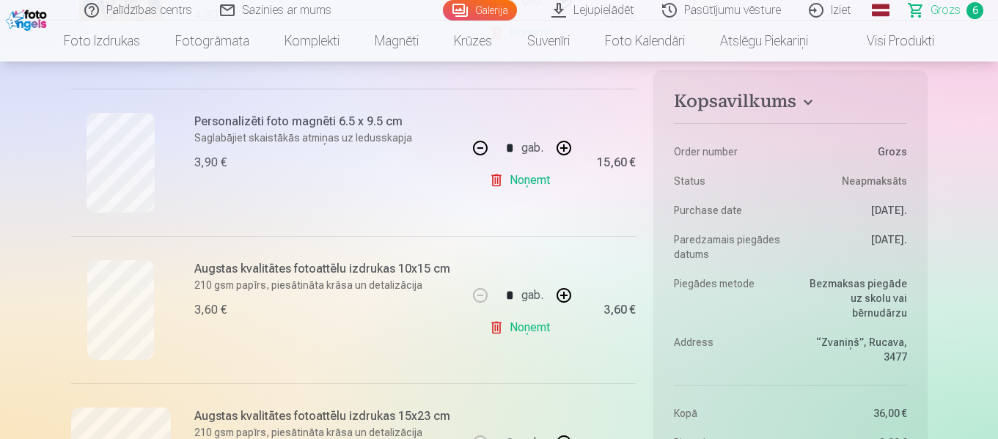
scroll to position [587, 0]
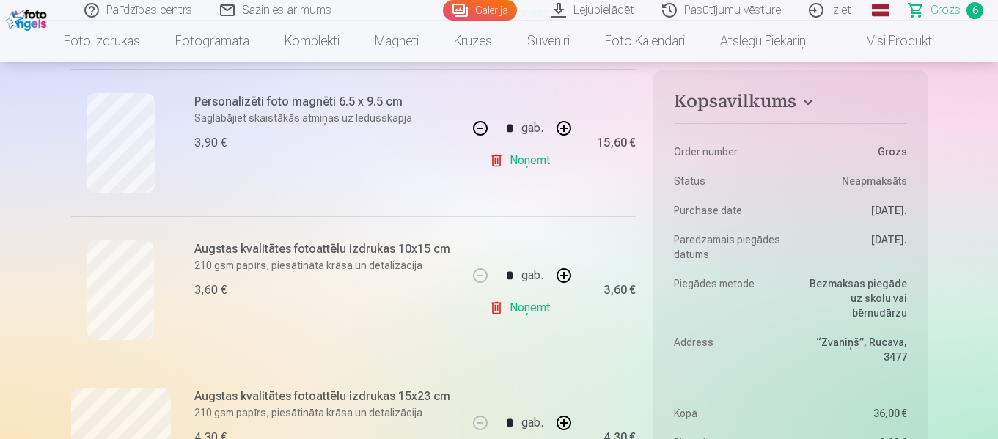
click at [497, 10] on link "Galerija" at bounding box center [480, 10] width 74 height 21
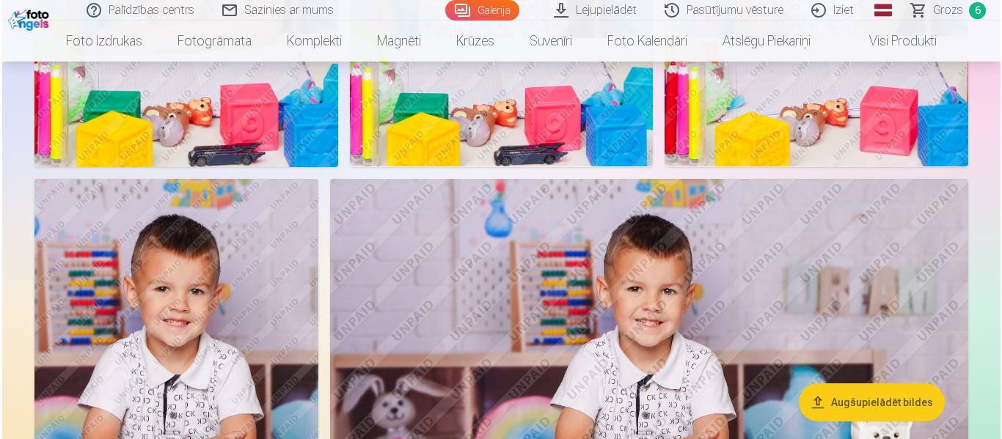
scroll to position [6382, 0]
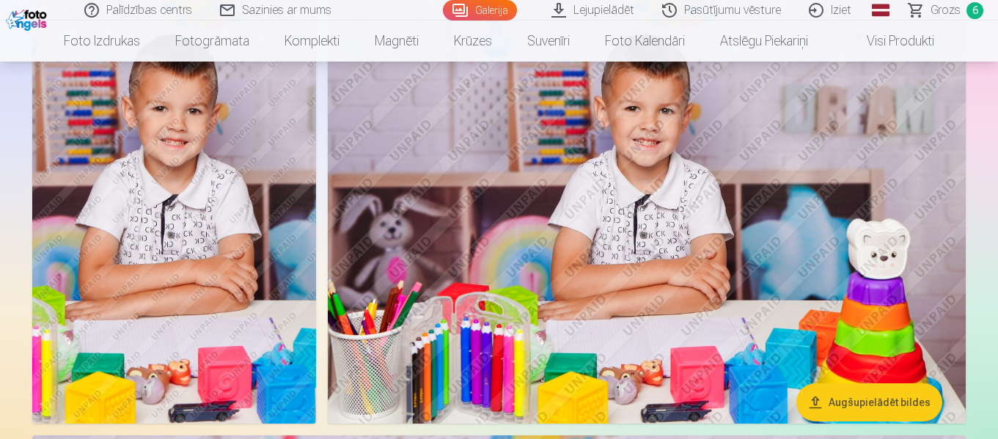
click at [229, 239] on img at bounding box center [174, 211] width 284 height 425
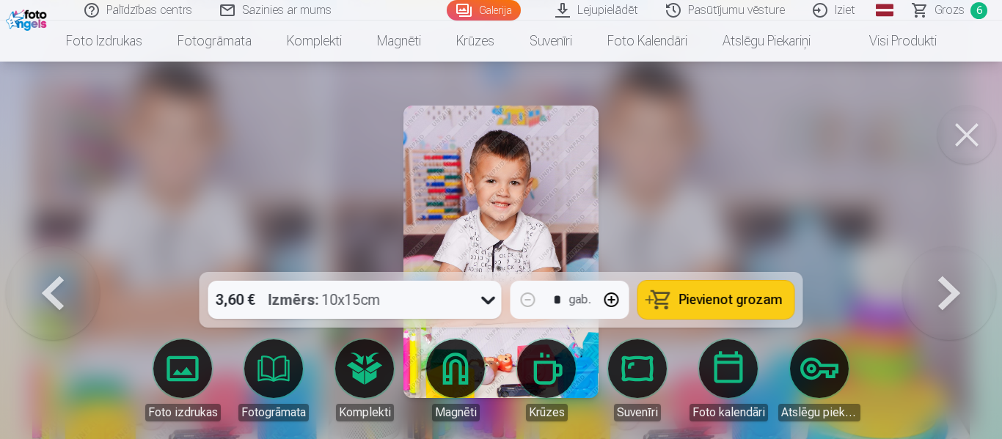
click at [488, 305] on icon at bounding box center [488, 299] width 23 height 23
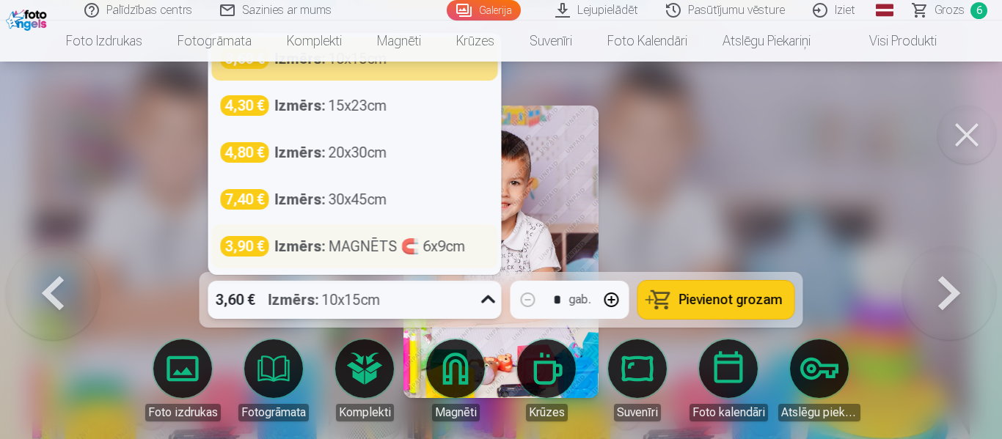
click at [384, 250] on div "Izmērs : MAGNĒTS 🧲 6x9cm" at bounding box center [370, 246] width 191 height 21
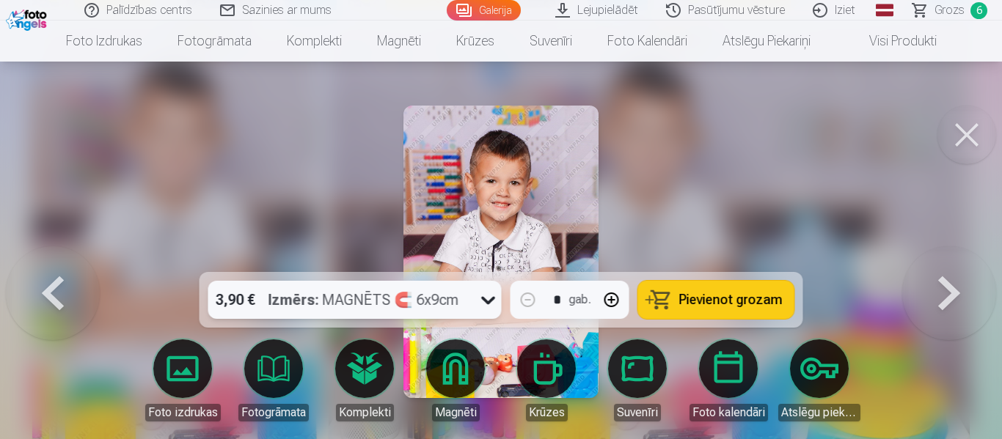
click at [716, 304] on span "Pievienot grozam" at bounding box center [730, 299] width 103 height 13
click at [972, 138] on button at bounding box center [967, 135] width 59 height 59
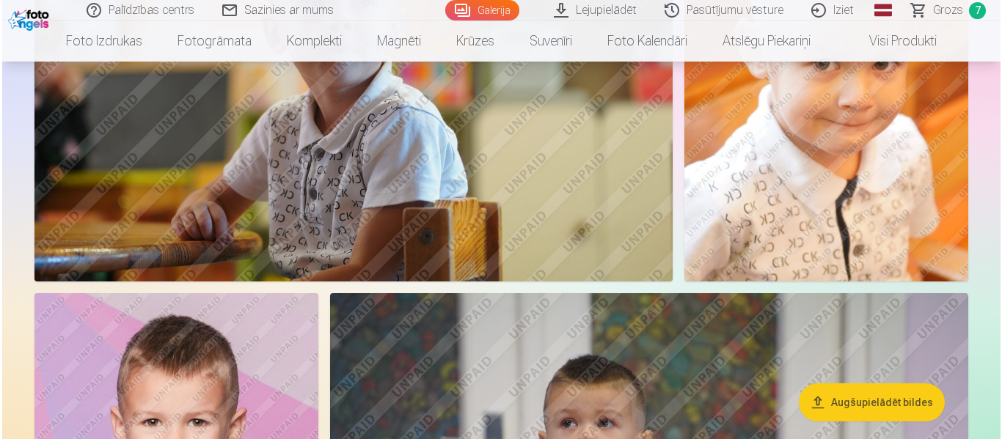
scroll to position [12963, 0]
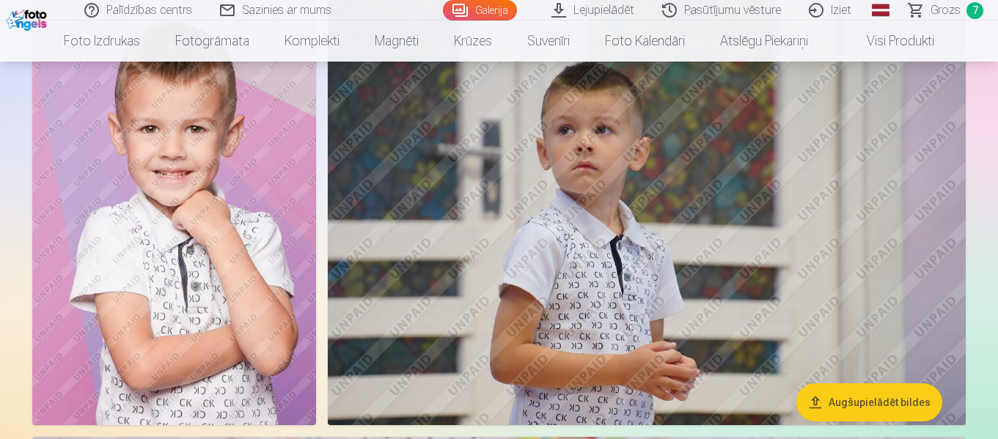
click at [197, 257] on img at bounding box center [174, 212] width 284 height 425
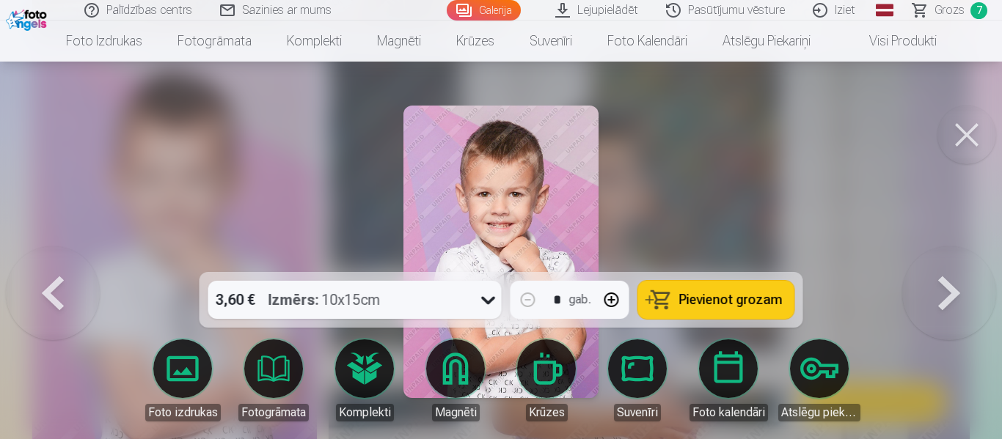
click at [731, 299] on span "Pievienot grozam" at bounding box center [730, 299] width 103 height 13
click at [954, 257] on button at bounding box center [949, 251] width 94 height 11
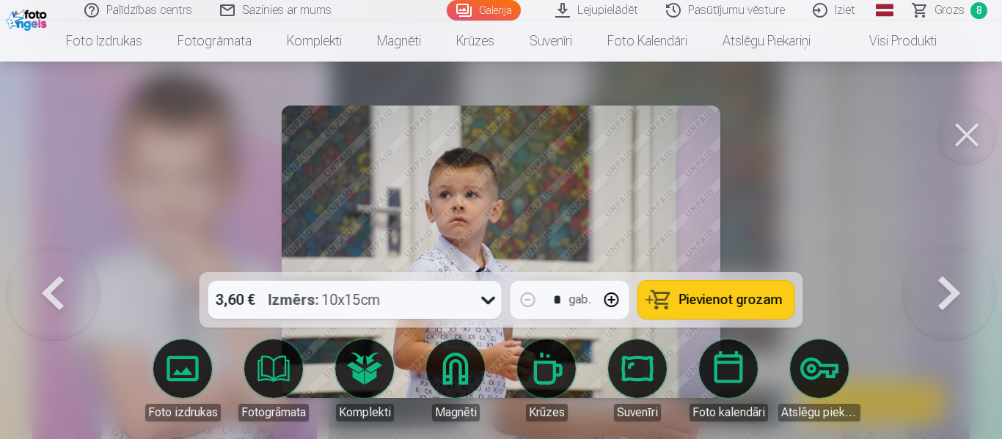
click at [954, 257] on button at bounding box center [949, 251] width 94 height 11
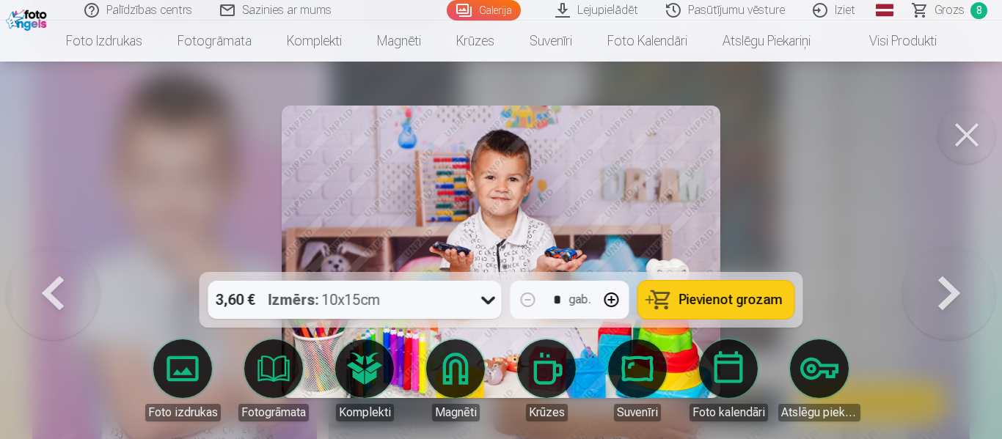
click at [954, 257] on button at bounding box center [949, 251] width 94 height 11
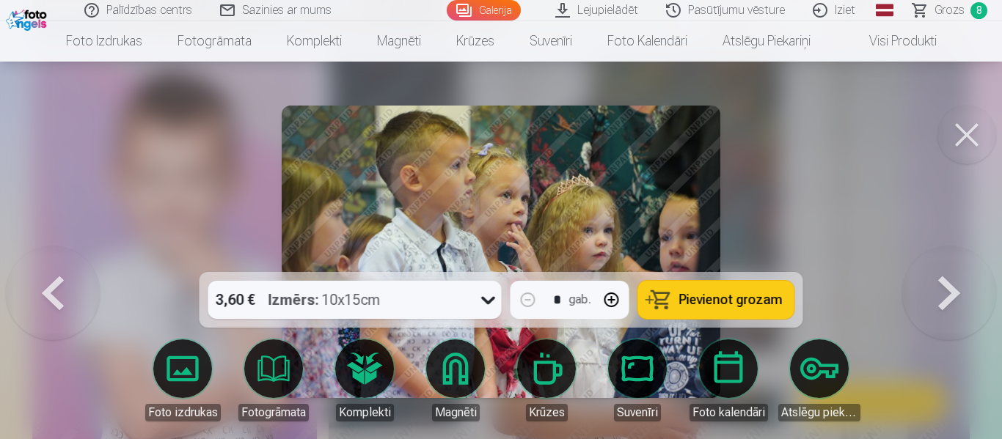
click at [954, 257] on button at bounding box center [949, 251] width 94 height 11
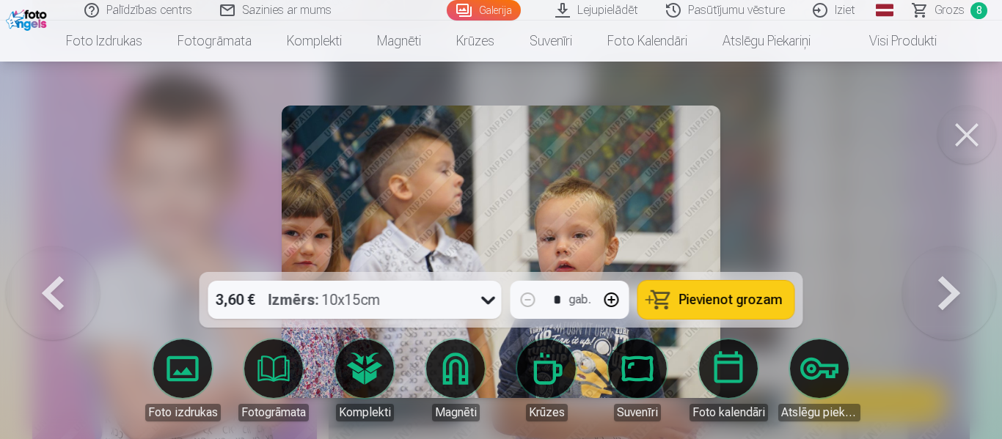
click at [954, 257] on button at bounding box center [949, 251] width 94 height 11
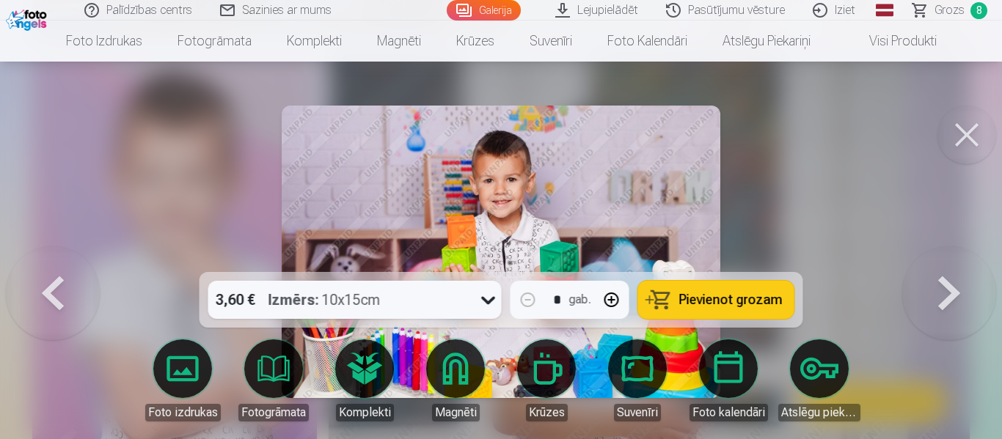
click at [954, 257] on button at bounding box center [949, 251] width 94 height 11
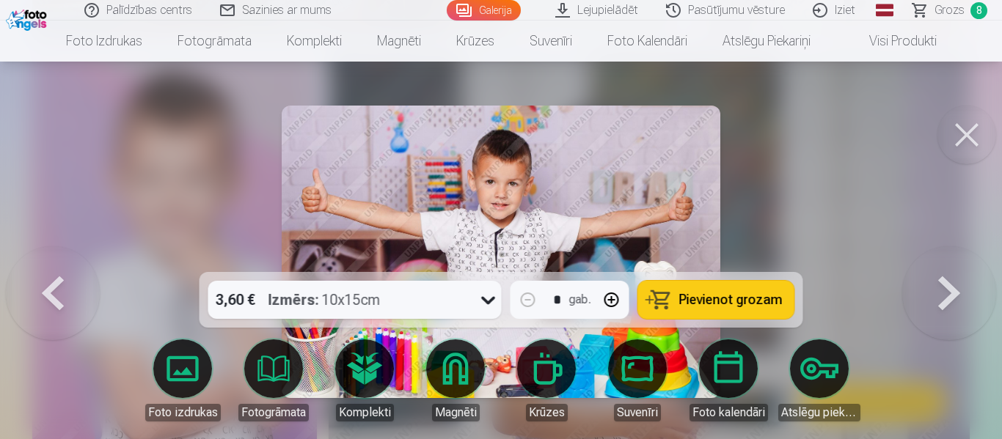
click at [954, 257] on button at bounding box center [949, 251] width 94 height 11
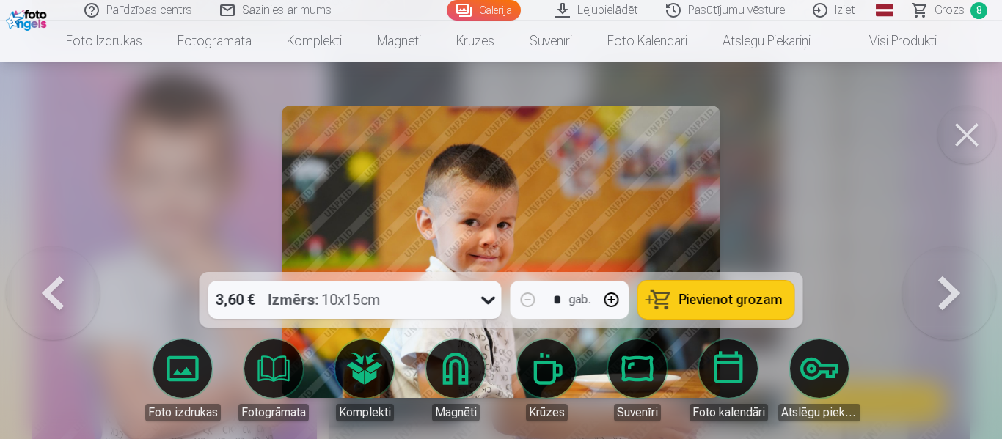
click at [954, 257] on button at bounding box center [949, 251] width 94 height 11
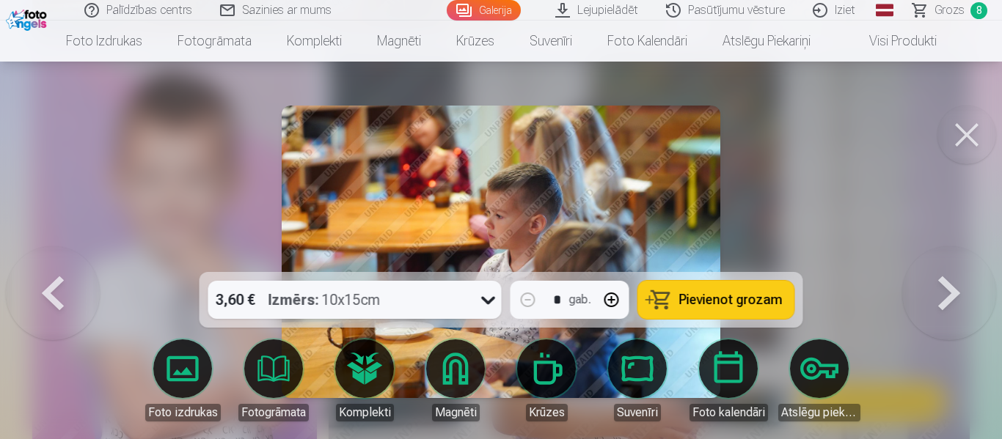
click at [954, 257] on button at bounding box center [949, 251] width 94 height 11
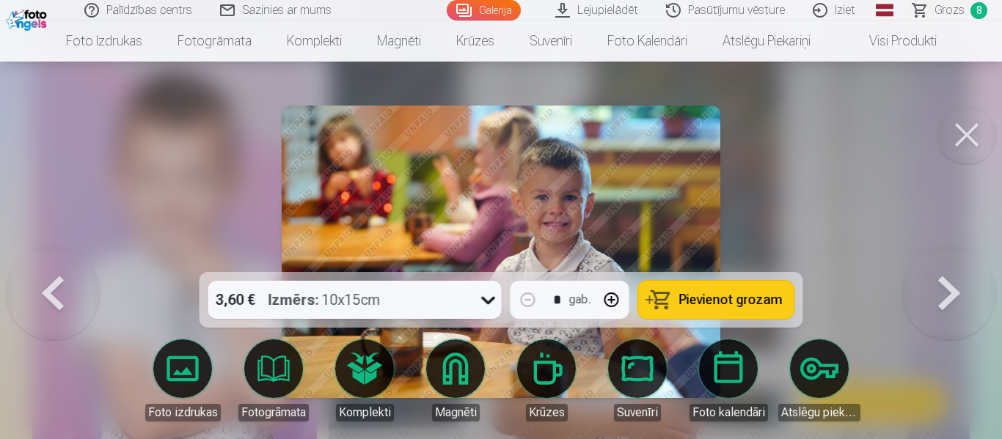
click at [954, 257] on button at bounding box center [949, 251] width 94 height 11
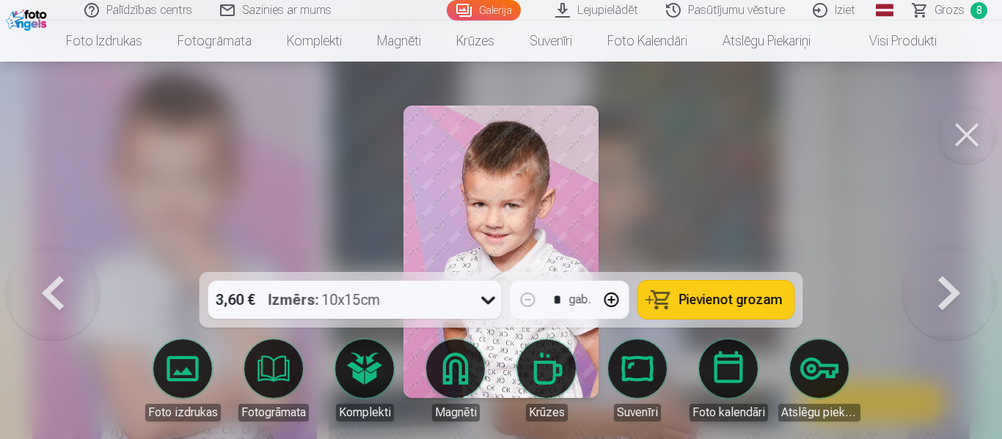
click at [739, 304] on span "Pievienot grozam" at bounding box center [730, 299] width 103 height 13
click at [967, 140] on button at bounding box center [967, 135] width 59 height 59
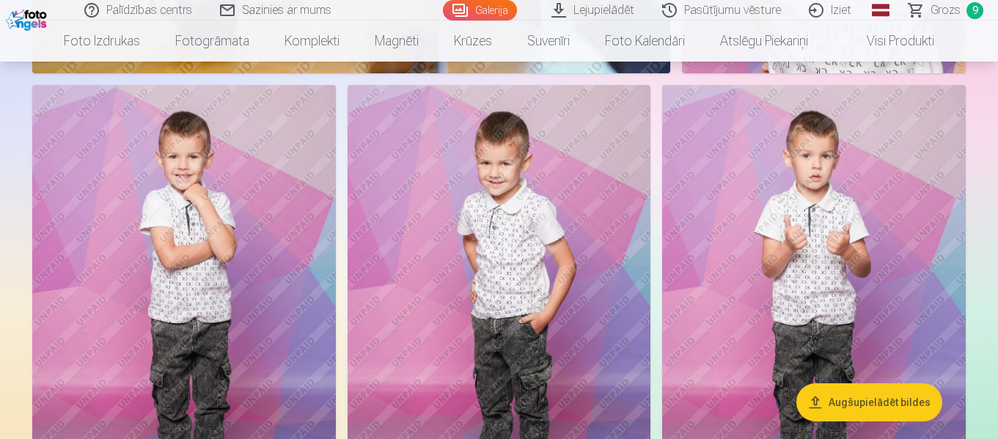
scroll to position [18197, 0]
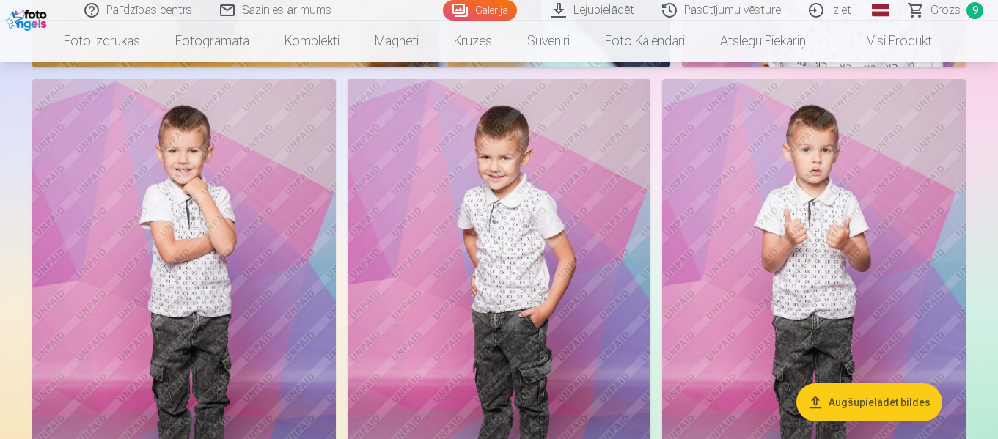
click at [946, 16] on span "Grozs" at bounding box center [946, 10] width 30 height 18
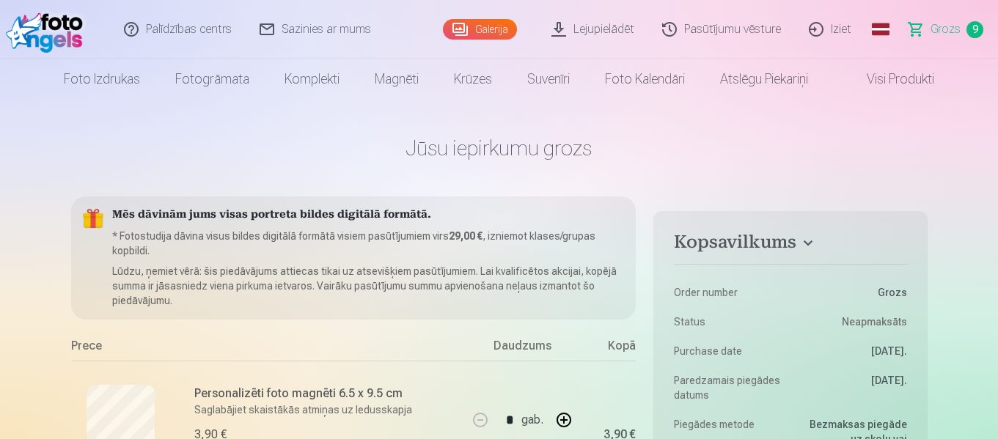
click at [489, 32] on link "Galerija" at bounding box center [480, 29] width 74 height 21
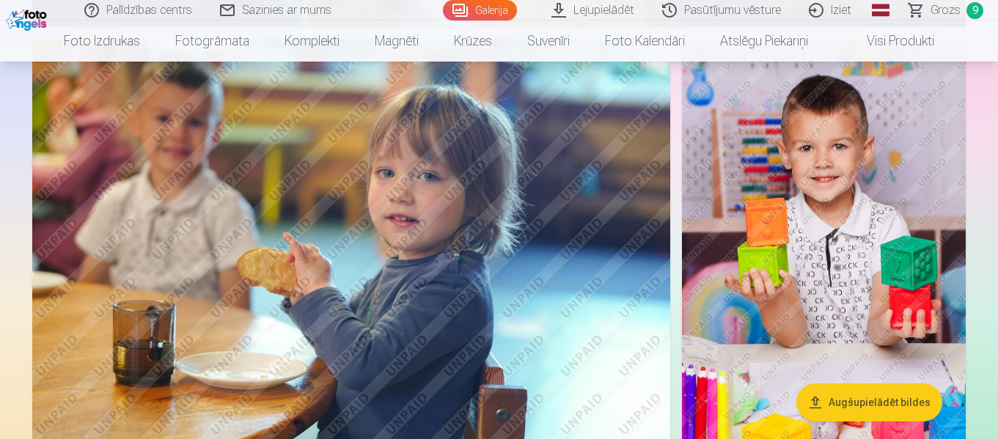
scroll to position [4989, 0]
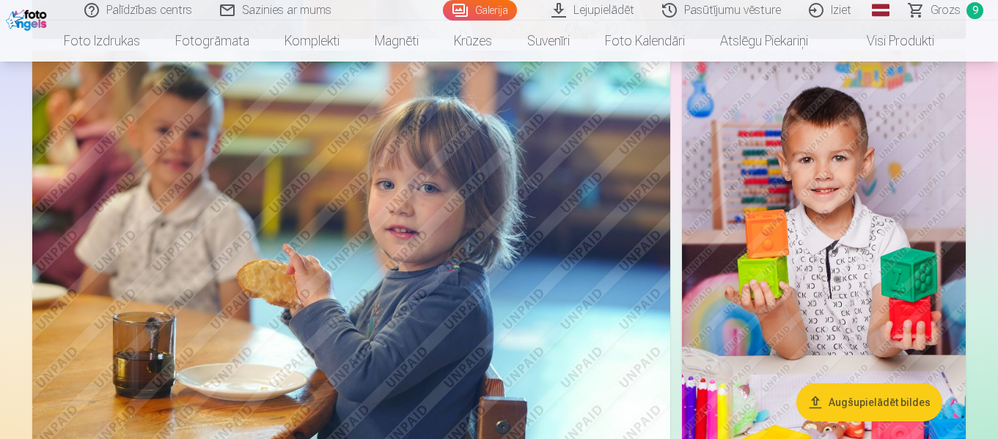
click at [950, 16] on span "Grozs" at bounding box center [946, 10] width 30 height 18
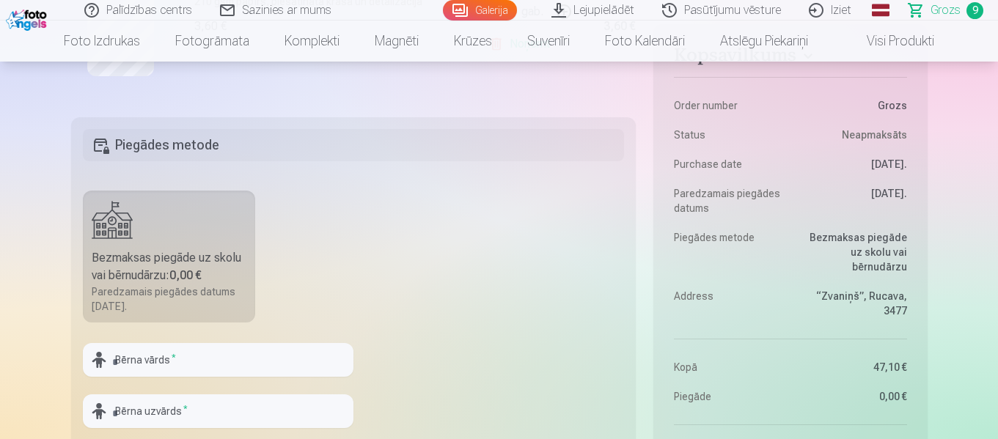
scroll to position [1614, 0]
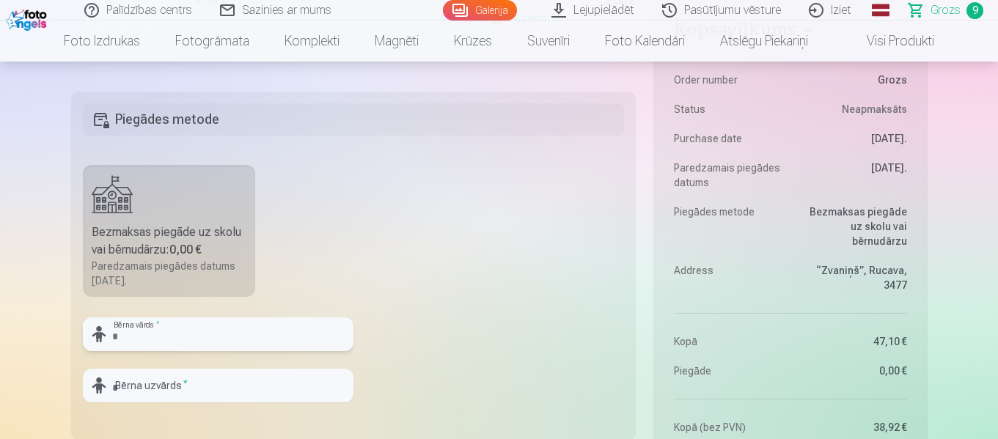
click at [204, 336] on input "text" at bounding box center [218, 335] width 271 height 34
type input "*****"
click at [186, 392] on input "text" at bounding box center [218, 386] width 271 height 34
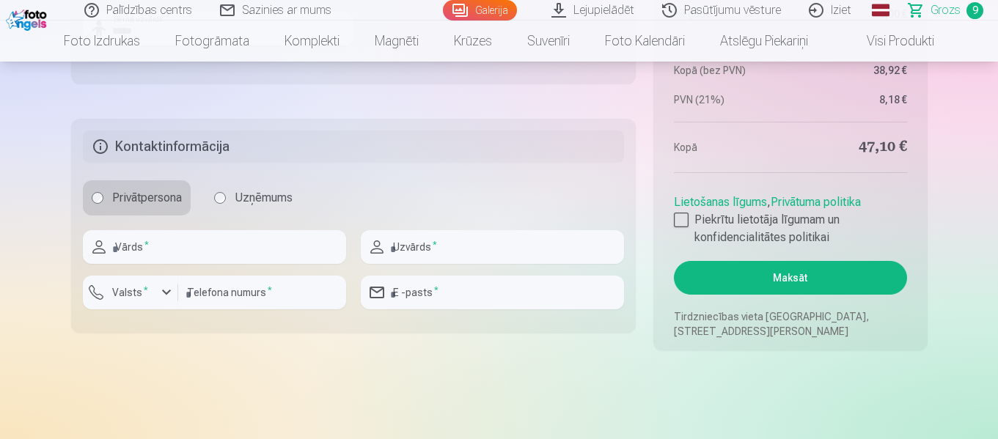
scroll to position [1981, 0]
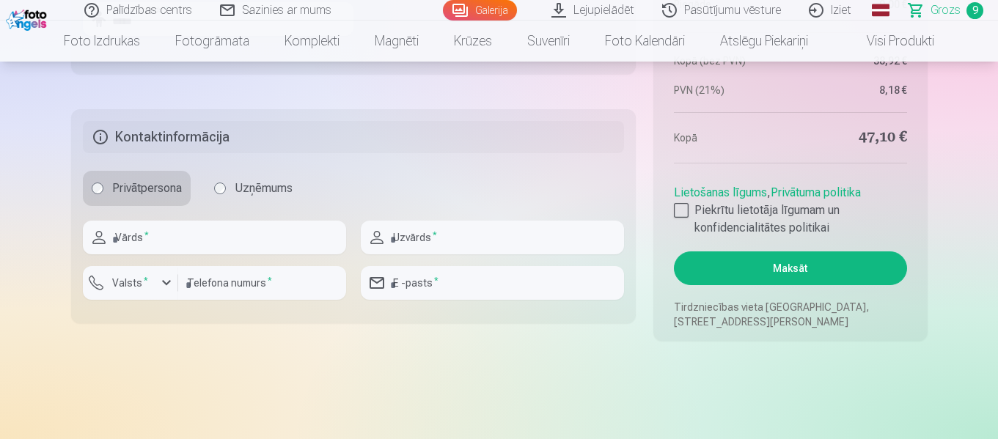
type input "*****"
click at [223, 239] on input "text" at bounding box center [214, 238] width 263 height 34
type input "******"
click at [447, 241] on input "text" at bounding box center [492, 238] width 263 height 34
type input "*****"
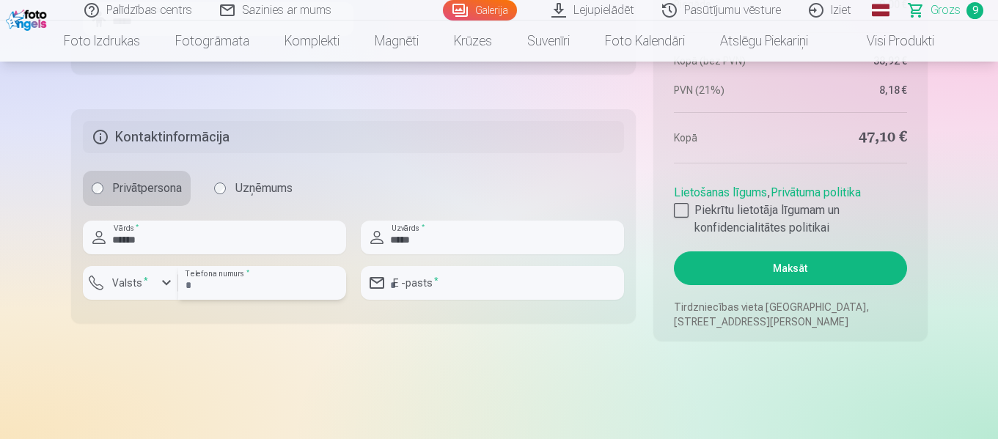
click at [278, 291] on input "number" at bounding box center [262, 283] width 168 height 34
type input "********"
click at [497, 285] on input "email" at bounding box center [492, 283] width 263 height 34
type input "**********"
click at [680, 213] on div at bounding box center [681, 210] width 15 height 15
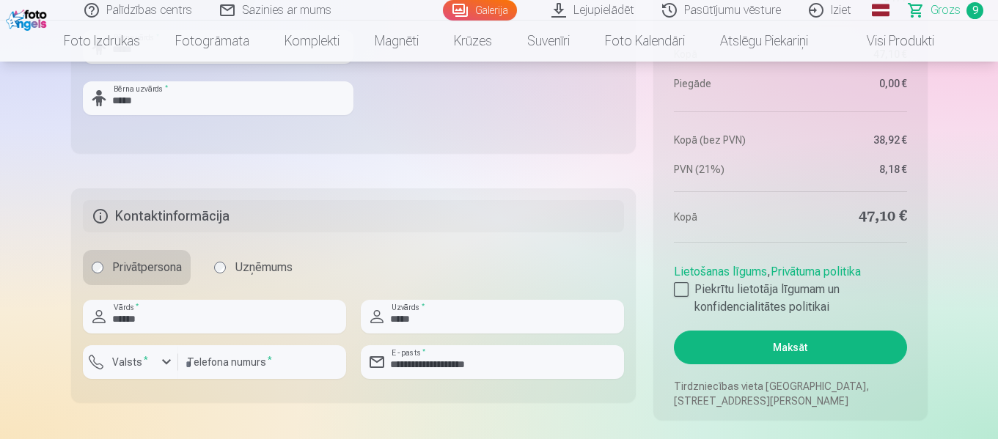
scroll to position [1907, 0]
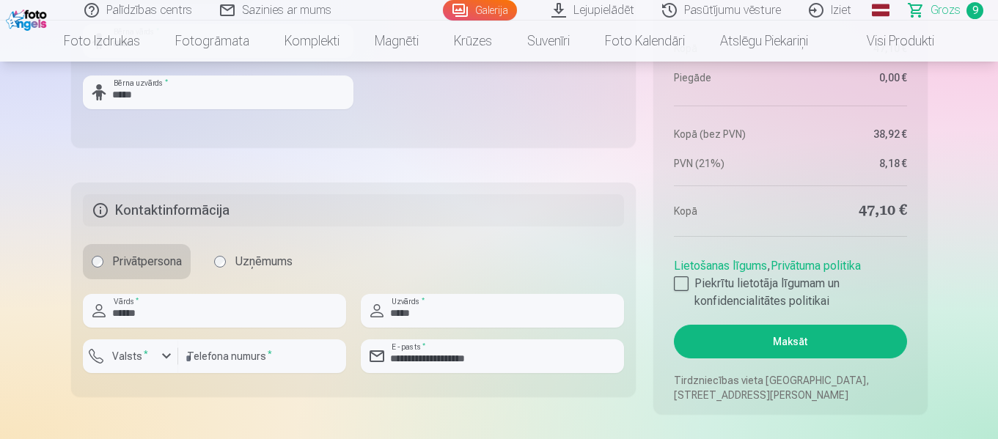
click at [799, 337] on button "Maksāt" at bounding box center [790, 342] width 233 height 34
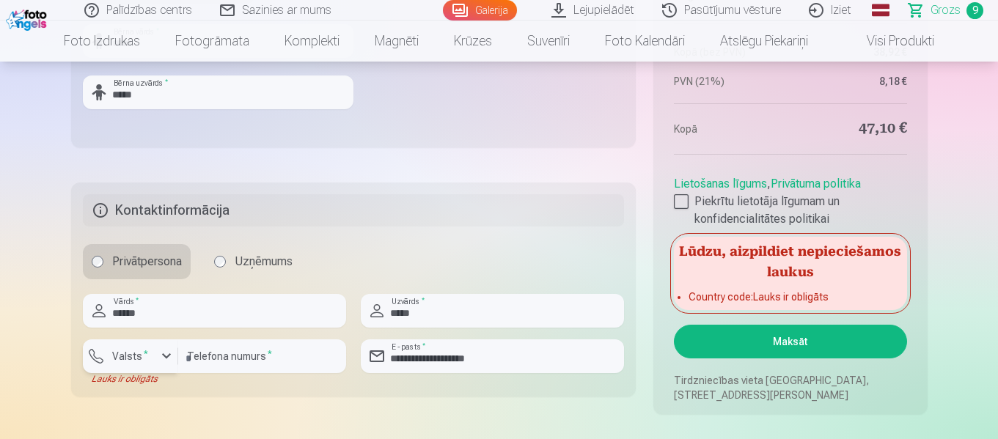
click at [170, 359] on div "button" at bounding box center [167, 357] width 18 height 18
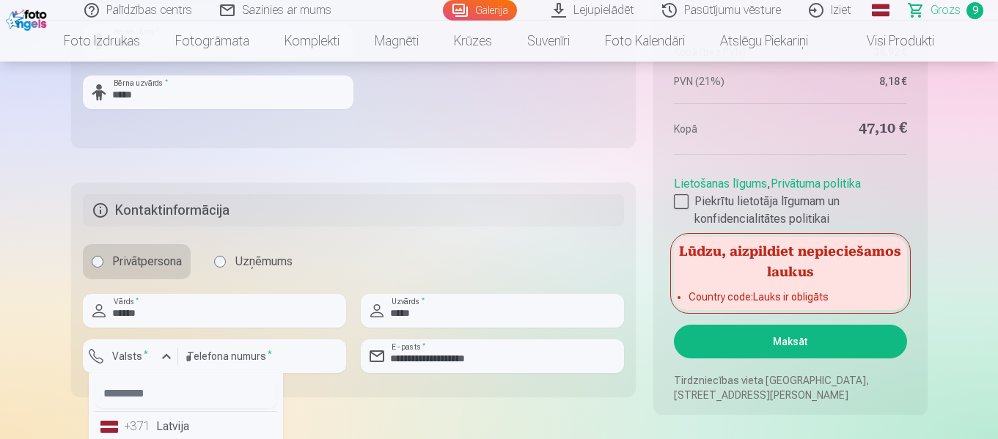
click at [178, 427] on li "+371 Latvija" at bounding box center [186, 426] width 183 height 29
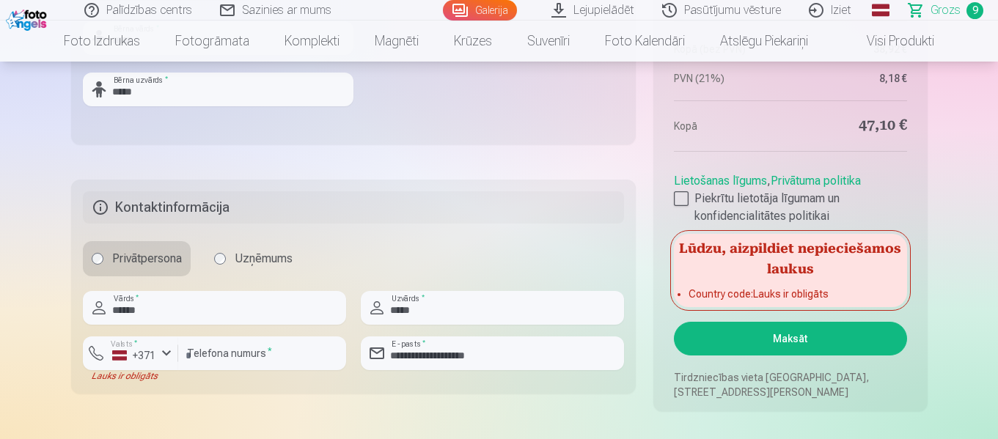
click at [822, 340] on button "Maksāt" at bounding box center [790, 339] width 233 height 34
